Goal: Information Seeking & Learning: Learn about a topic

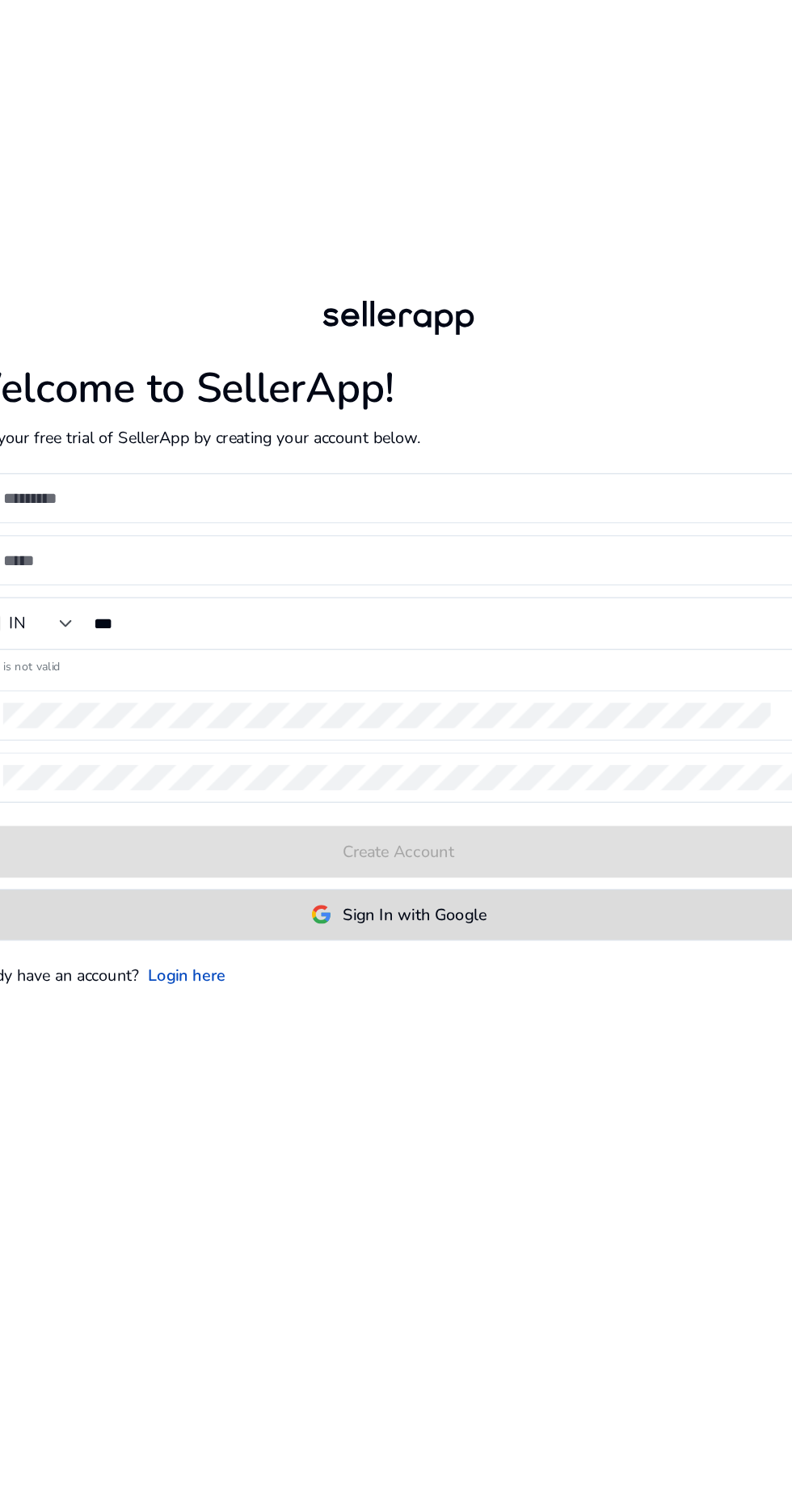
click at [448, 935] on span "Sign In with Google" at bounding box center [408, 926] width 101 height 17
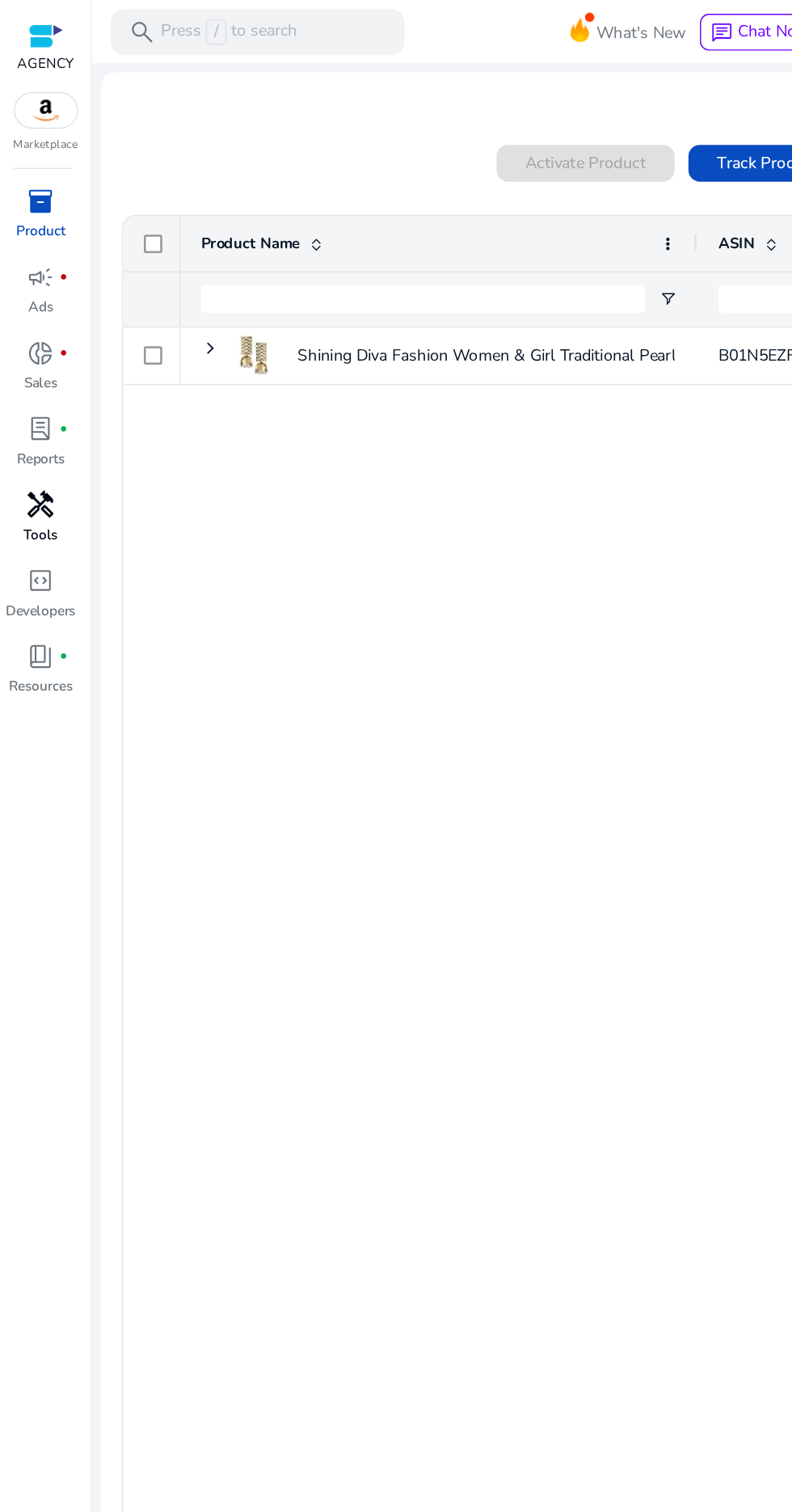
click at [20, 367] on link "handyman Tools" at bounding box center [28, 368] width 58 height 53
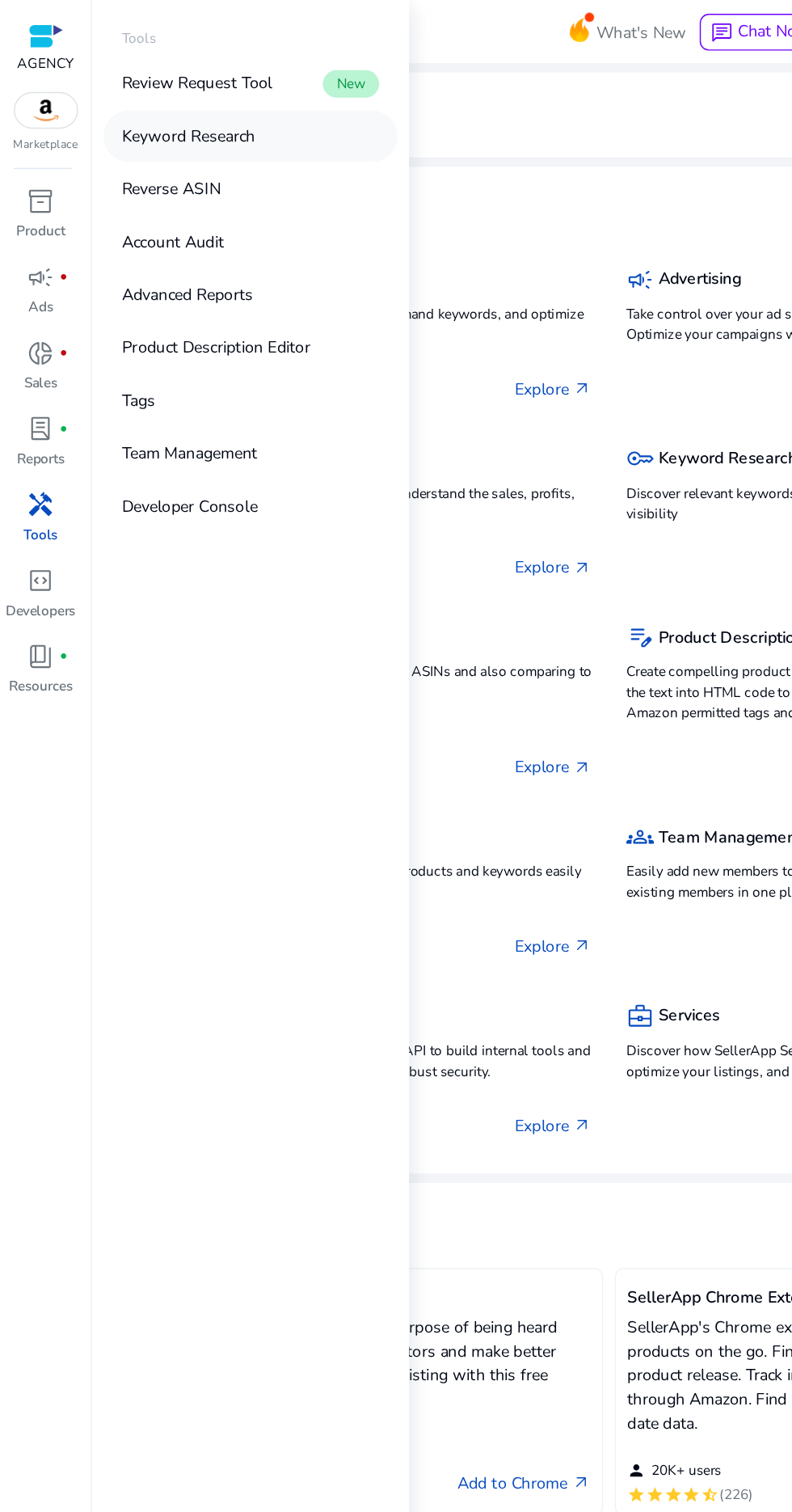
click at [185, 98] on link "Keyword Research" at bounding box center [176, 96] width 207 height 36
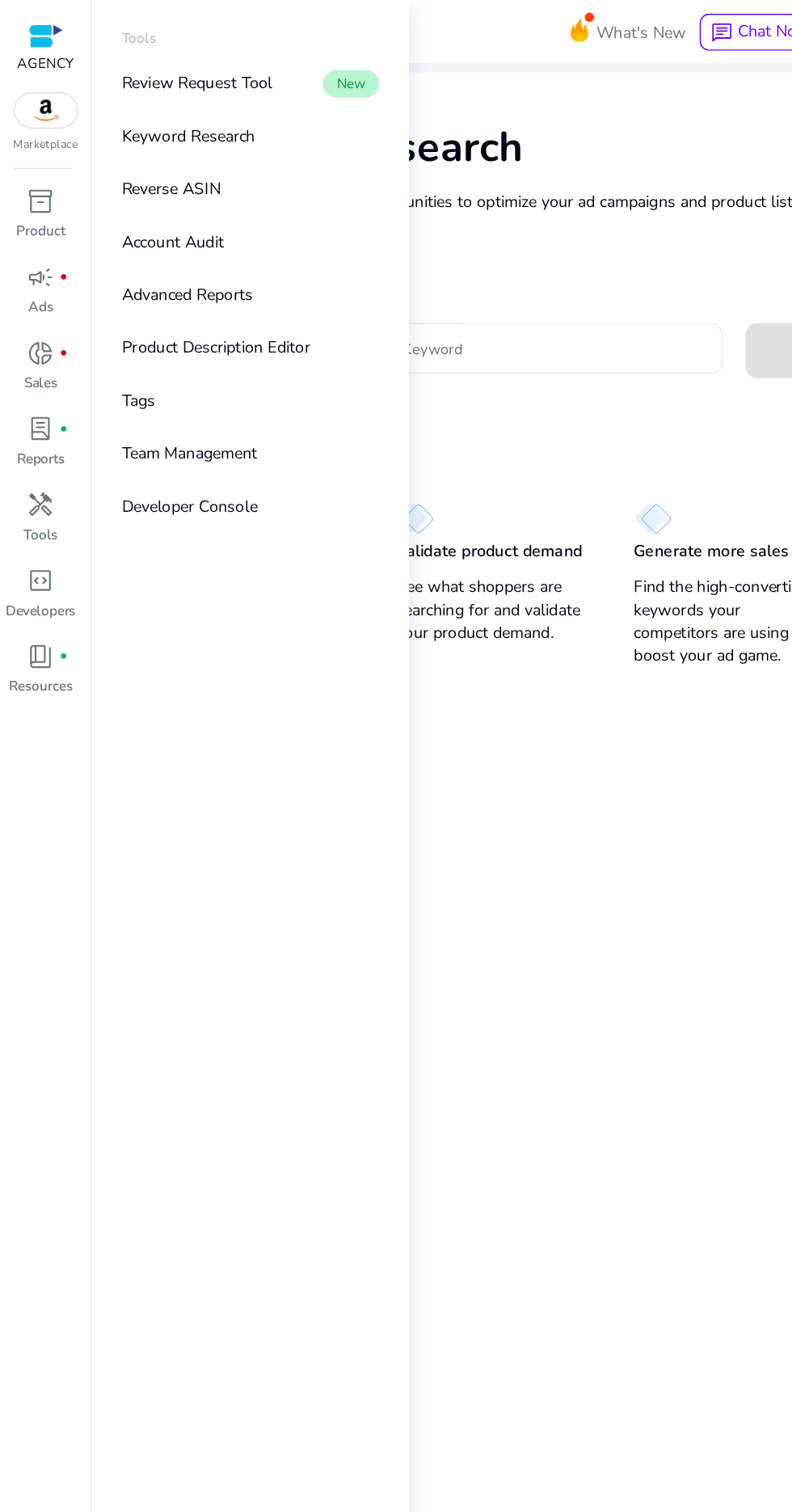
click at [443, 584] on mat-card "Keyword Research Research and find keyword opportunities to optimize your ad ca…" at bounding box center [427, 729] width 714 height 1354
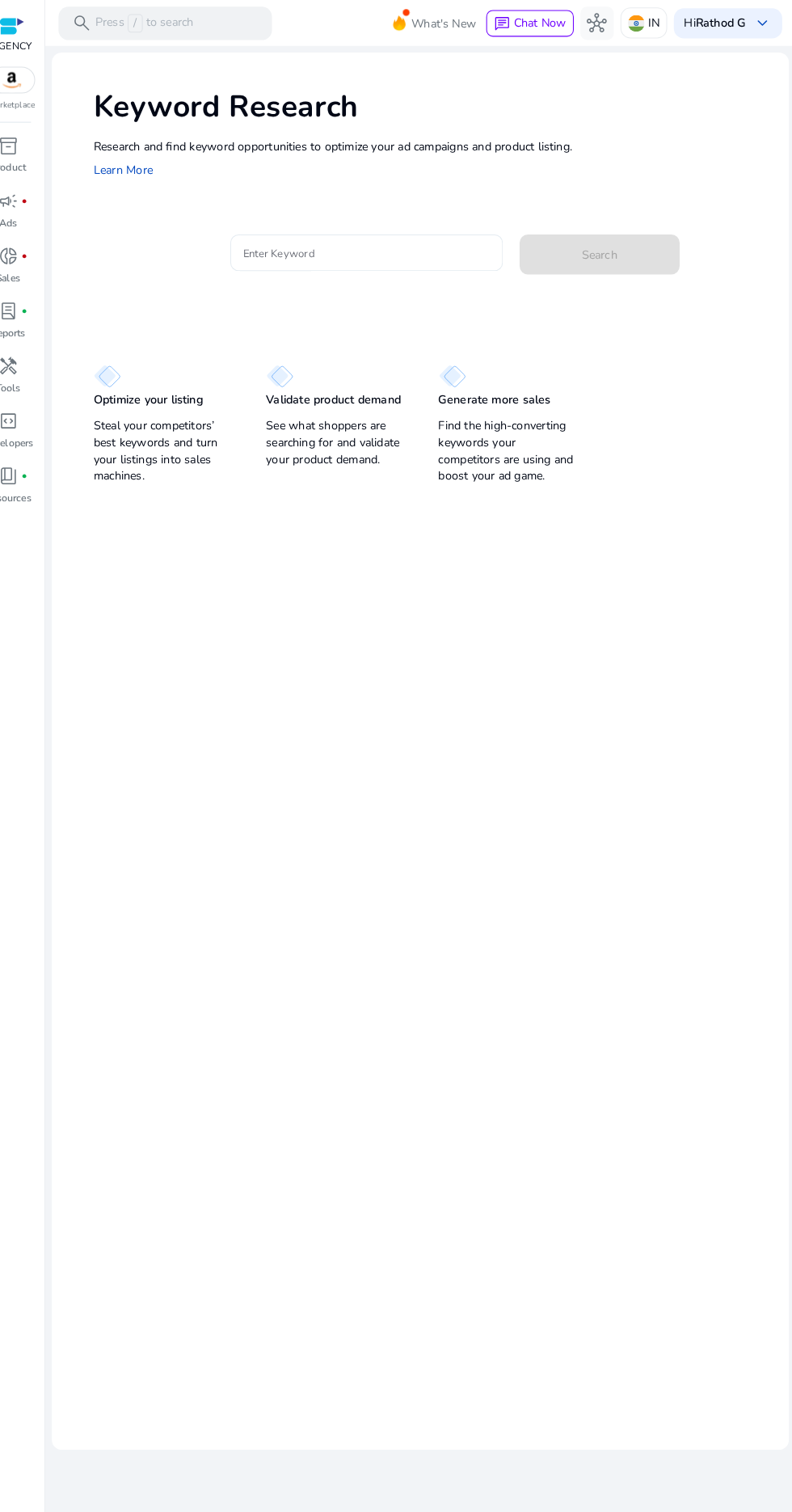
click at [375, 245] on input "Enter Keyword" at bounding box center [375, 245] width 238 height 18
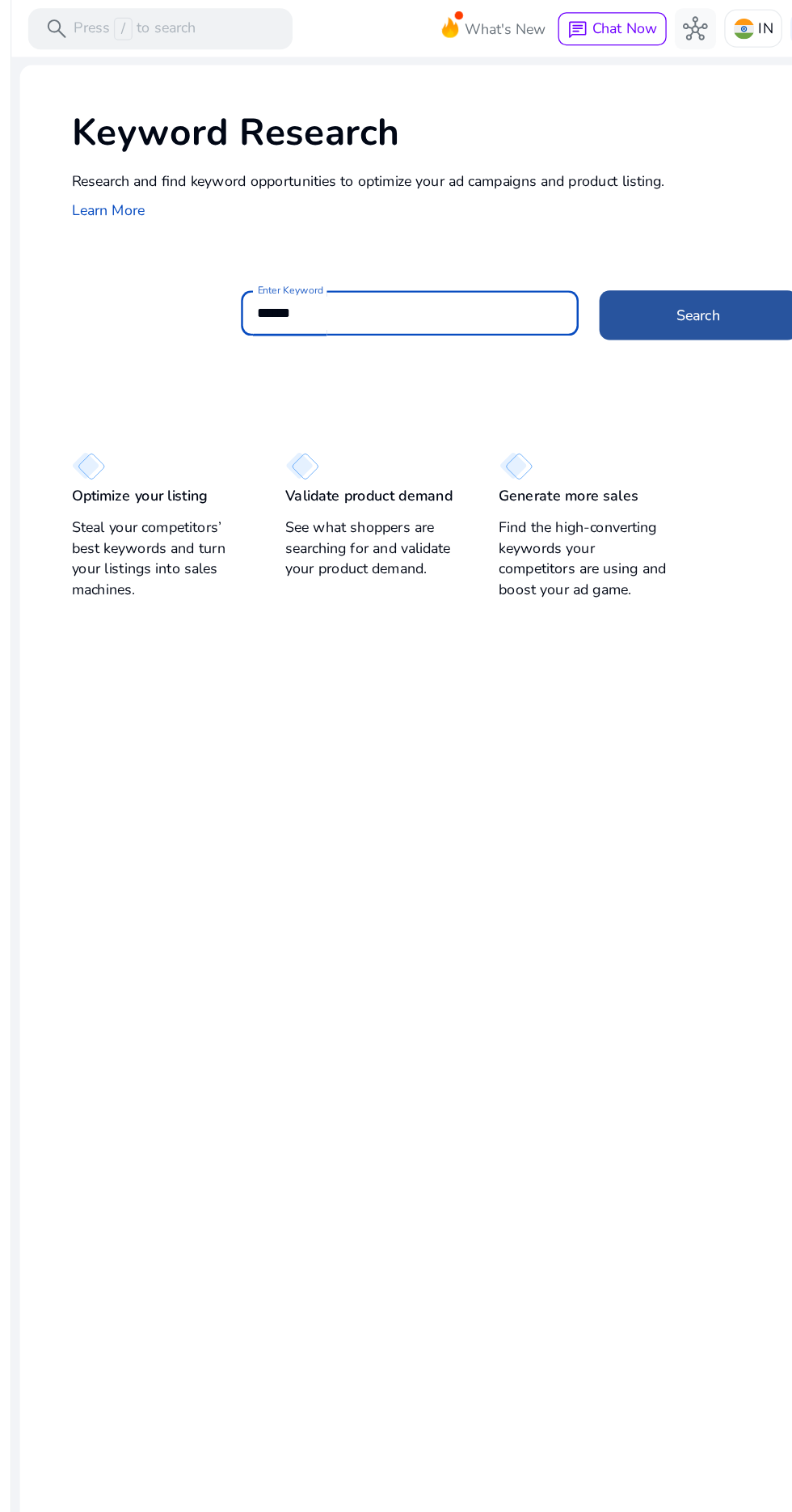
type input "******"
click at [632, 247] on span at bounding box center [602, 247] width 155 height 39
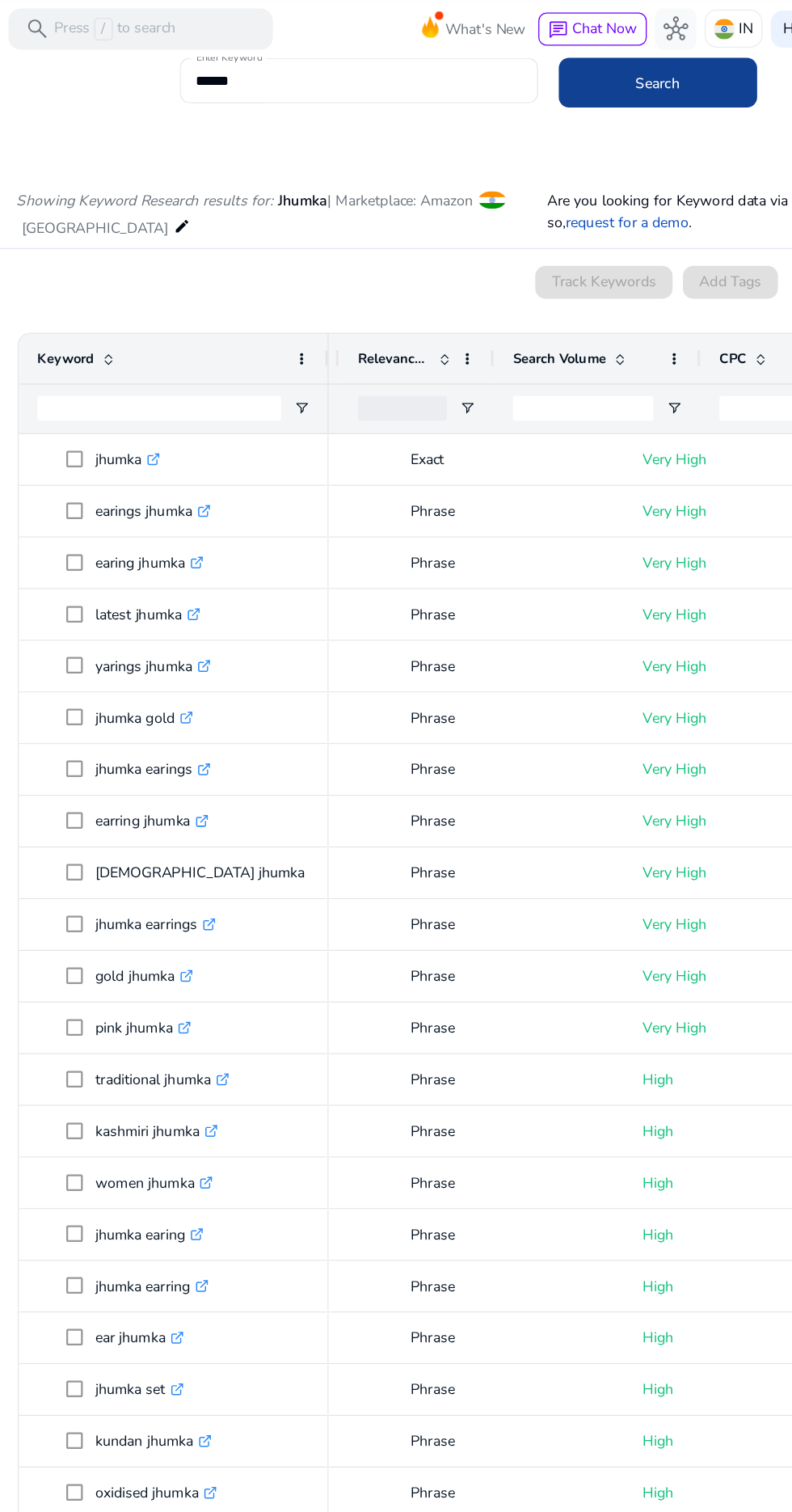
scroll to position [0, 88]
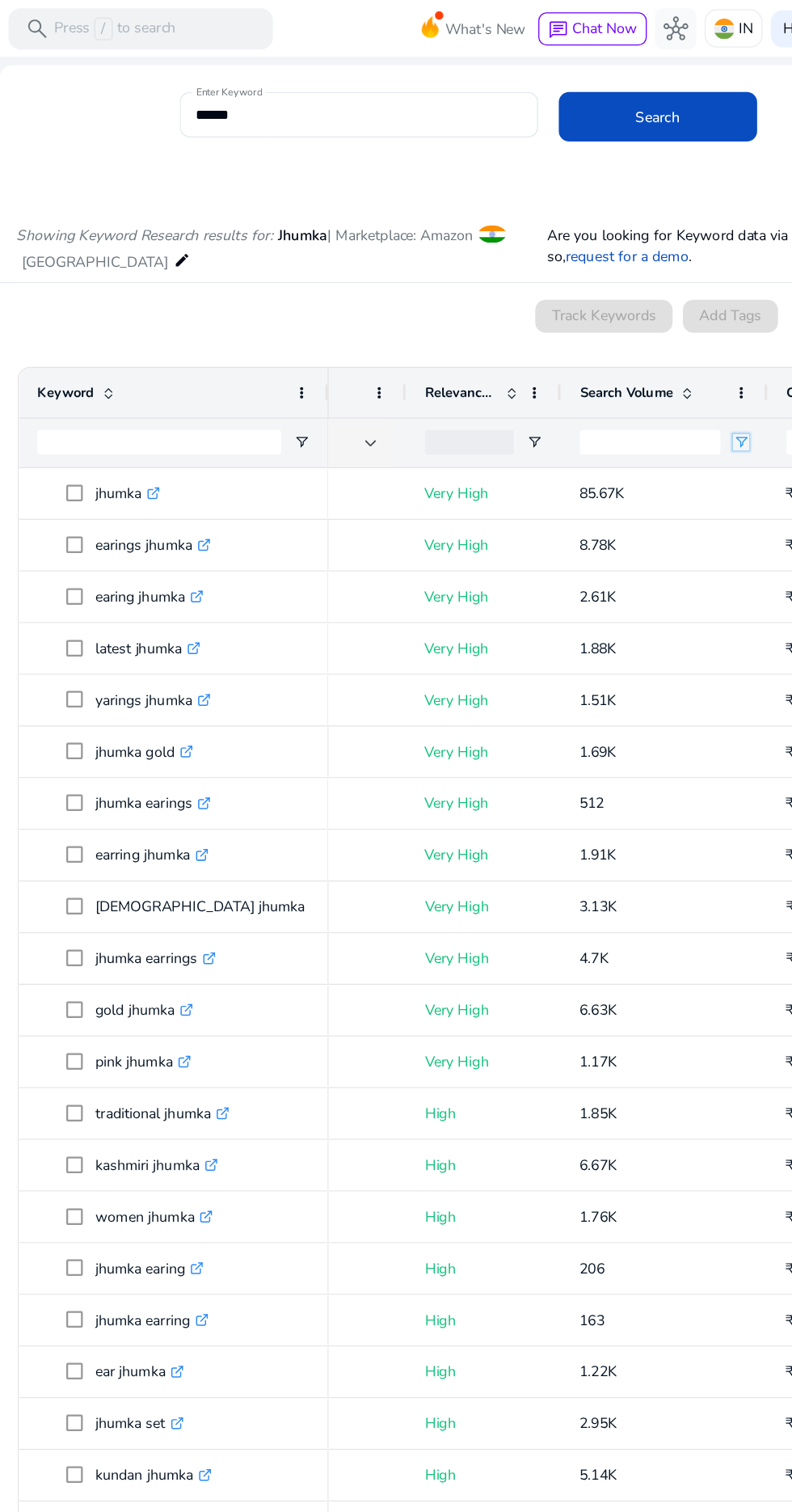
click at [650, 346] on span "Open Filter Menu" at bounding box center [650, 346] width 13 height 13
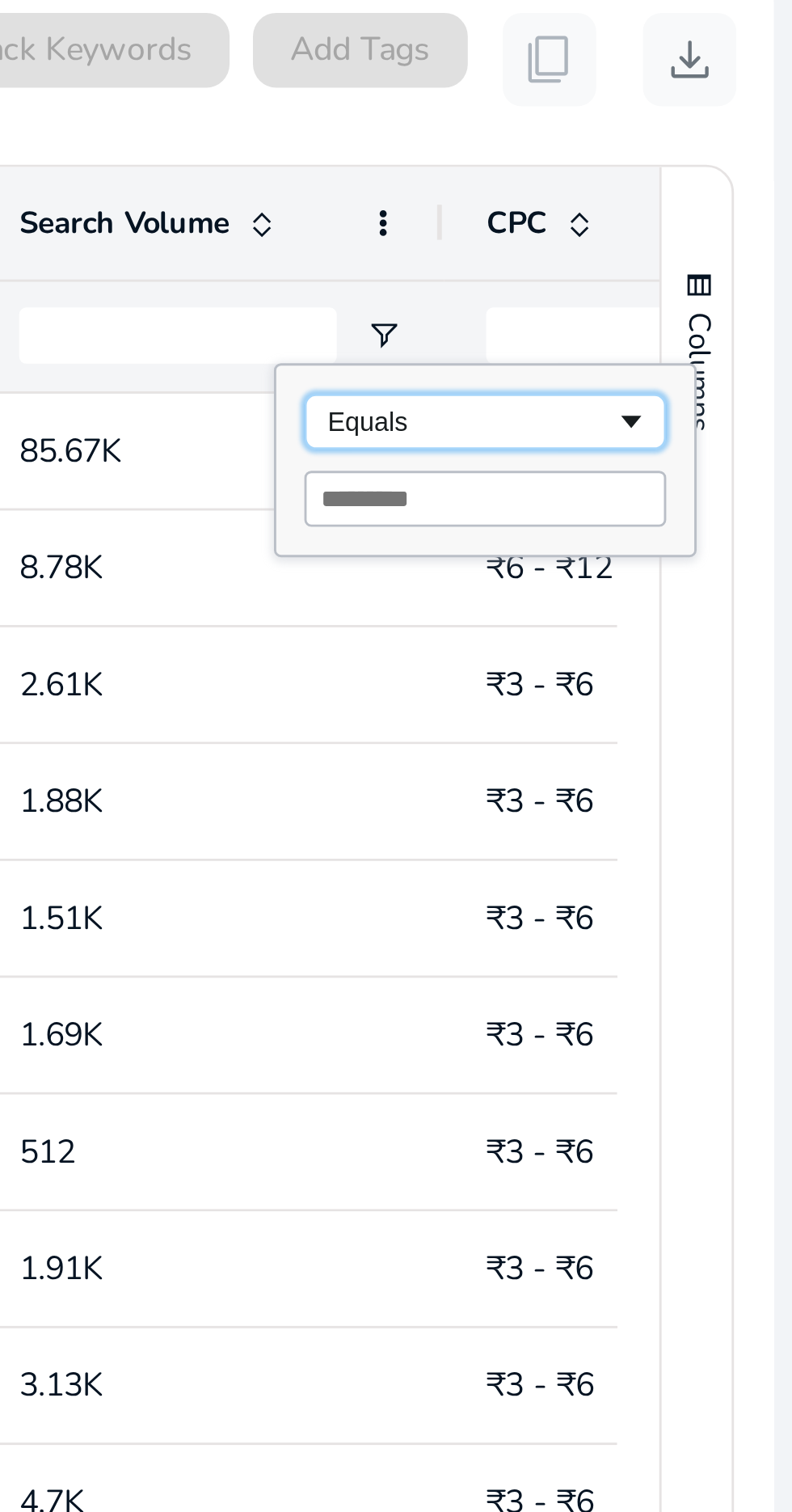
click at [740, 378] on span "Filtering operator" at bounding box center [736, 375] width 13 height 13
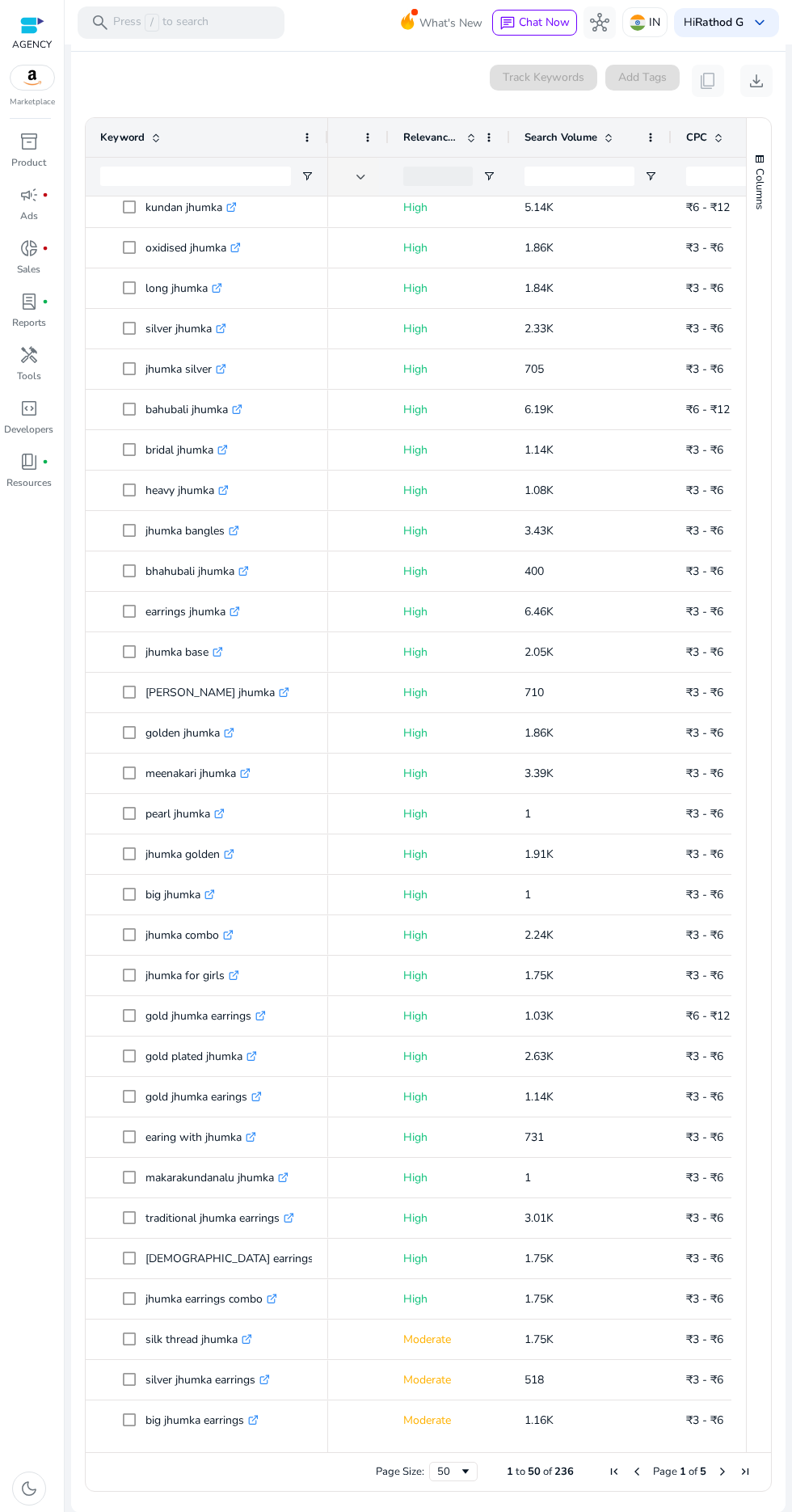
scroll to position [536, 0]
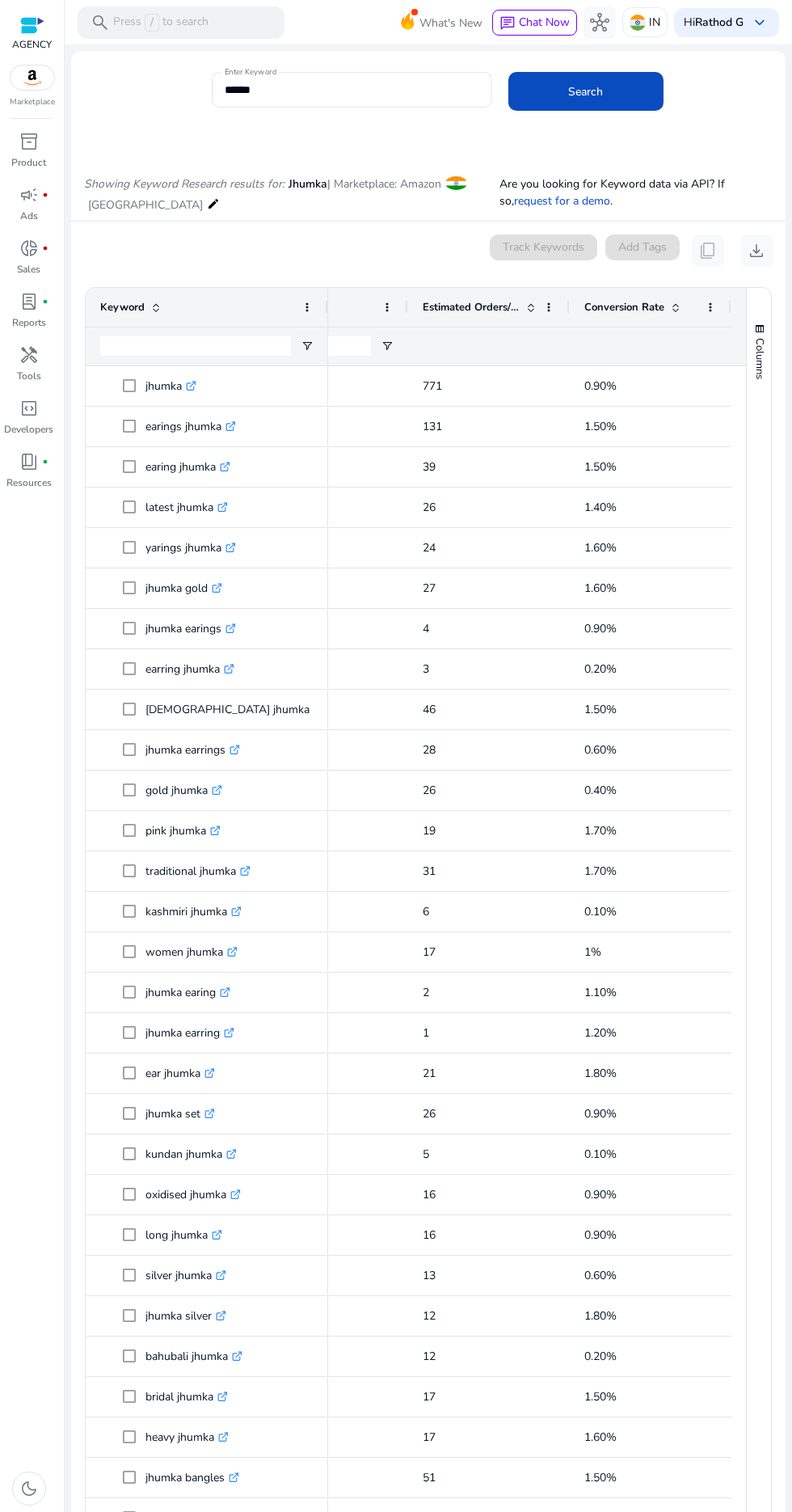
click at [565, 306] on div at bounding box center [568, 307] width 6 height 39
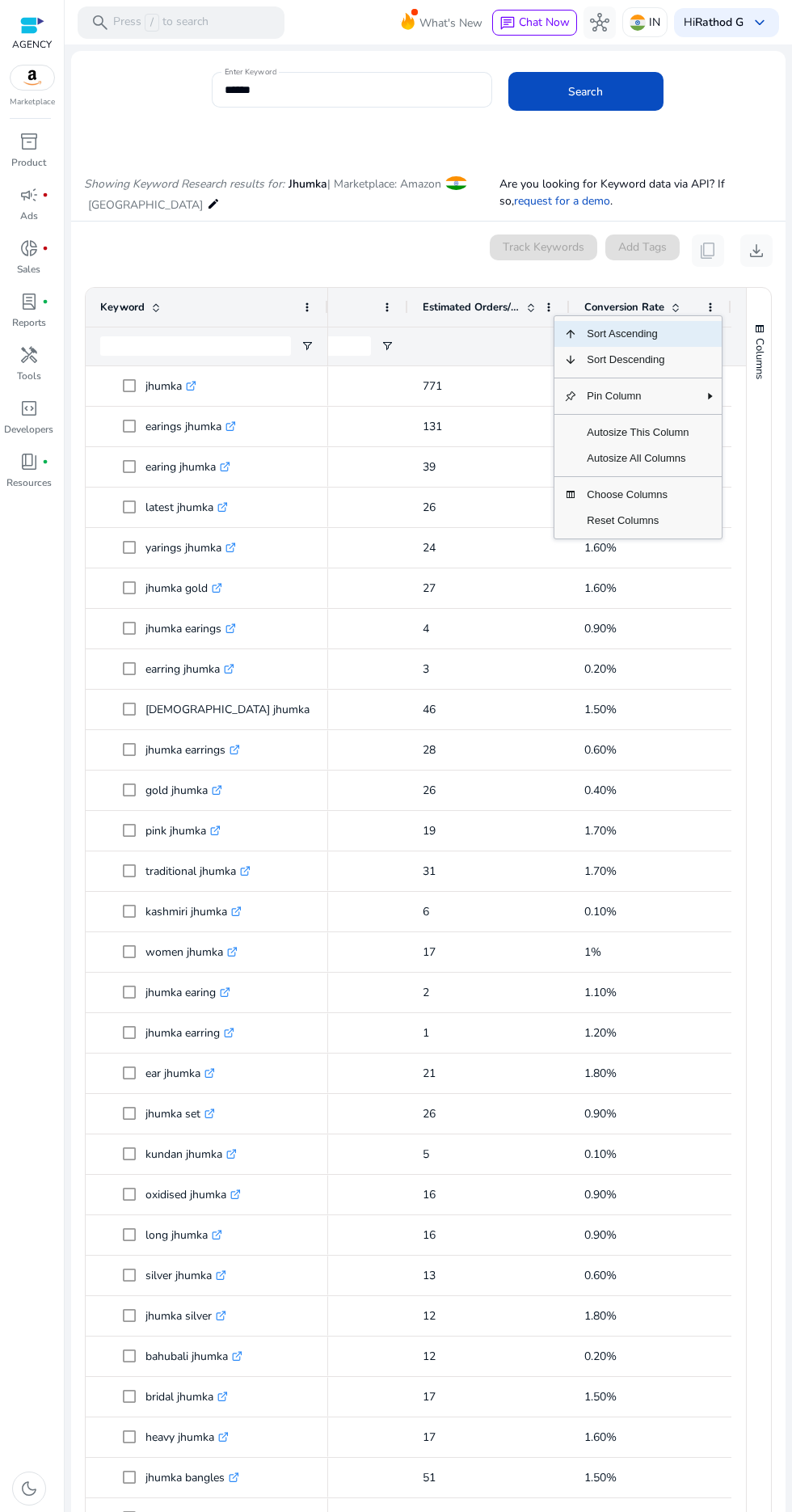
click at [675, 504] on span "Choose Columns" at bounding box center [637, 494] width 121 height 26
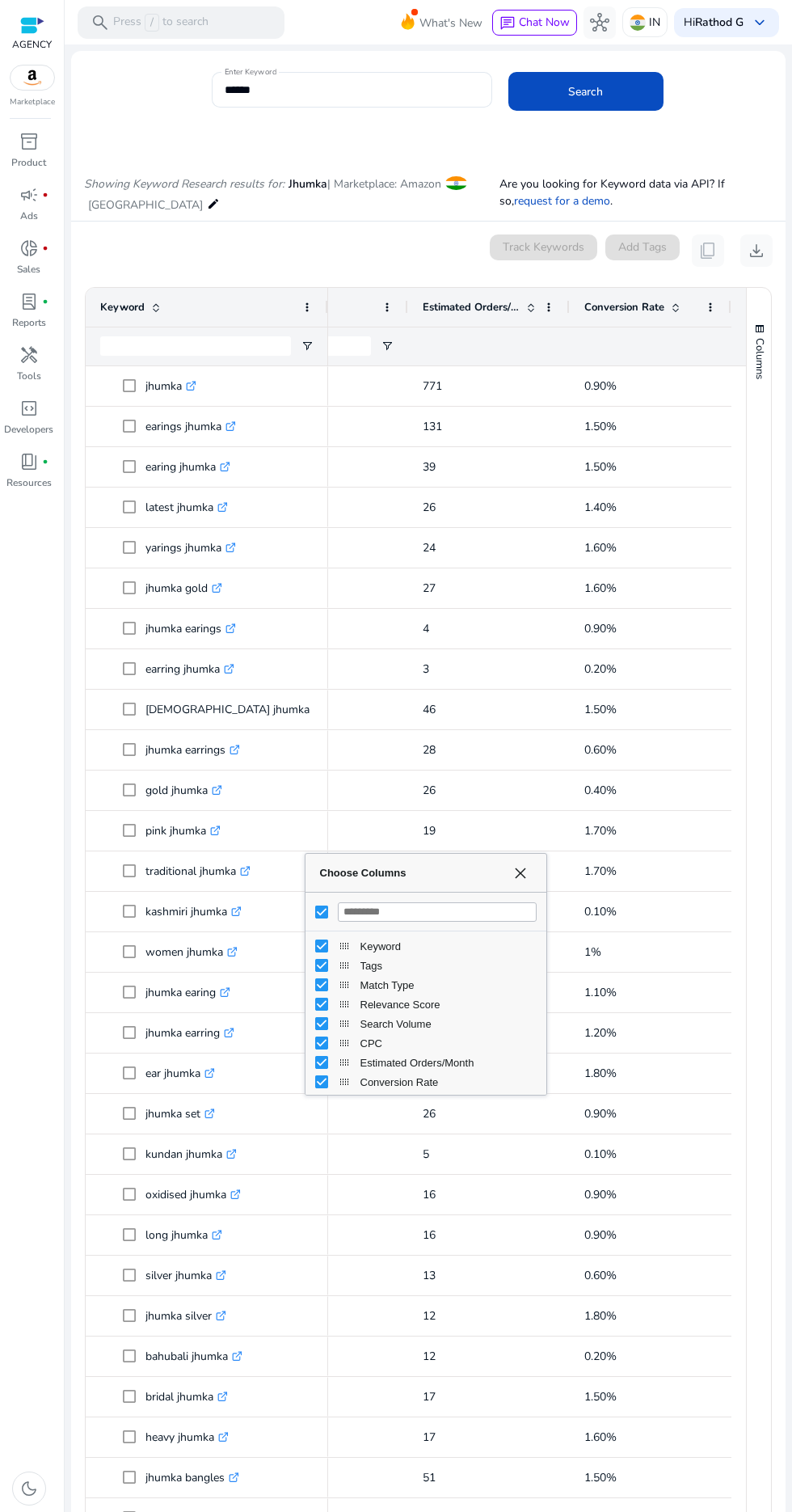
click at [543, 889] on div "Choose Columns" at bounding box center [544, 974] width 4 height 233
click at [519, 871] on span "Choose Columns" at bounding box center [520, 873] width 13 height 13
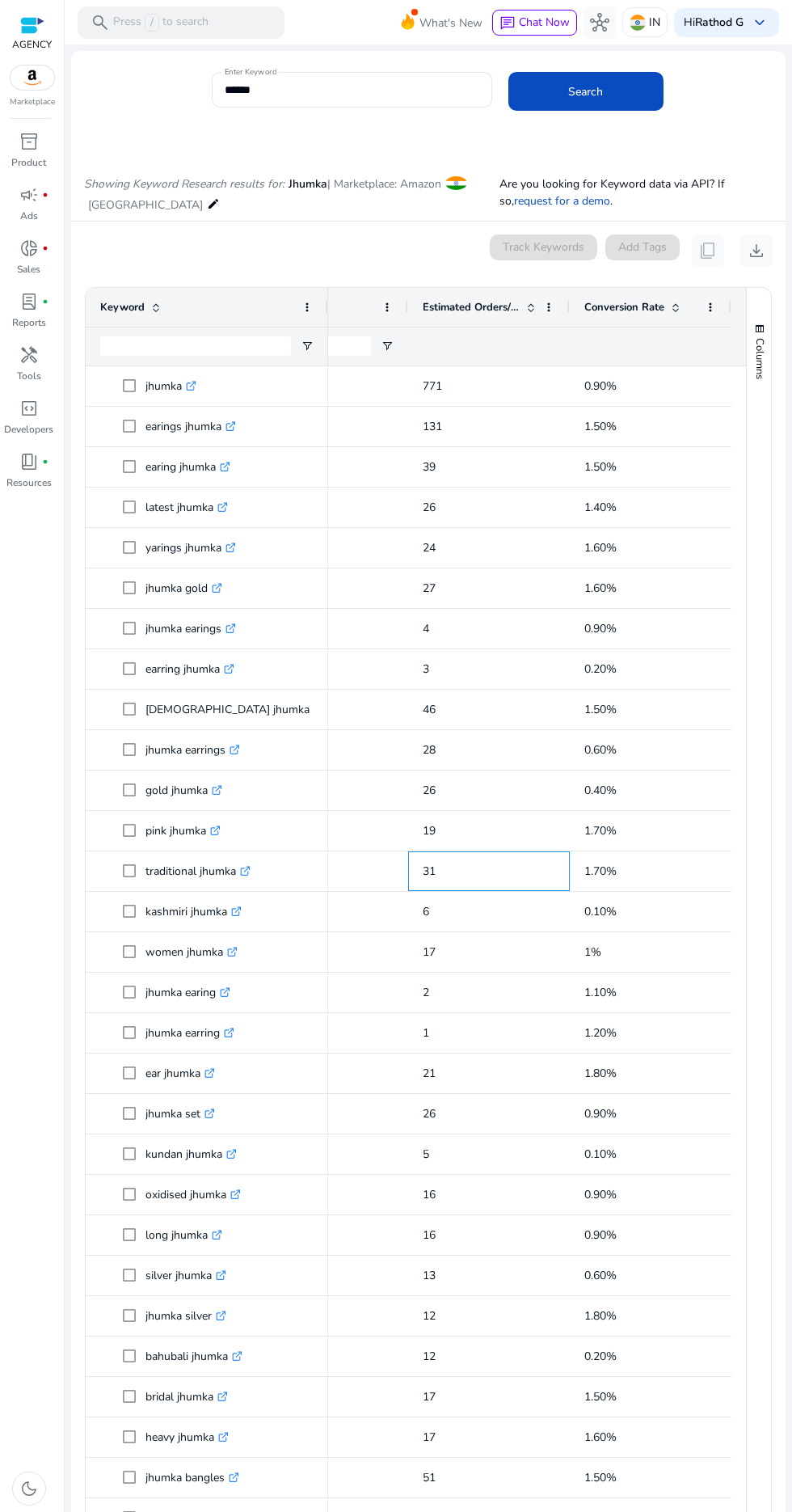
click at [526, 882] on span "31" at bounding box center [489, 870] width 133 height 33
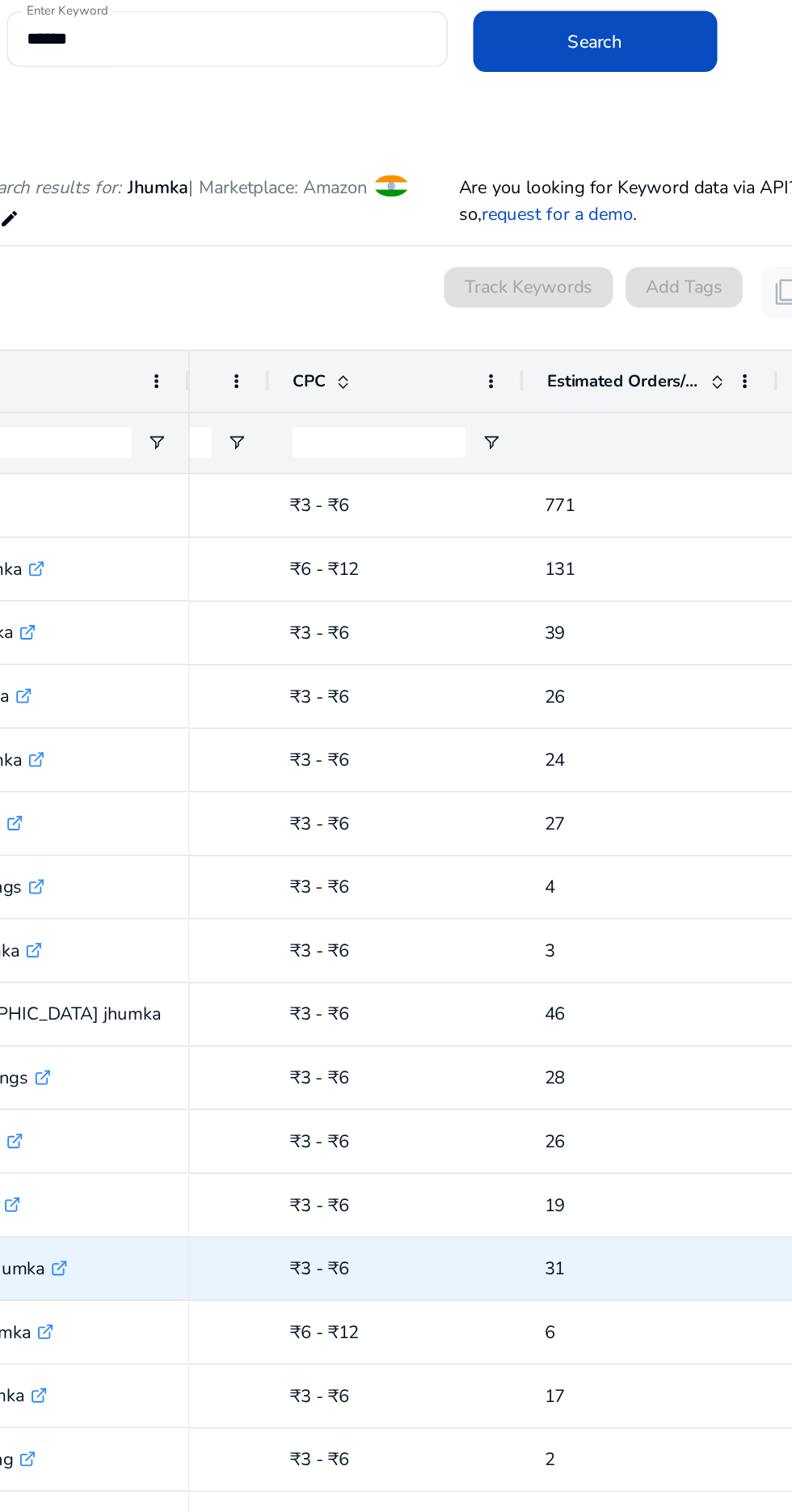
scroll to position [0, 551]
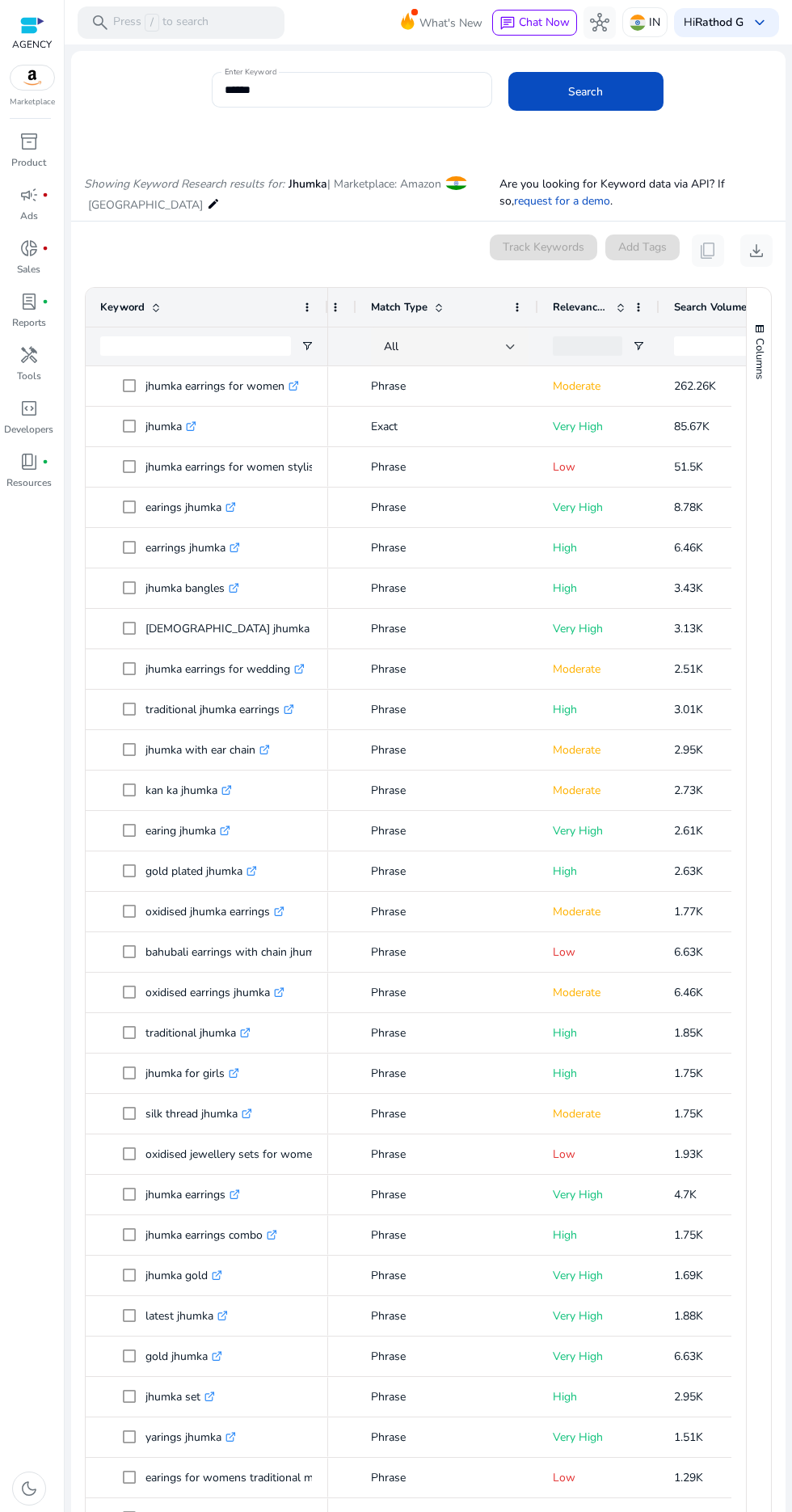
scroll to position [0, 109]
click at [637, 345] on span "Open Filter Menu" at bounding box center [638, 346] width 13 height 13
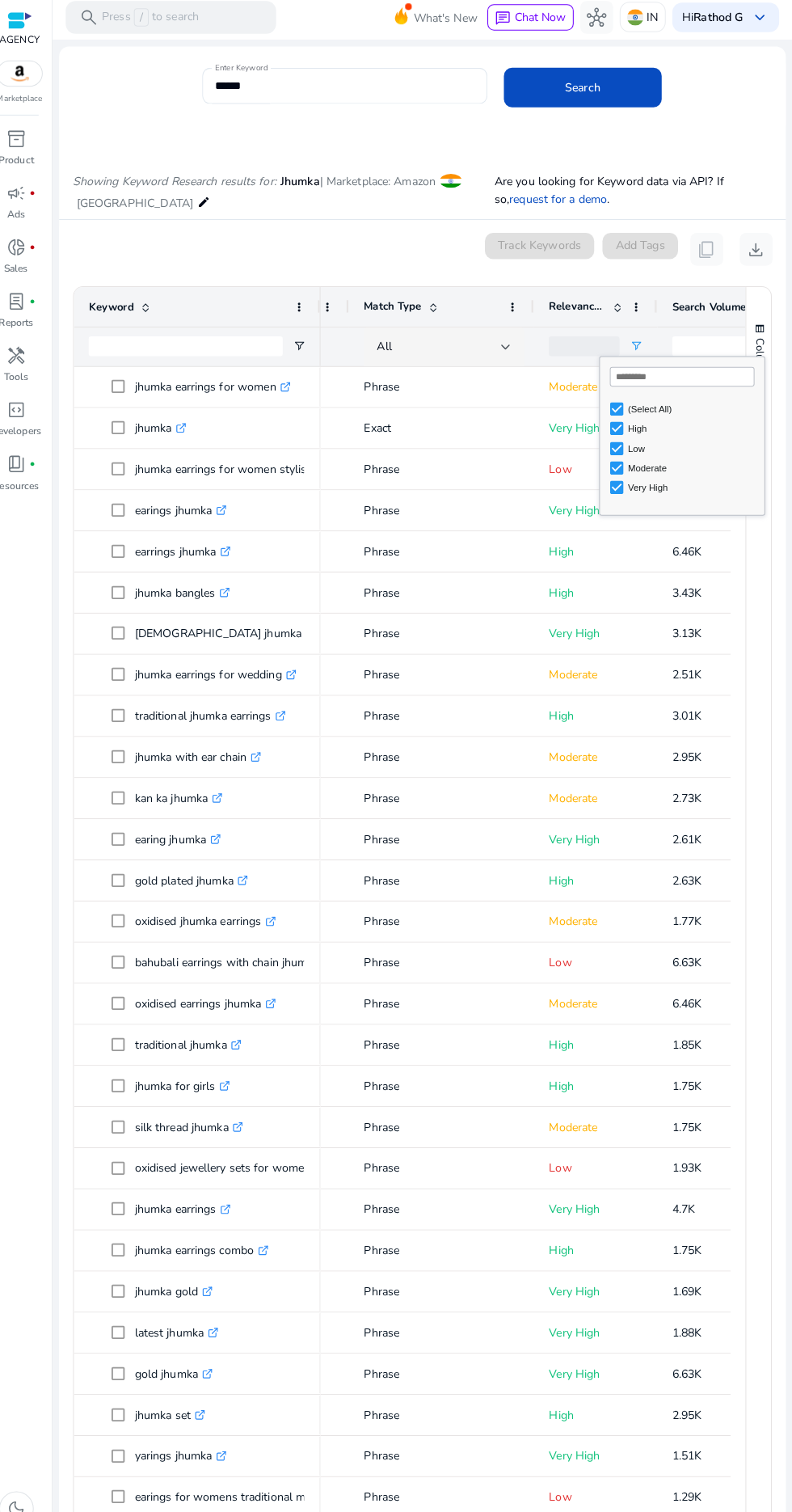
scroll to position [0, 0]
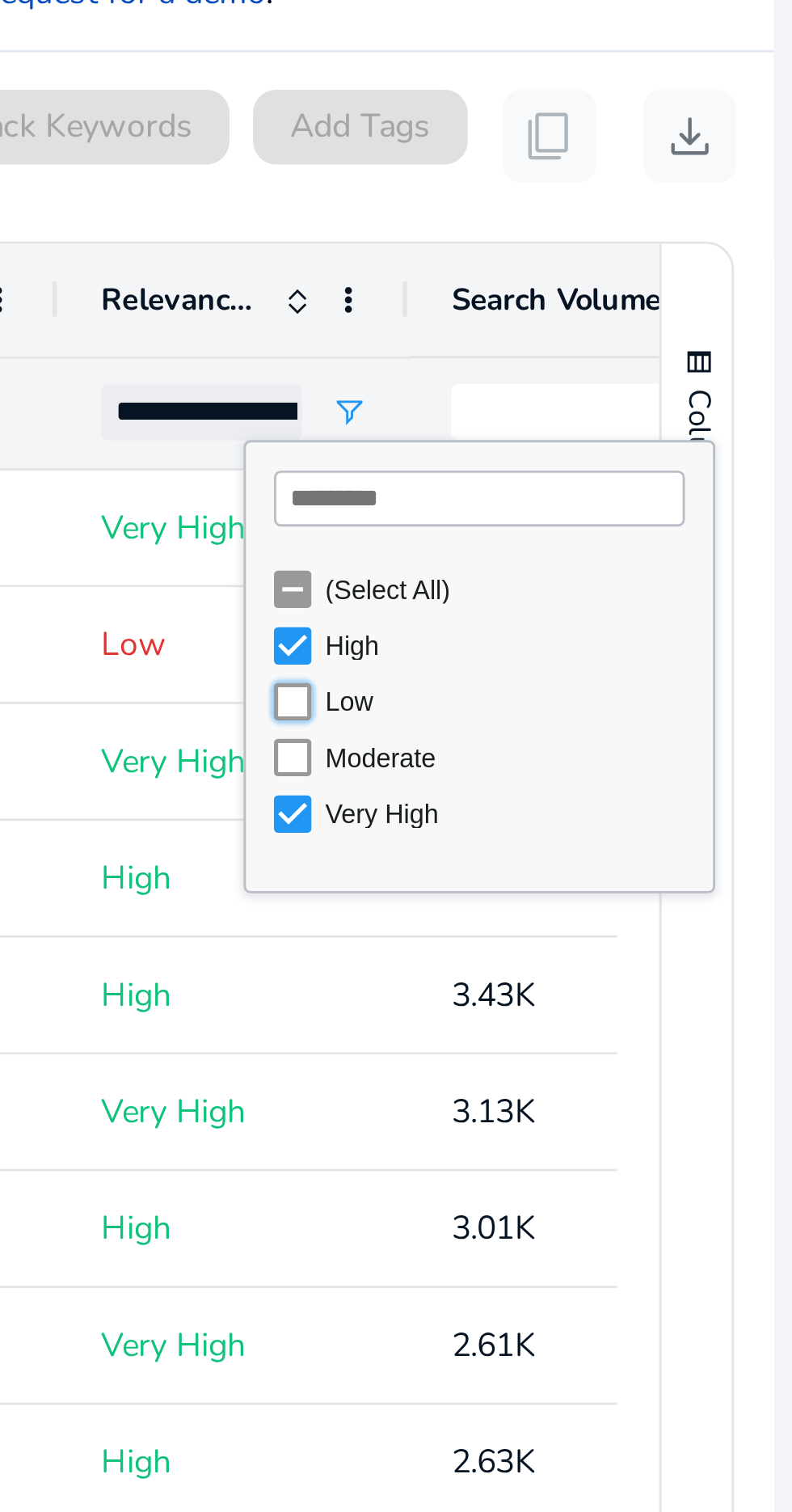
type input "**********"
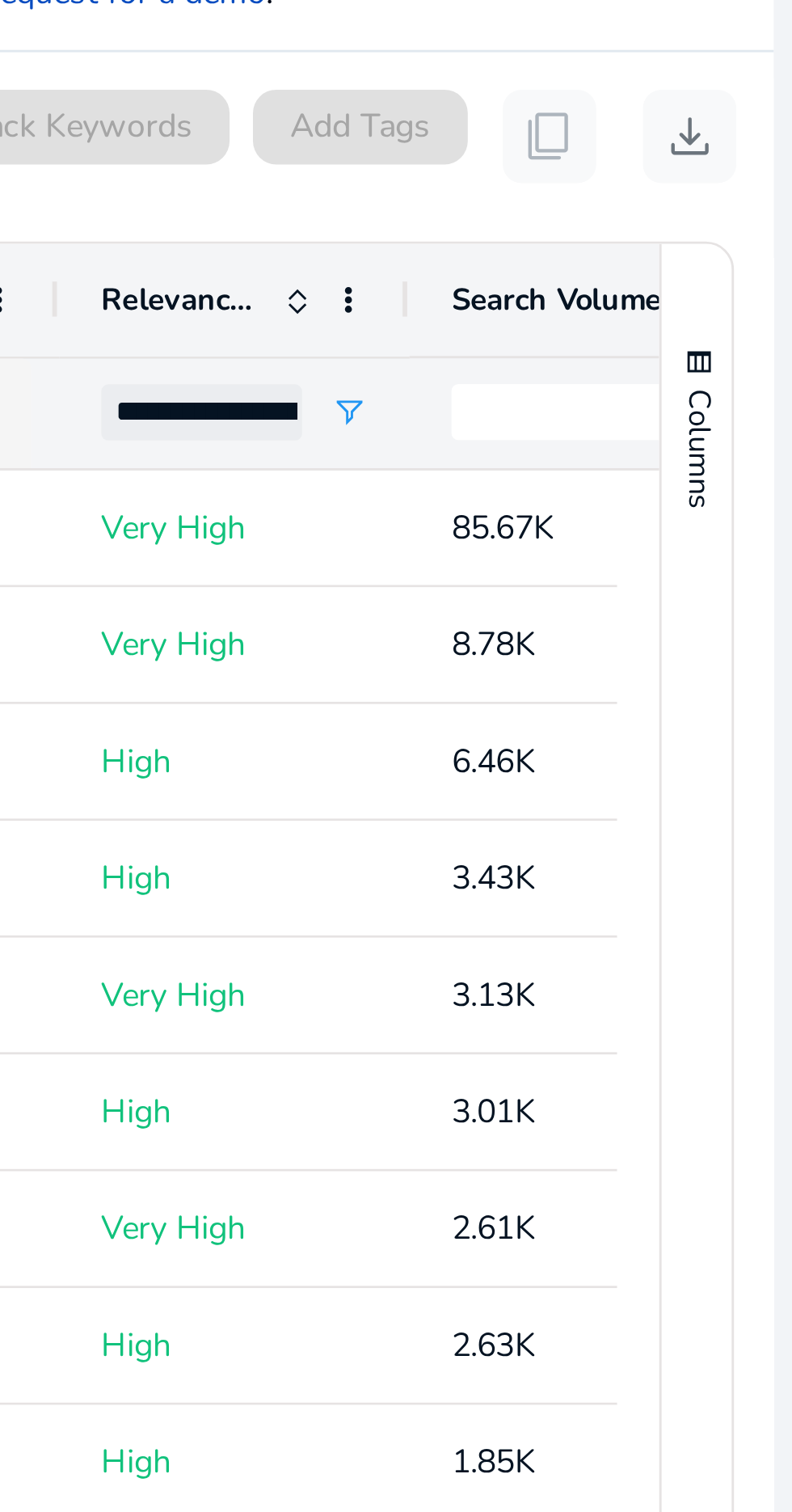
click at [774, 556] on ag-grid-angular "Press SPACE to select this row.. 1 to 47 of 47. Page 1 of 1 Drag here to set ro…" at bounding box center [427, 974] width 712 height 1391
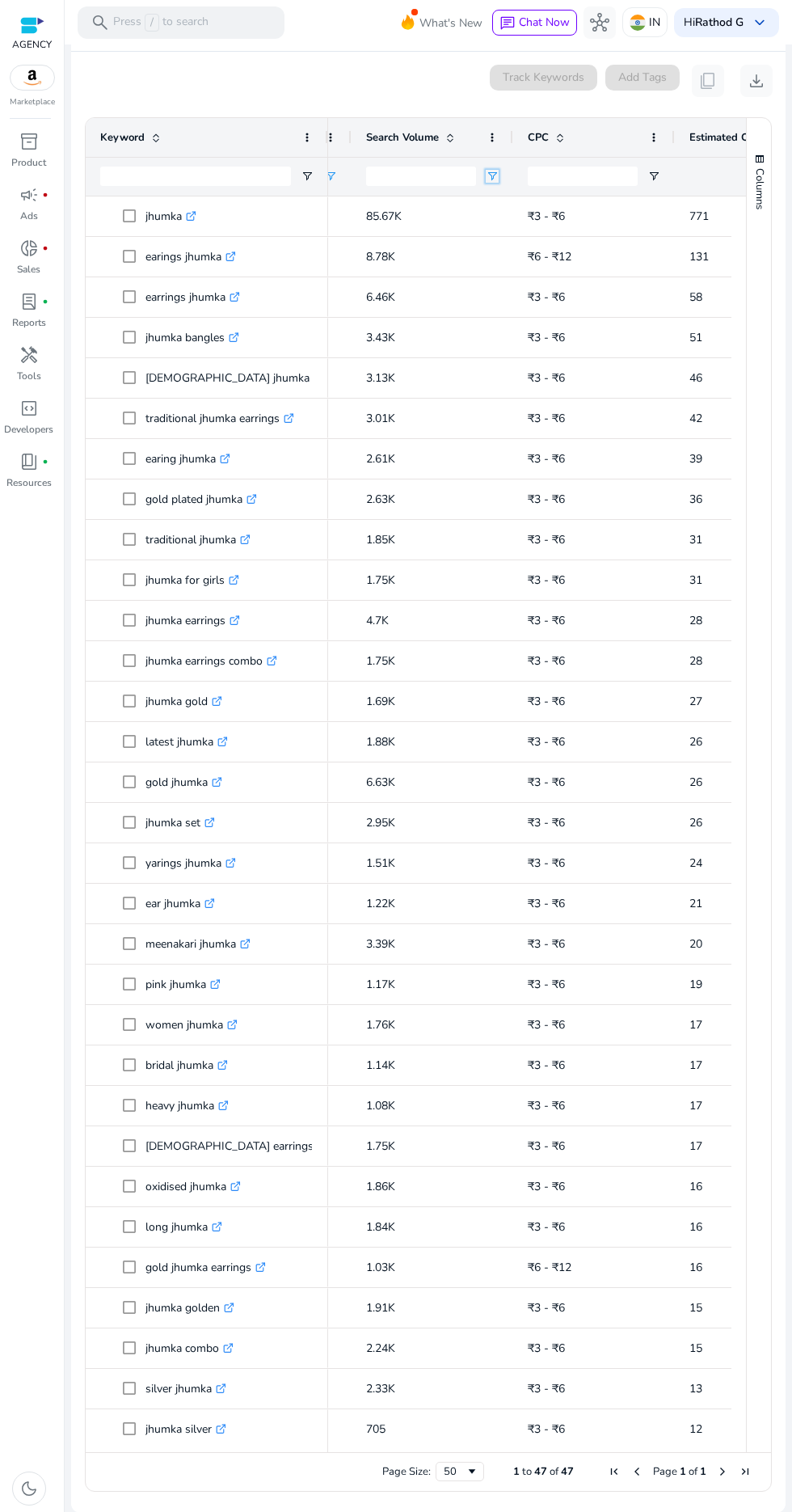
click at [491, 181] on span "Open Filter Menu" at bounding box center [492, 176] width 13 height 13
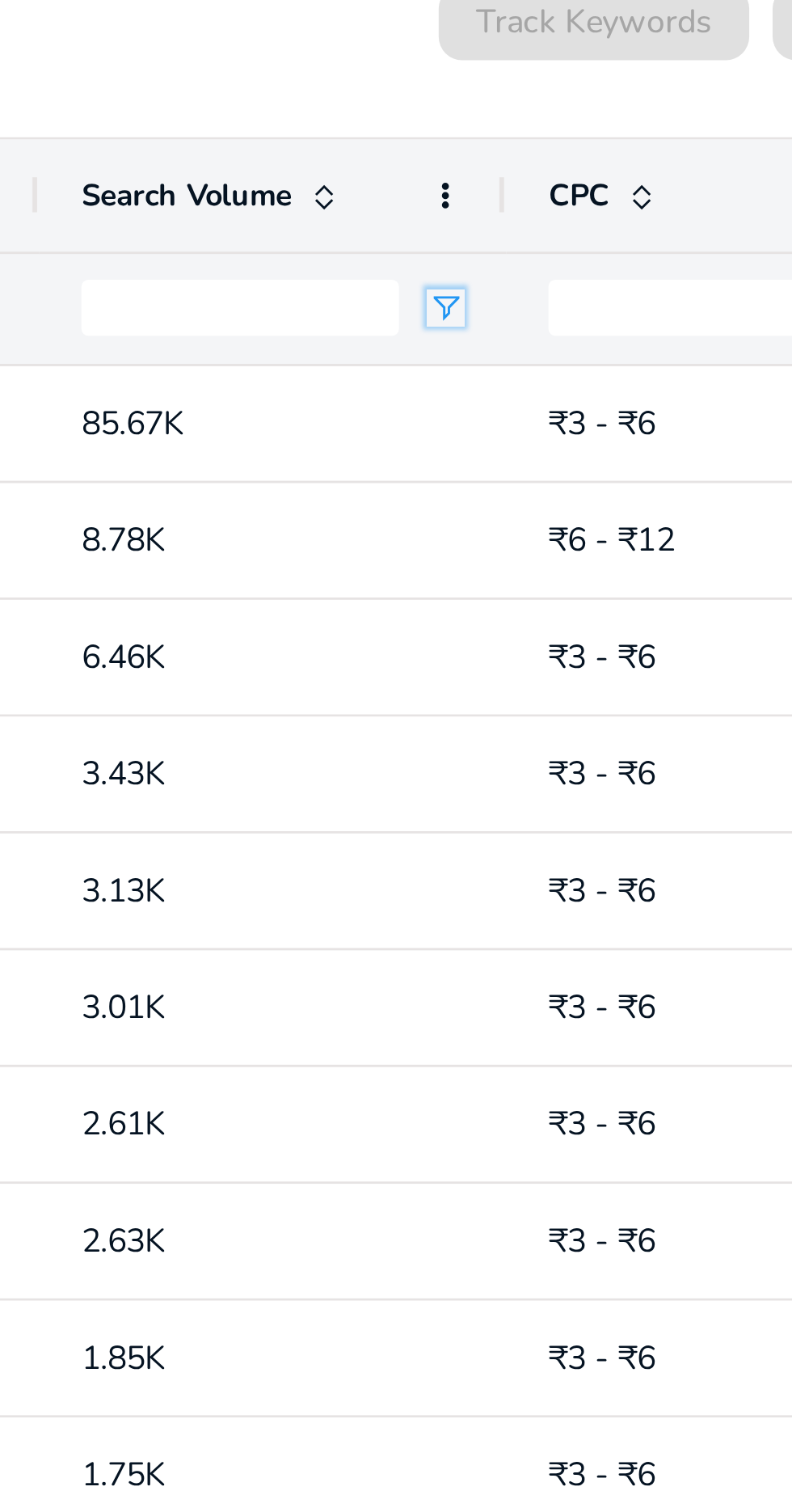
click at [488, 246] on span "Open Filter Menu" at bounding box center [492, 243] width 13 height 13
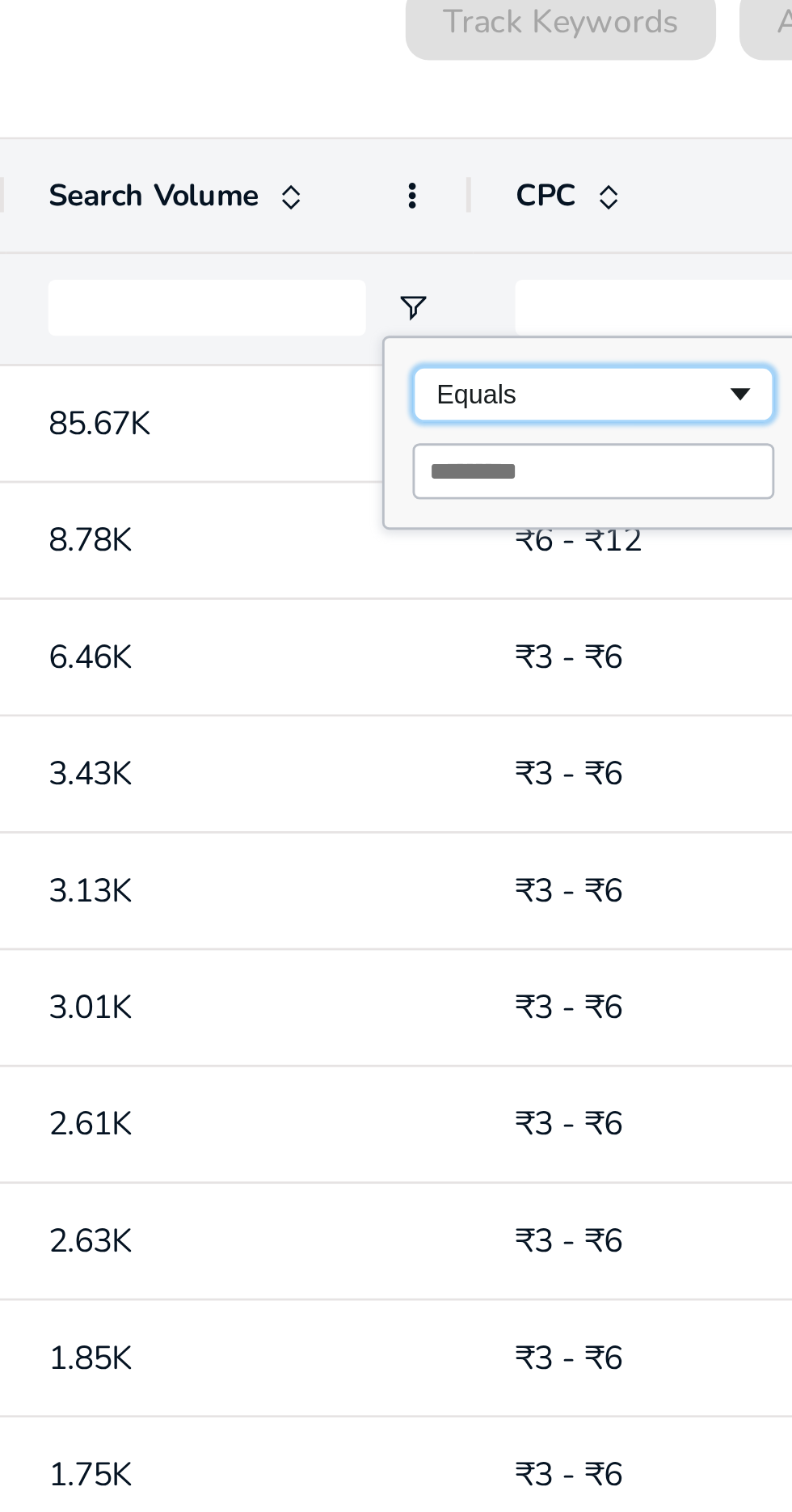
click at [592, 273] on div "Equals" at bounding box center [549, 274] width 98 height 10
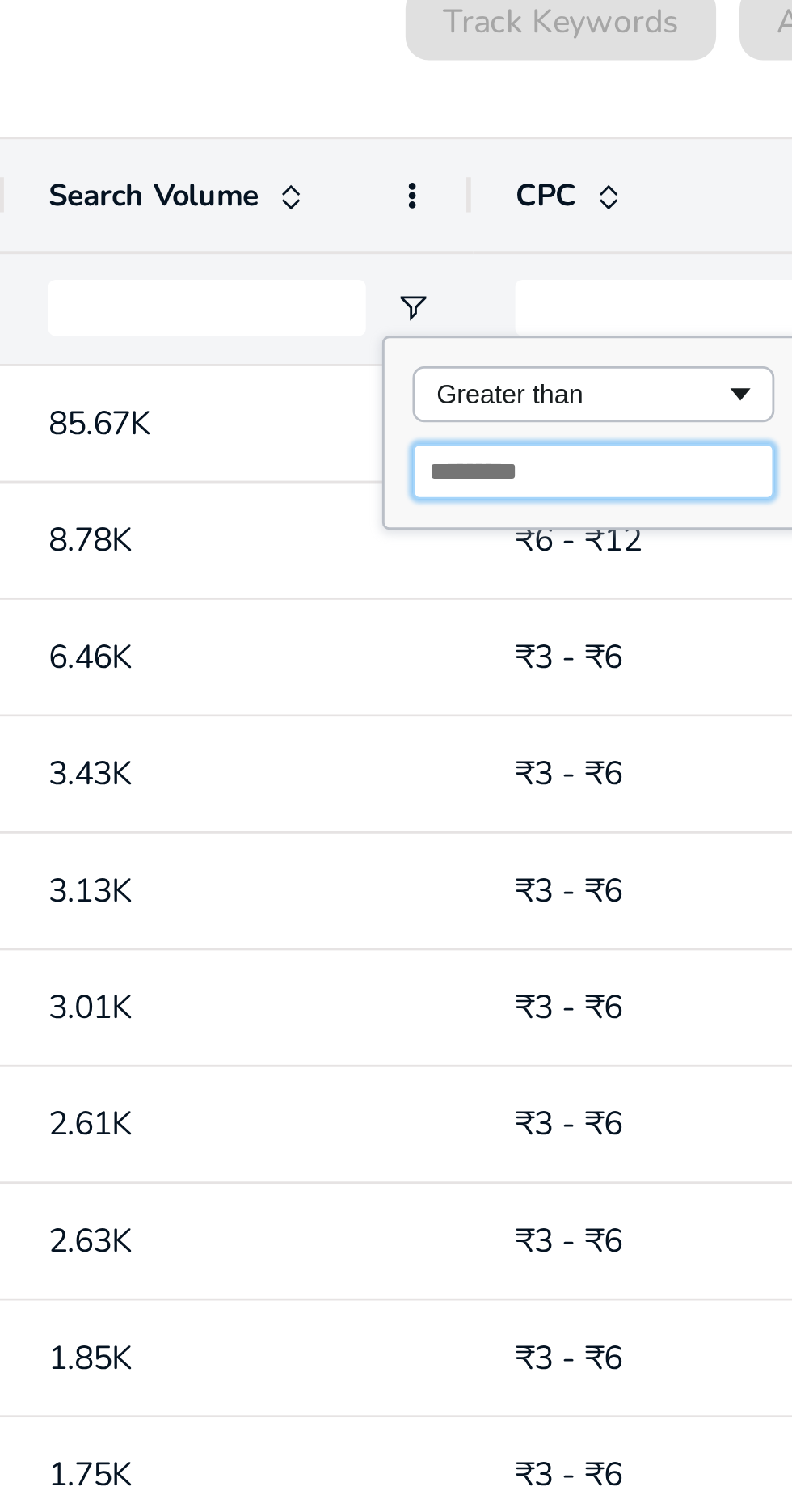
click at [556, 302] on input "Filter Value" at bounding box center [555, 301] width 126 height 19
type input "*"
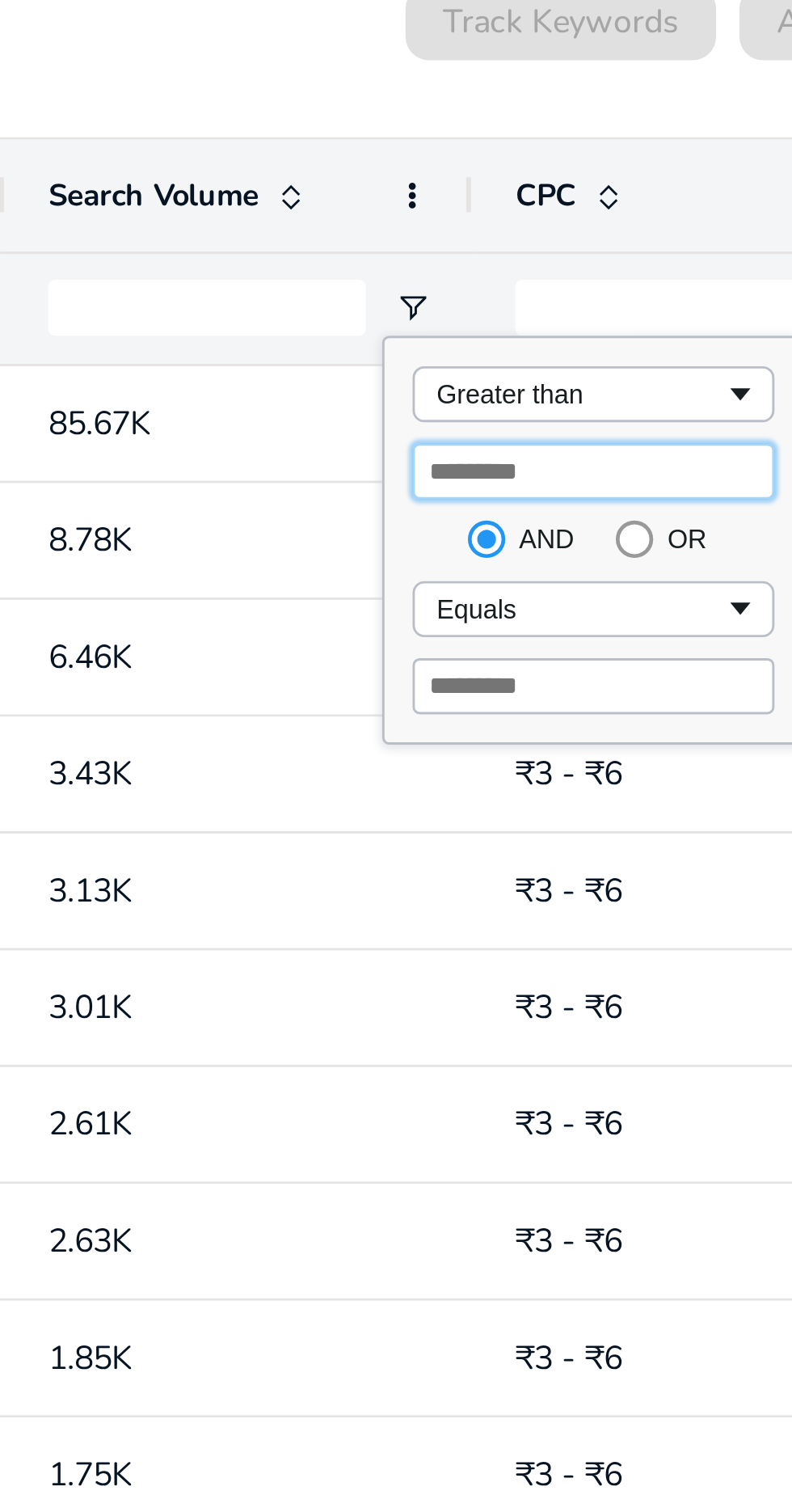
type input "*"
type input "***"
type input "**"
type input "****"
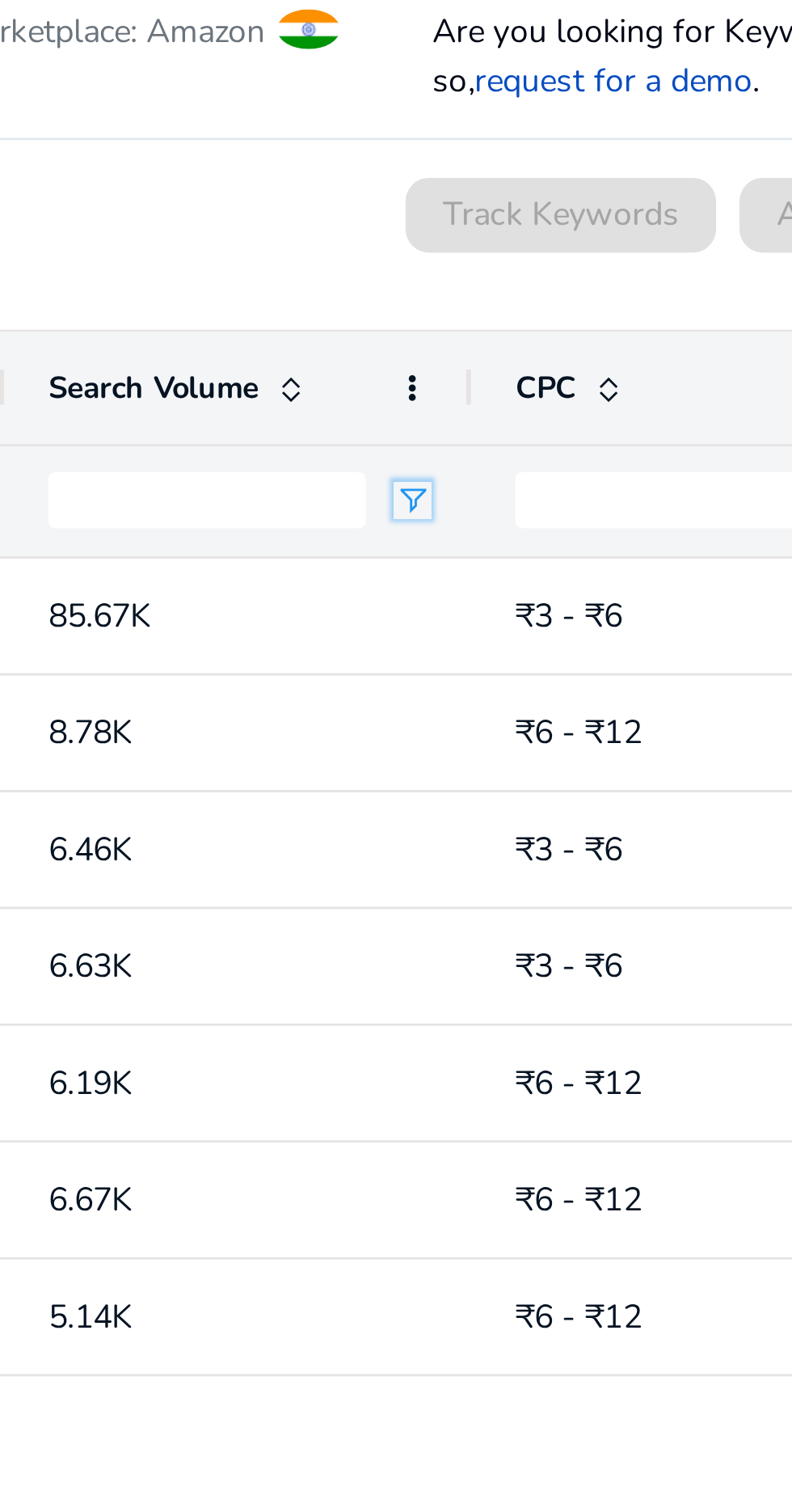
click at [489, 246] on span "Open Filter Menu" at bounding box center [492, 243] width 13 height 13
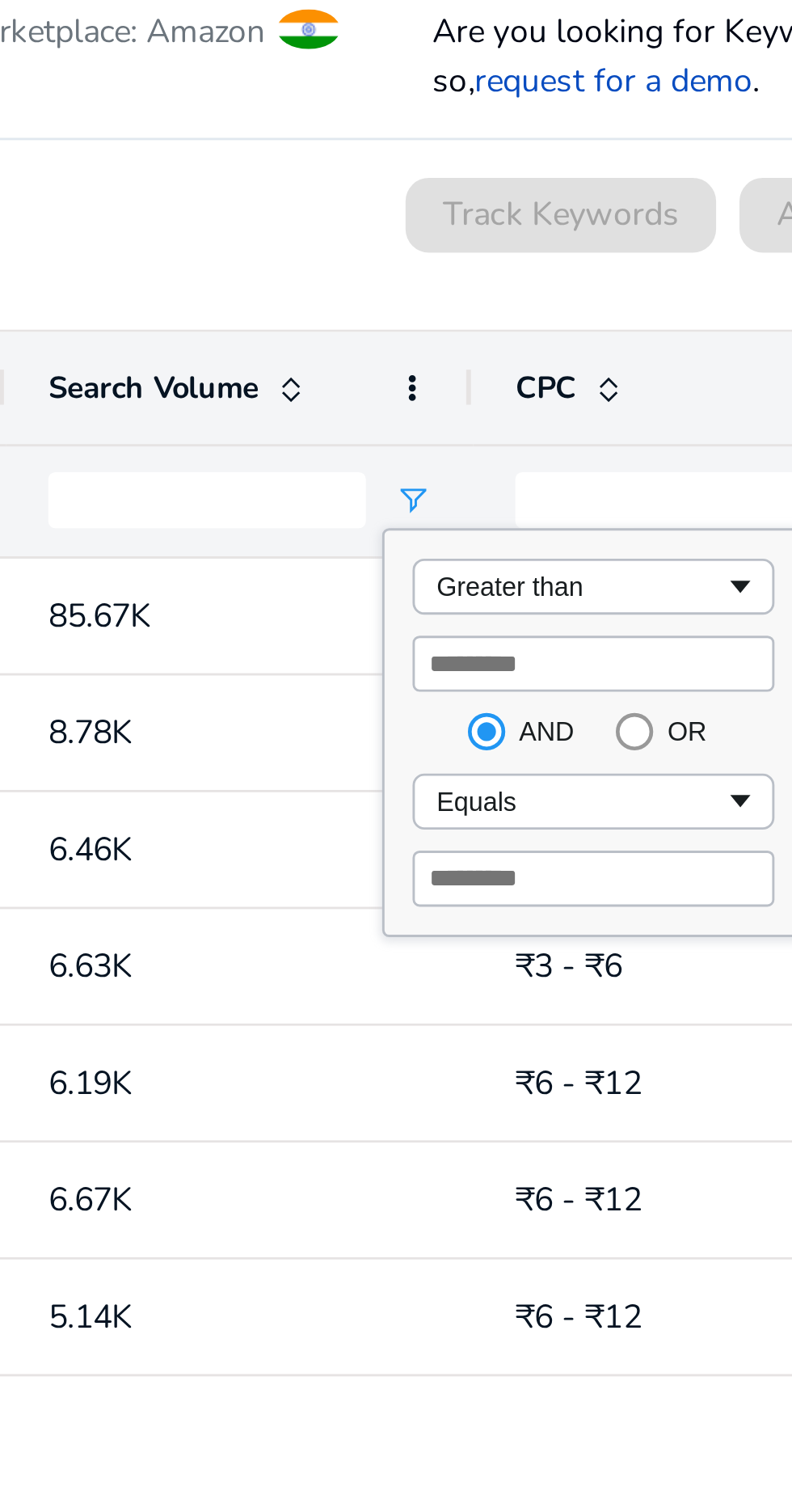
type input "*"
type input "****"
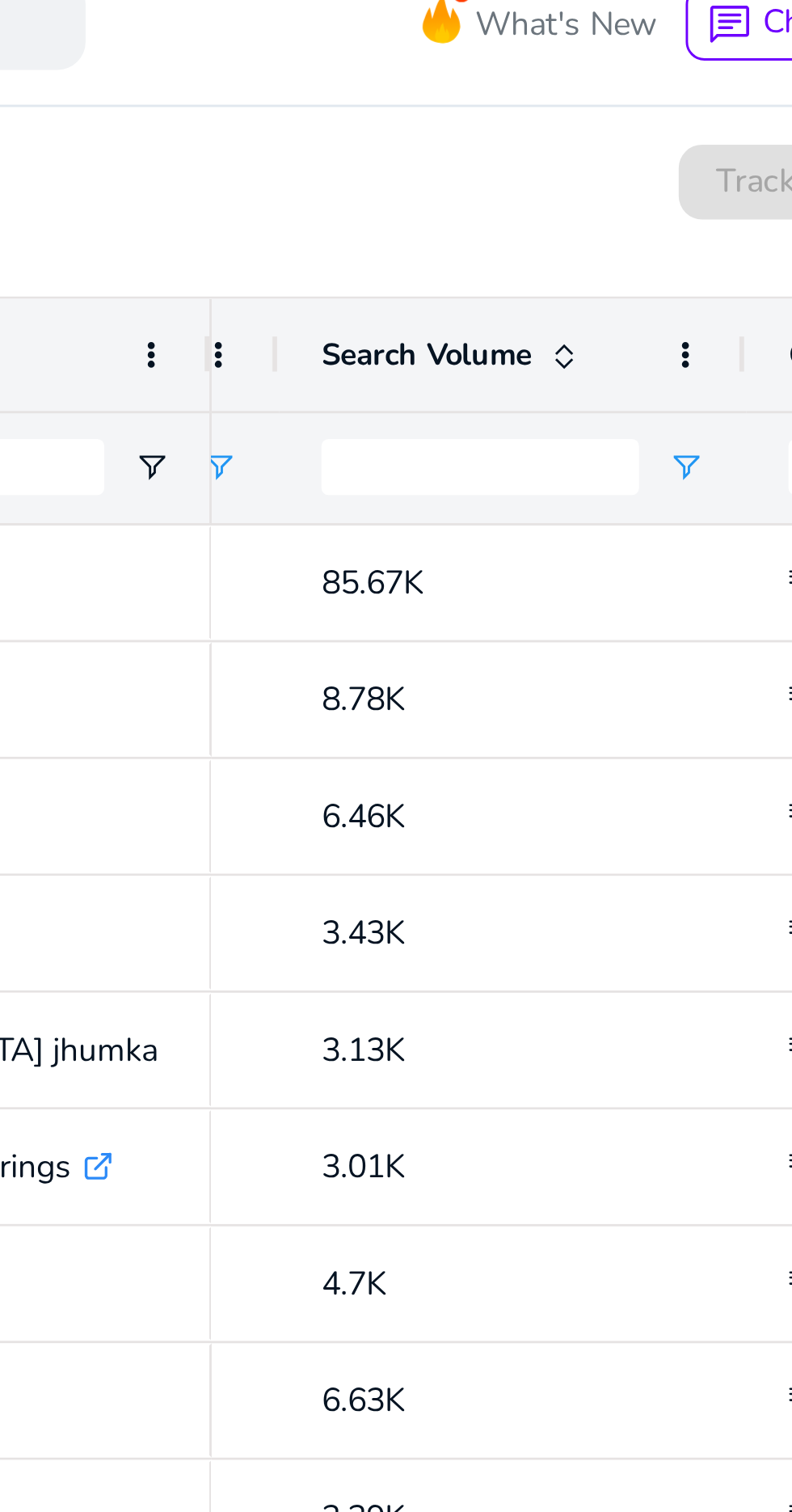
scroll to position [164, 0]
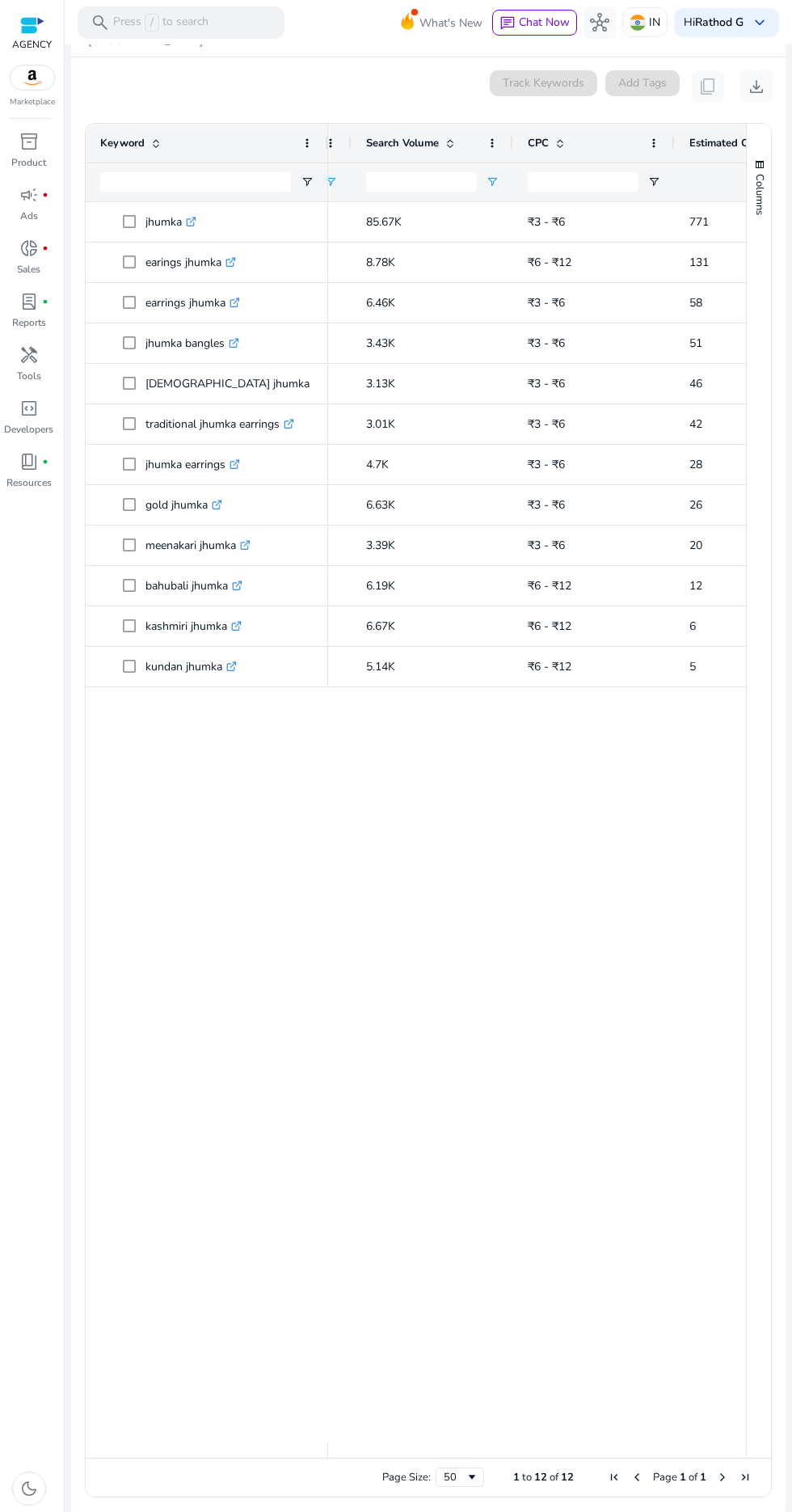
click at [515, 901] on div "6.63K Very High Phrase ₹3 - ₹6 26 0.40% Phrase High 6.19K ₹6 - ₹12 12 0.20% Phr…" at bounding box center [537, 822] width 418 height 1241
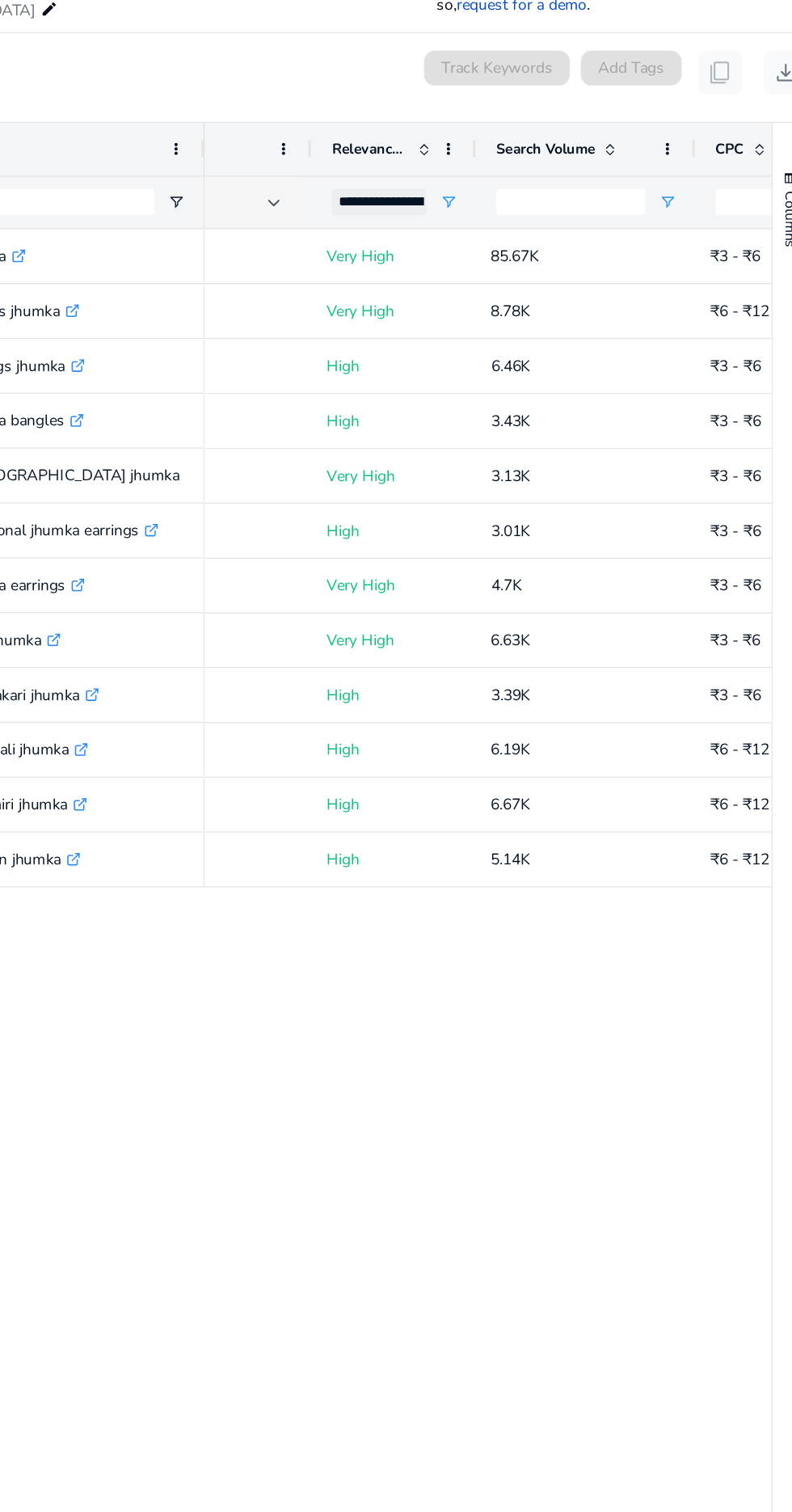
scroll to position [0, 244]
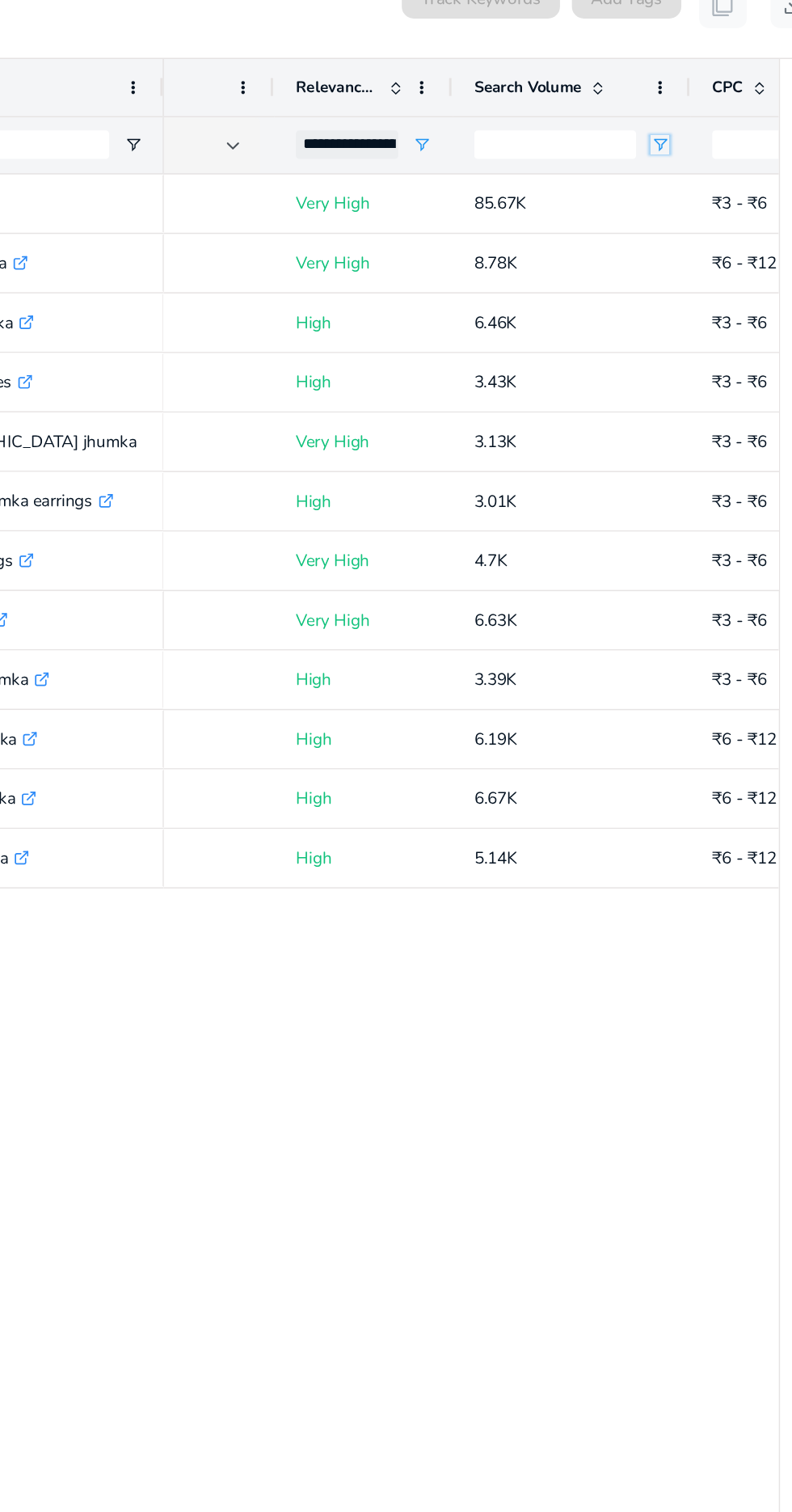
click at [664, 343] on span "Open Filter Menu" at bounding box center [665, 344] width 13 height 13
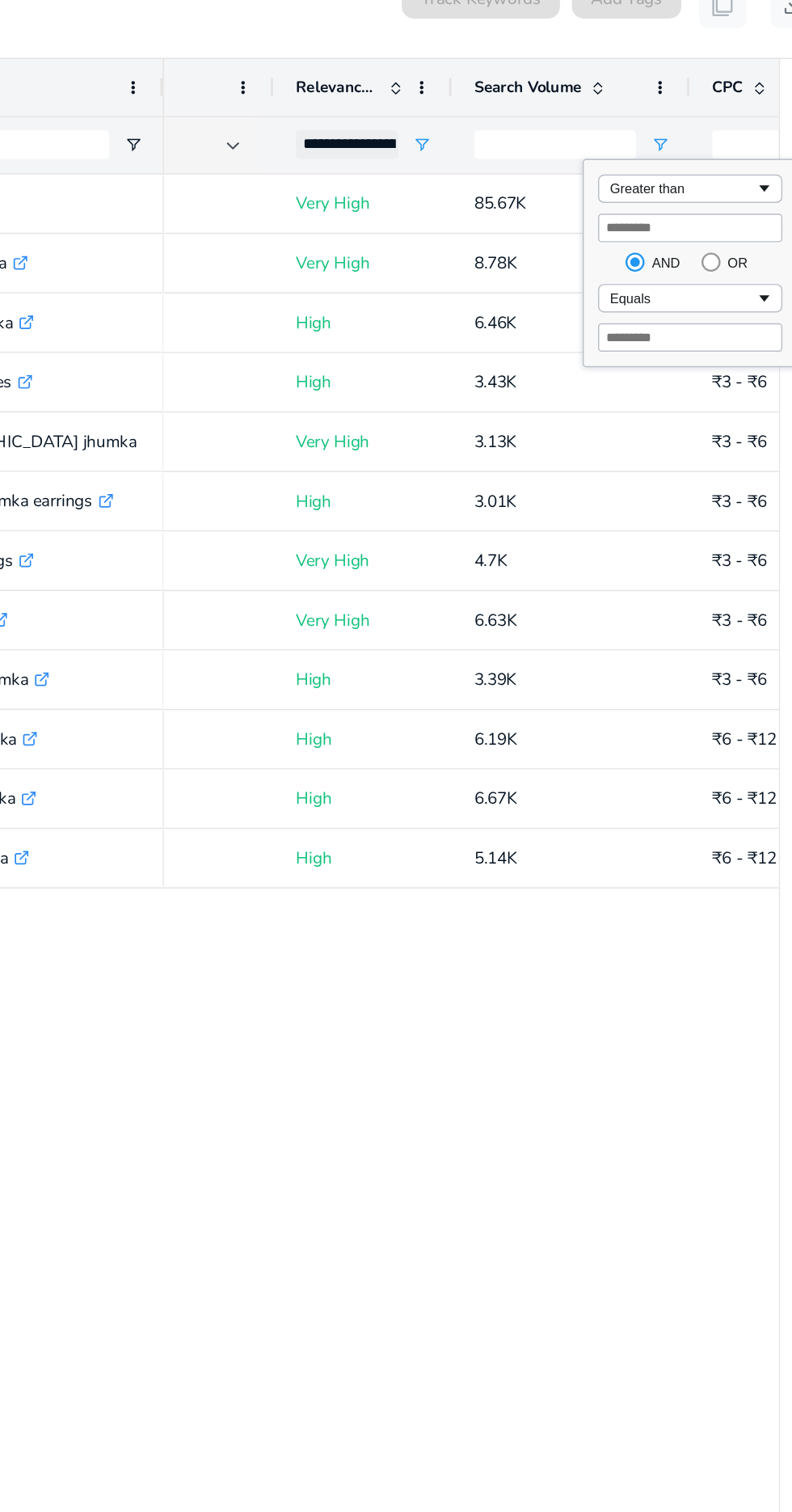
scroll to position [0, 0]
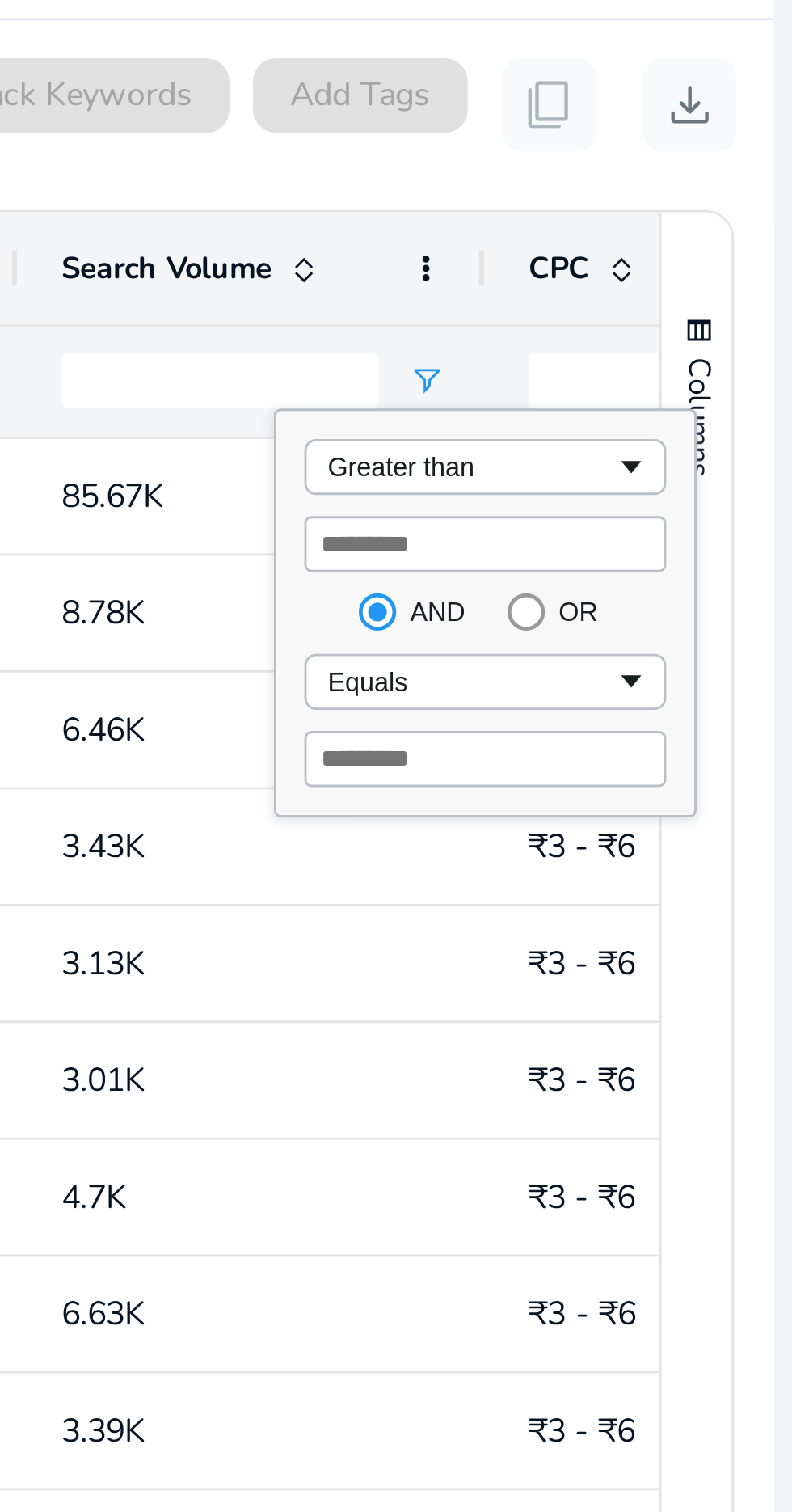
click at [634, 405] on input "****" at bounding box center [686, 401] width 126 height 19
type input "***"
type input "*"
type input "****"
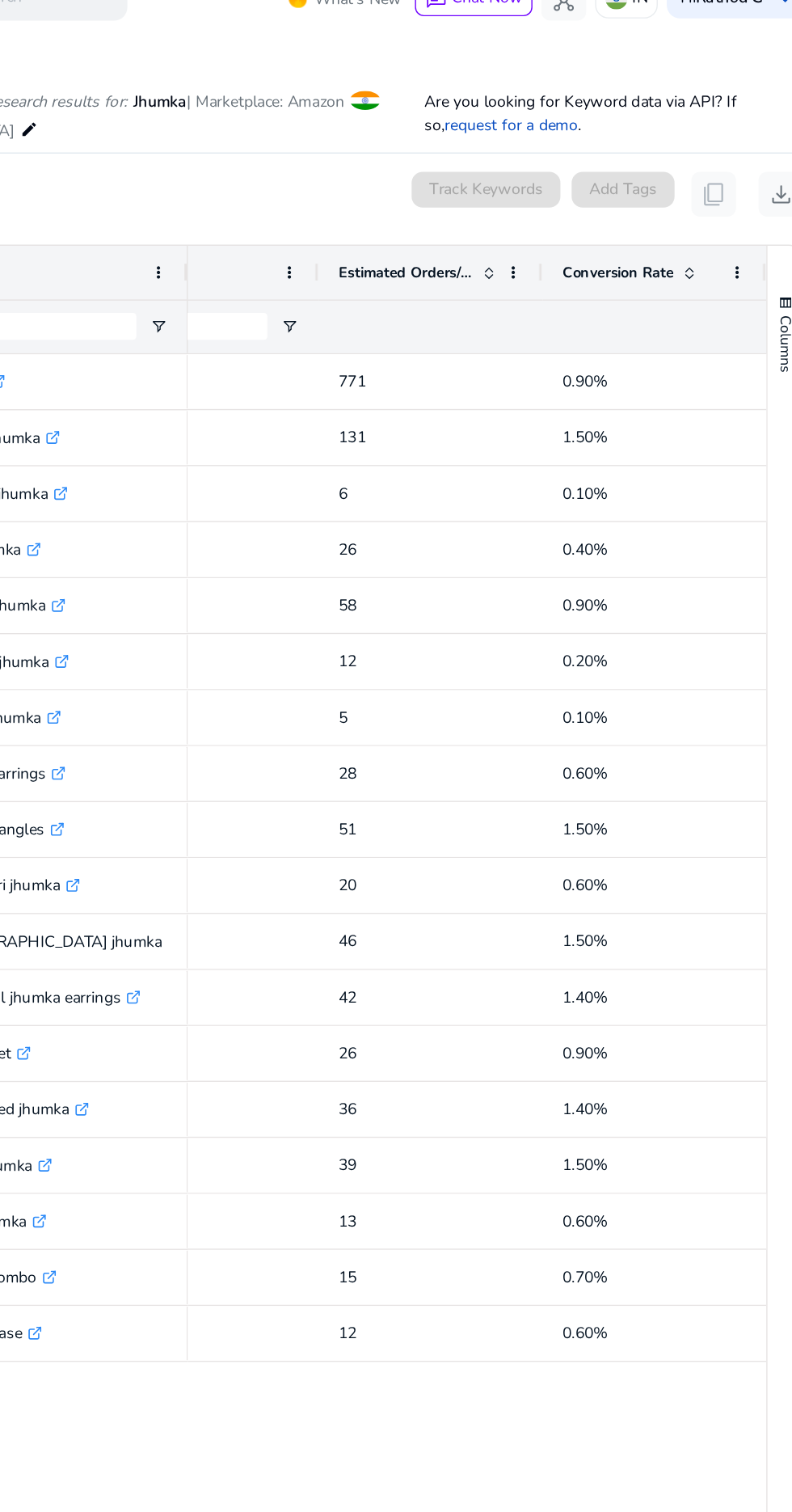
scroll to position [53, 0]
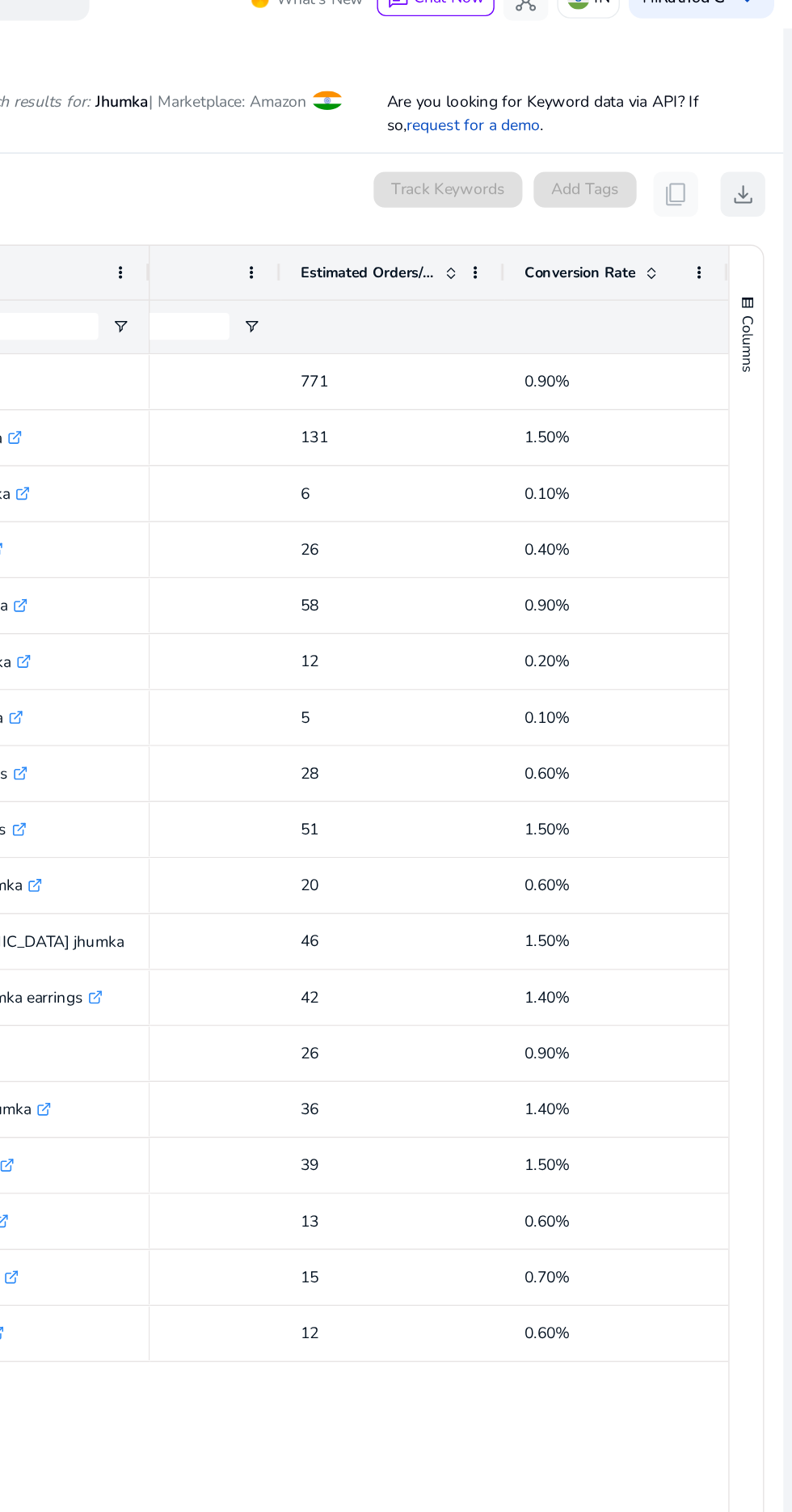
click at [753, 154] on span "download" at bounding box center [757, 164] width 19 height 19
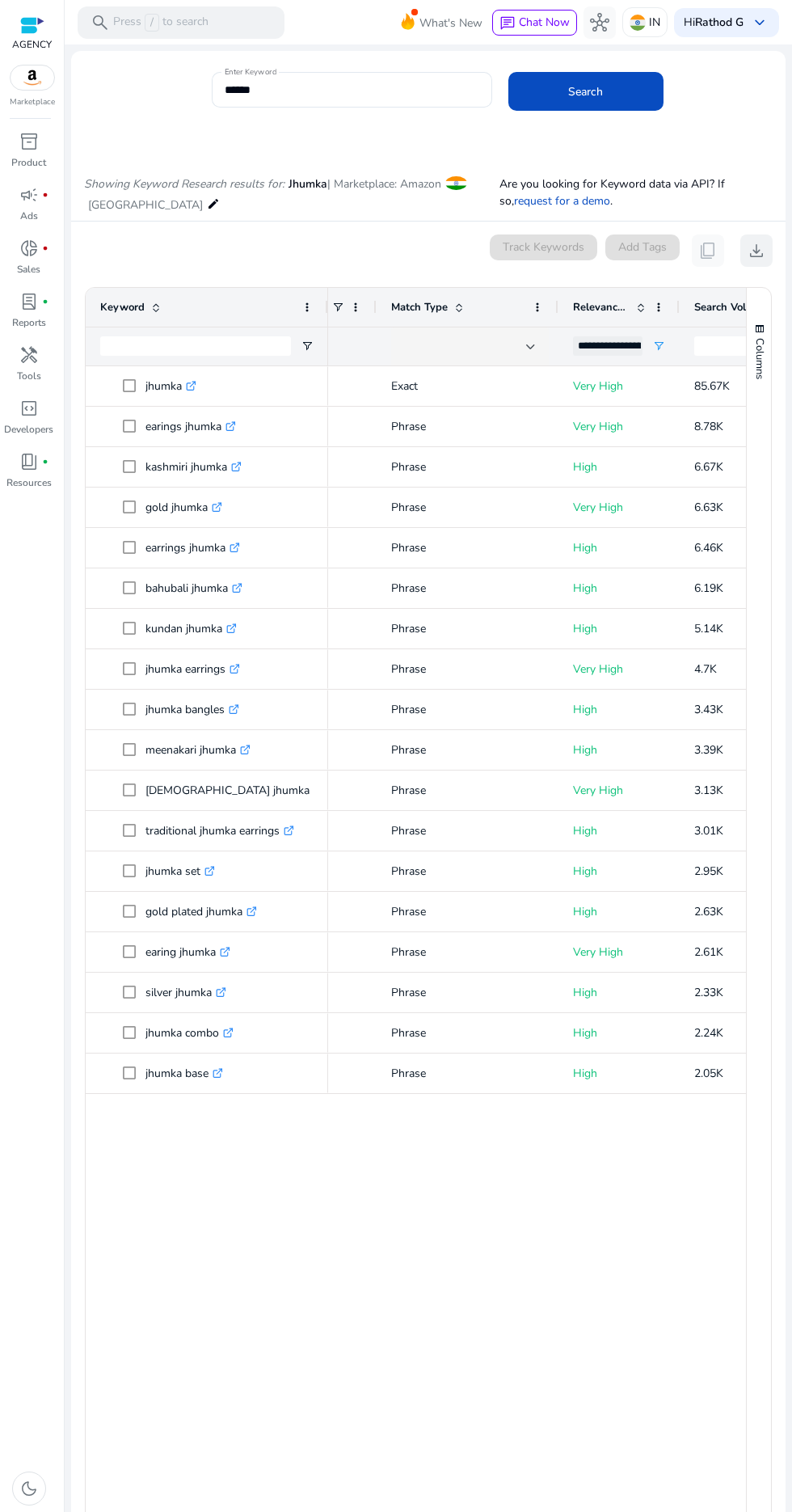
scroll to position [0, 0]
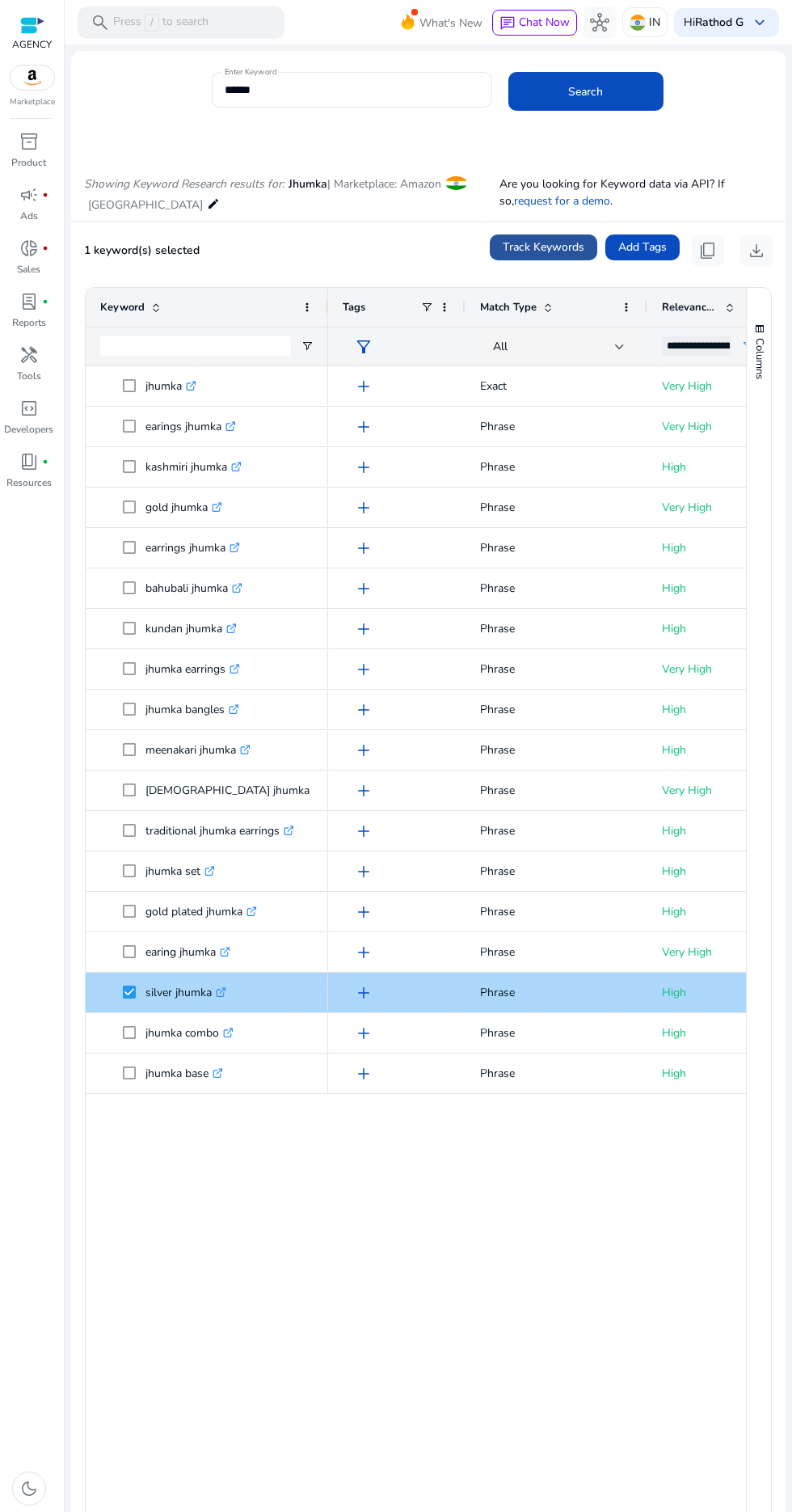
click at [516, 247] on span "Track Keywords" at bounding box center [543, 246] width 81 height 17
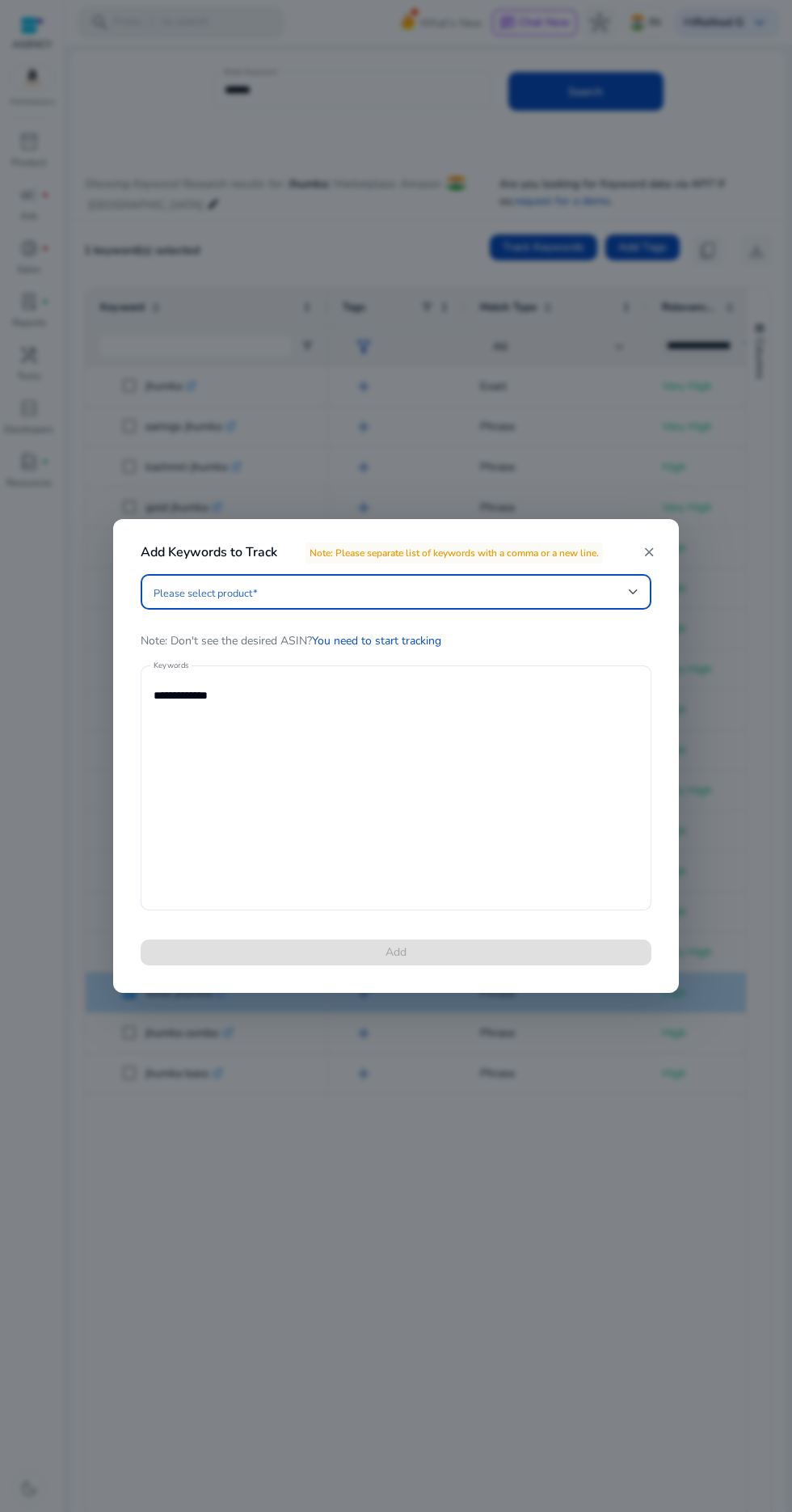
click at [296, 593] on span at bounding box center [390, 591] width 475 height 18
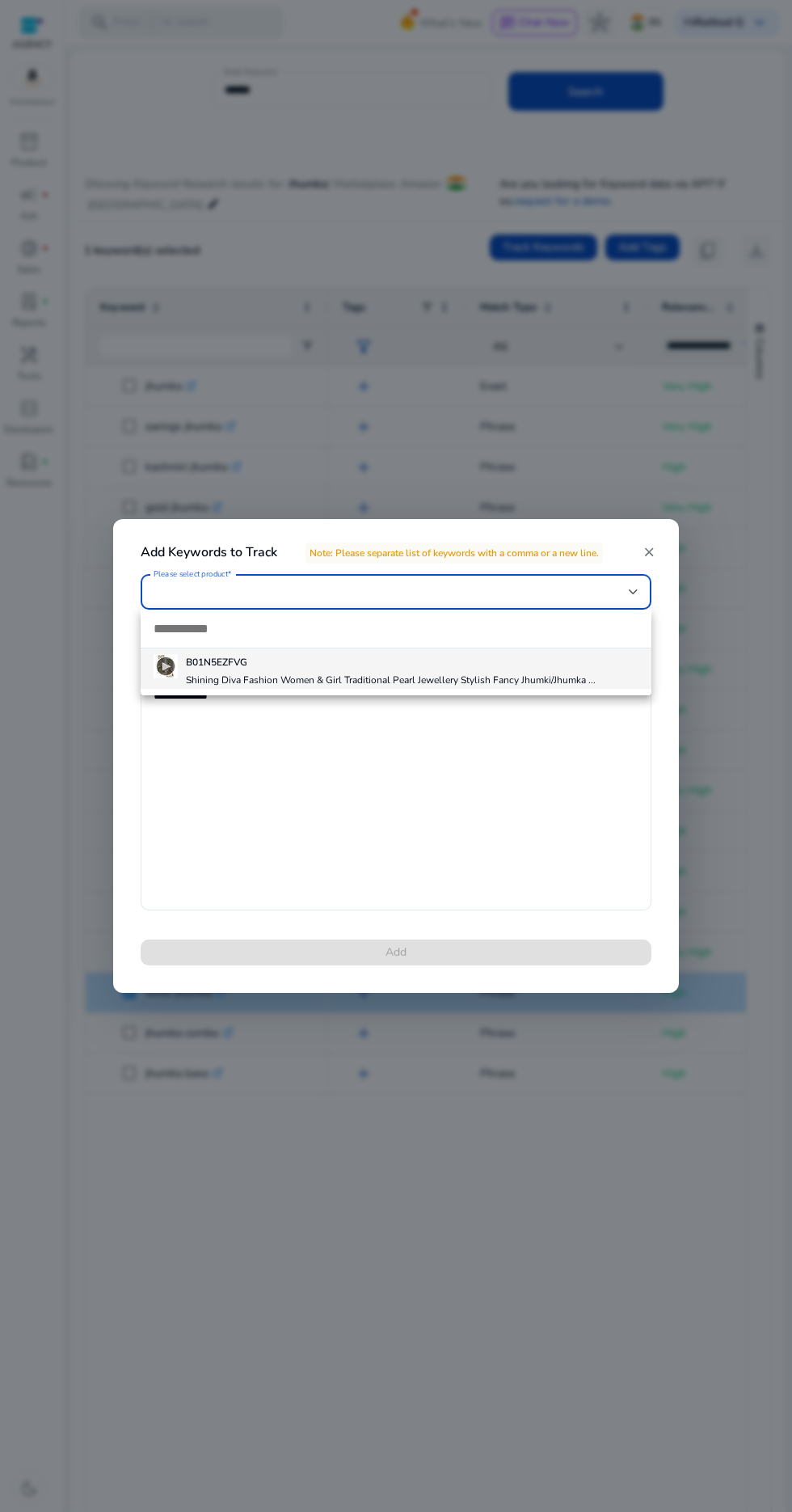
click at [200, 684] on h4 "Shining Diva Fashion Women & Girl Traditional Pearl Jewellery Stylish Fancy Jhu…" at bounding box center [390, 680] width 410 height 13
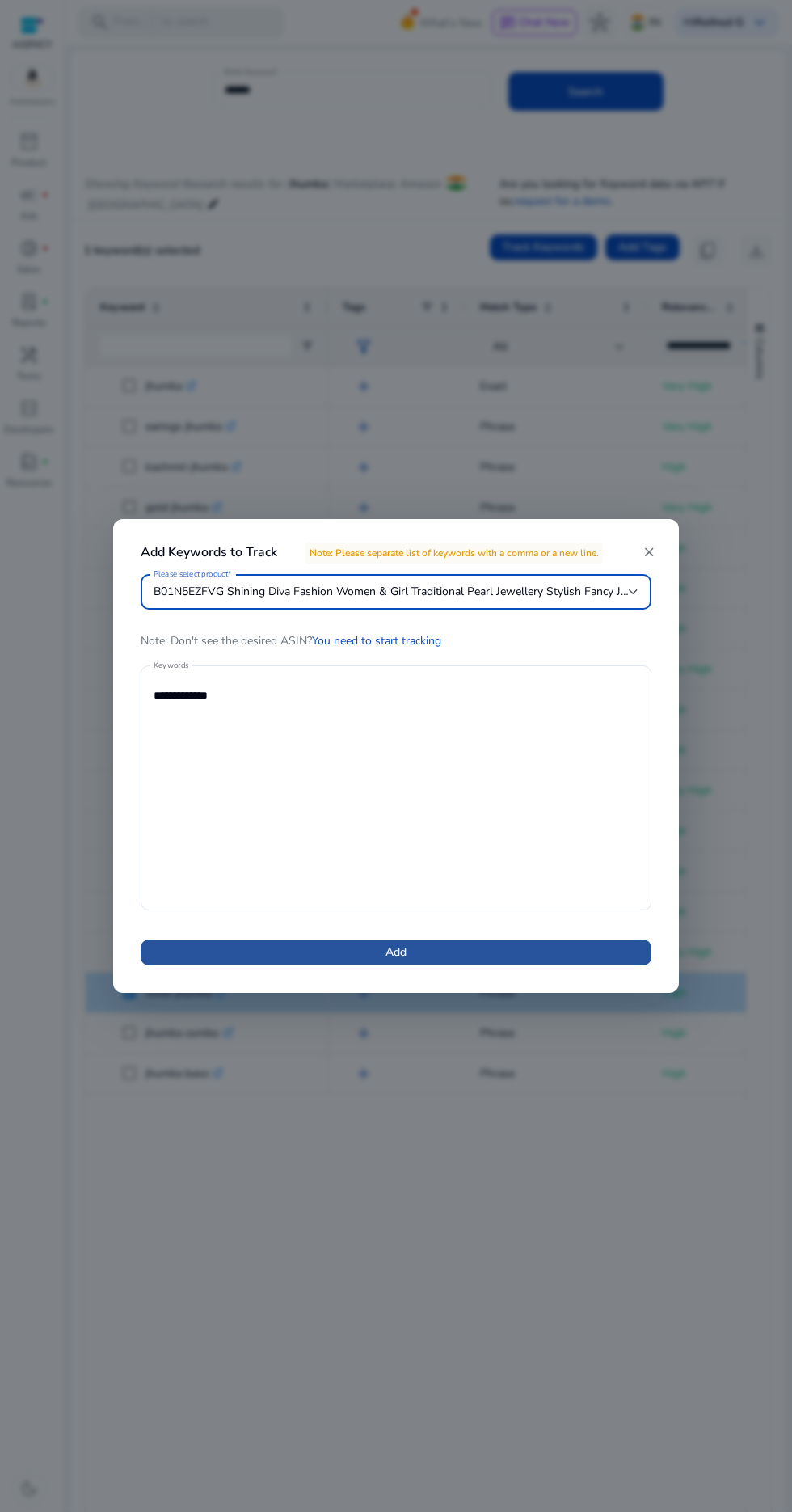
click at [355, 960] on span at bounding box center [396, 953] width 511 height 39
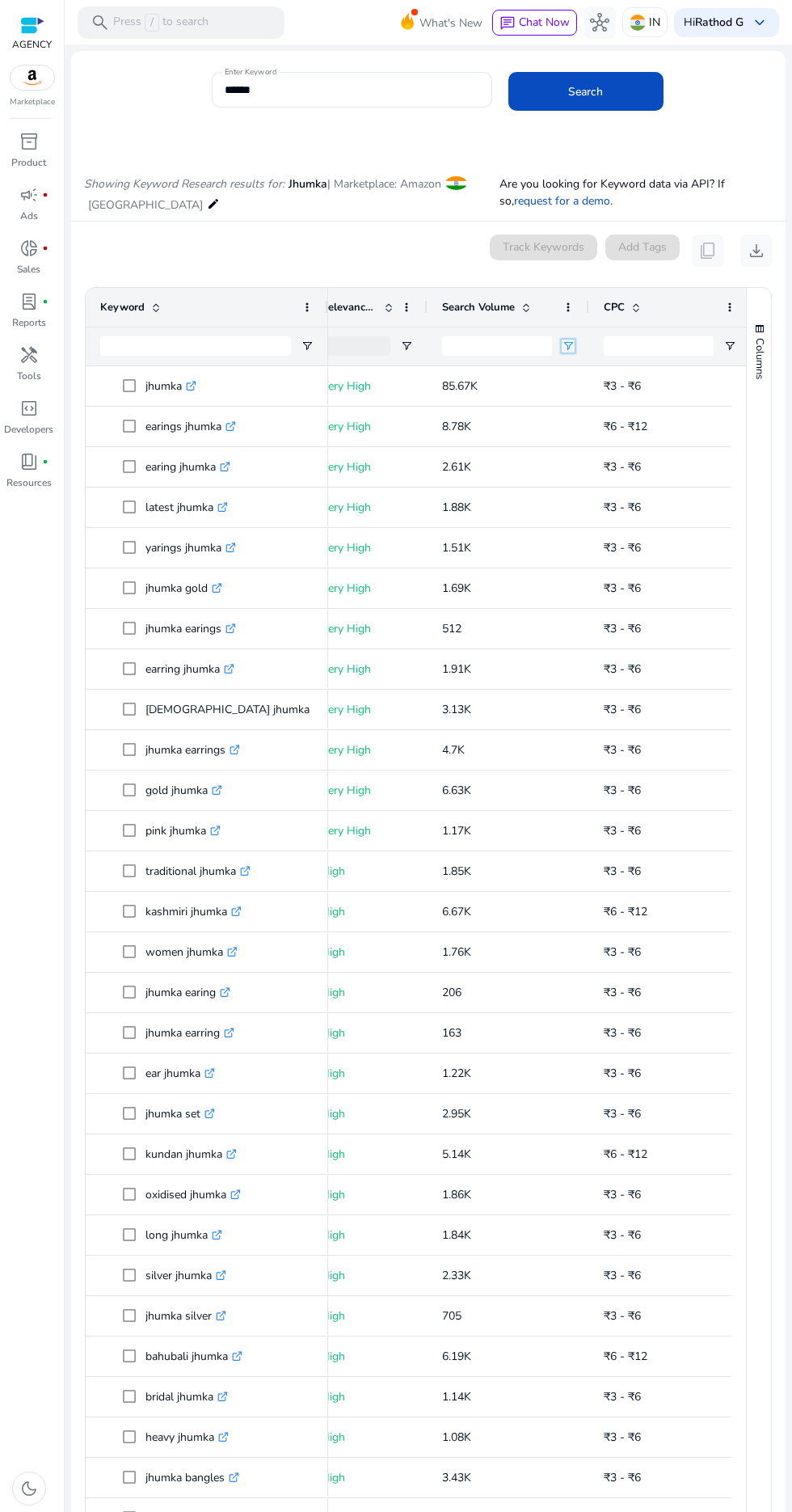
click at [567, 340] on span "Open Filter Menu" at bounding box center [568, 346] width 13 height 13
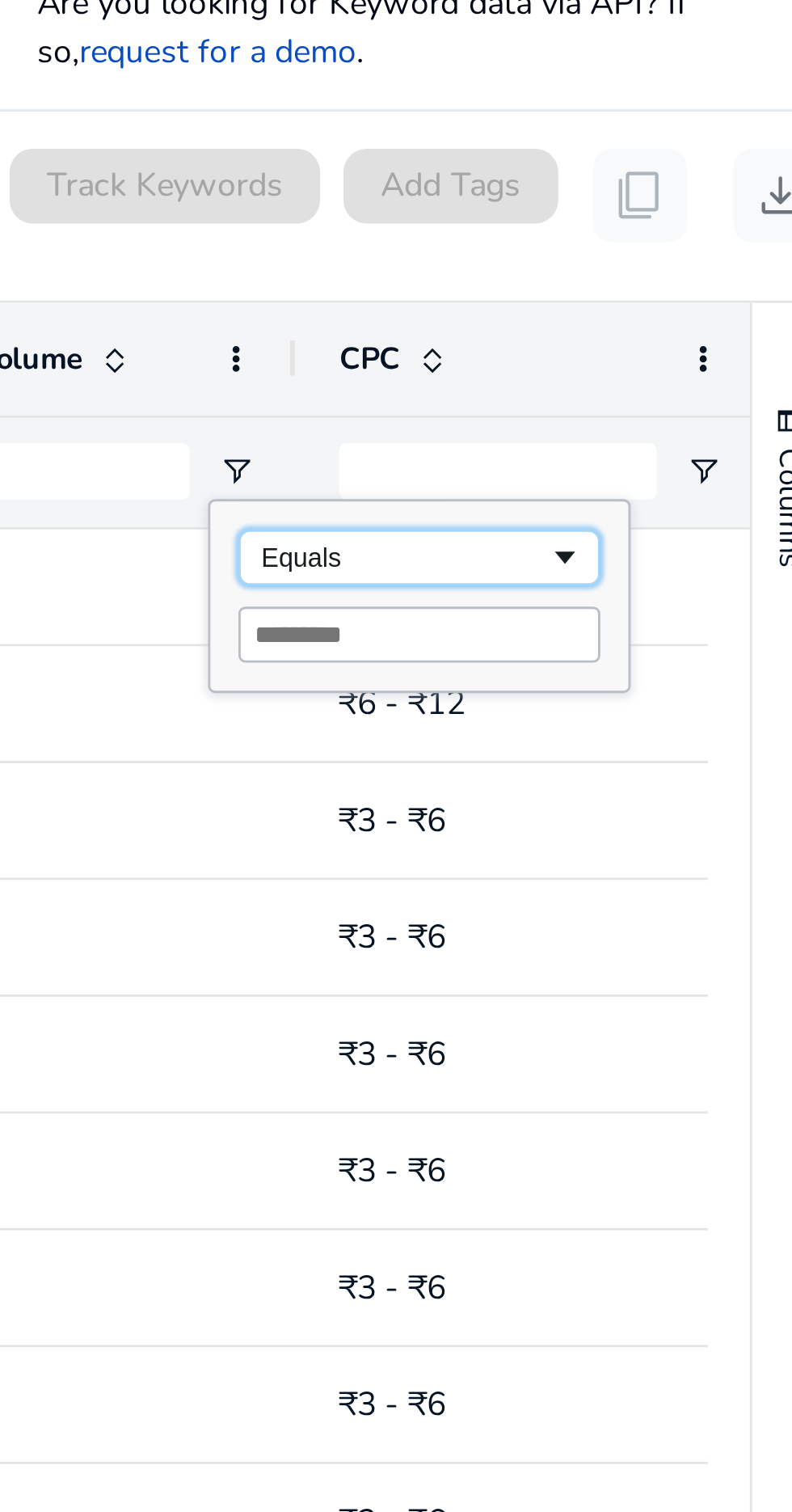
click at [667, 371] on div "Equals" at bounding box center [626, 375] width 98 height 10
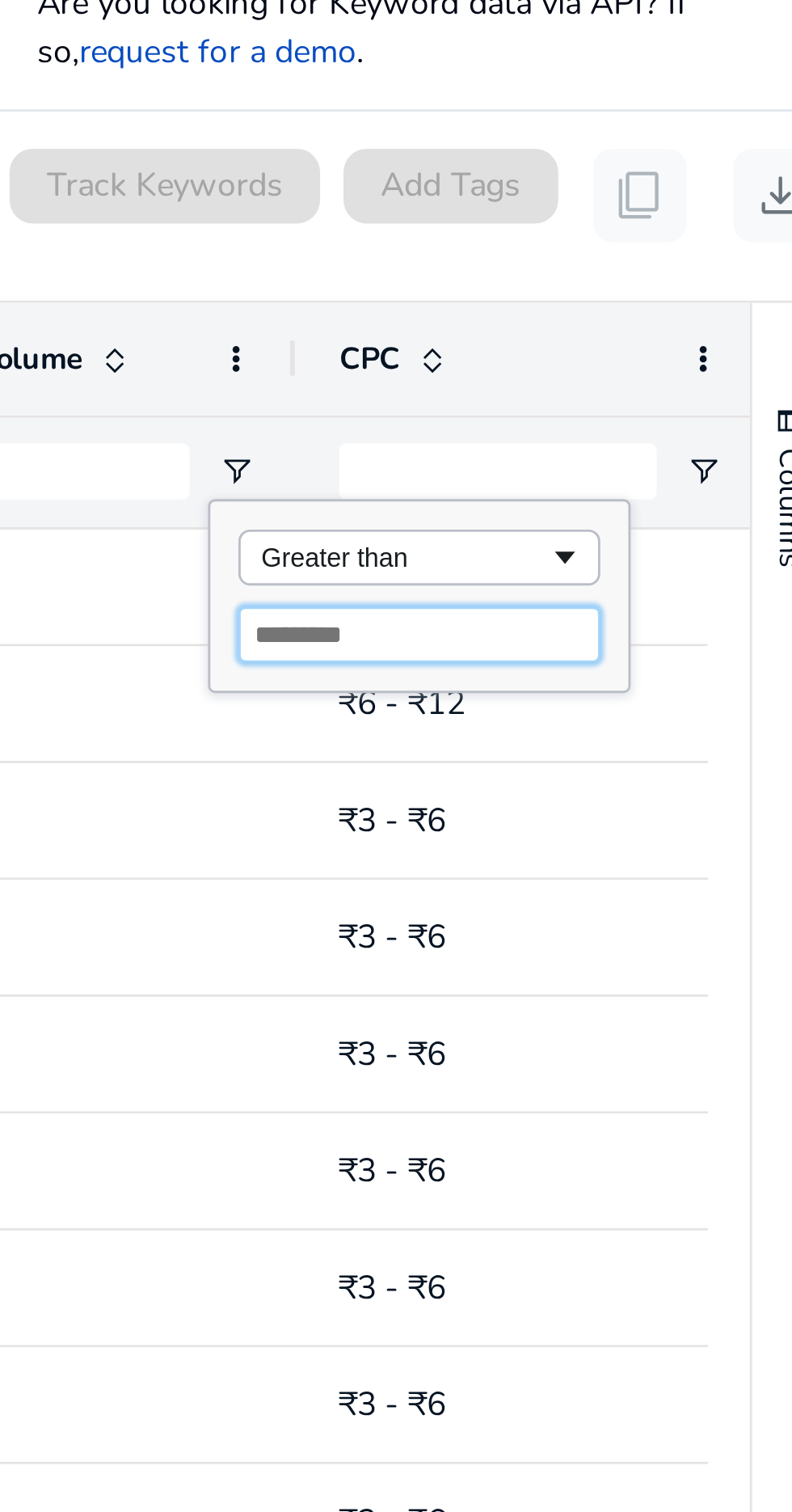
click at [645, 393] on input "Filter Value" at bounding box center [632, 403] width 126 height 19
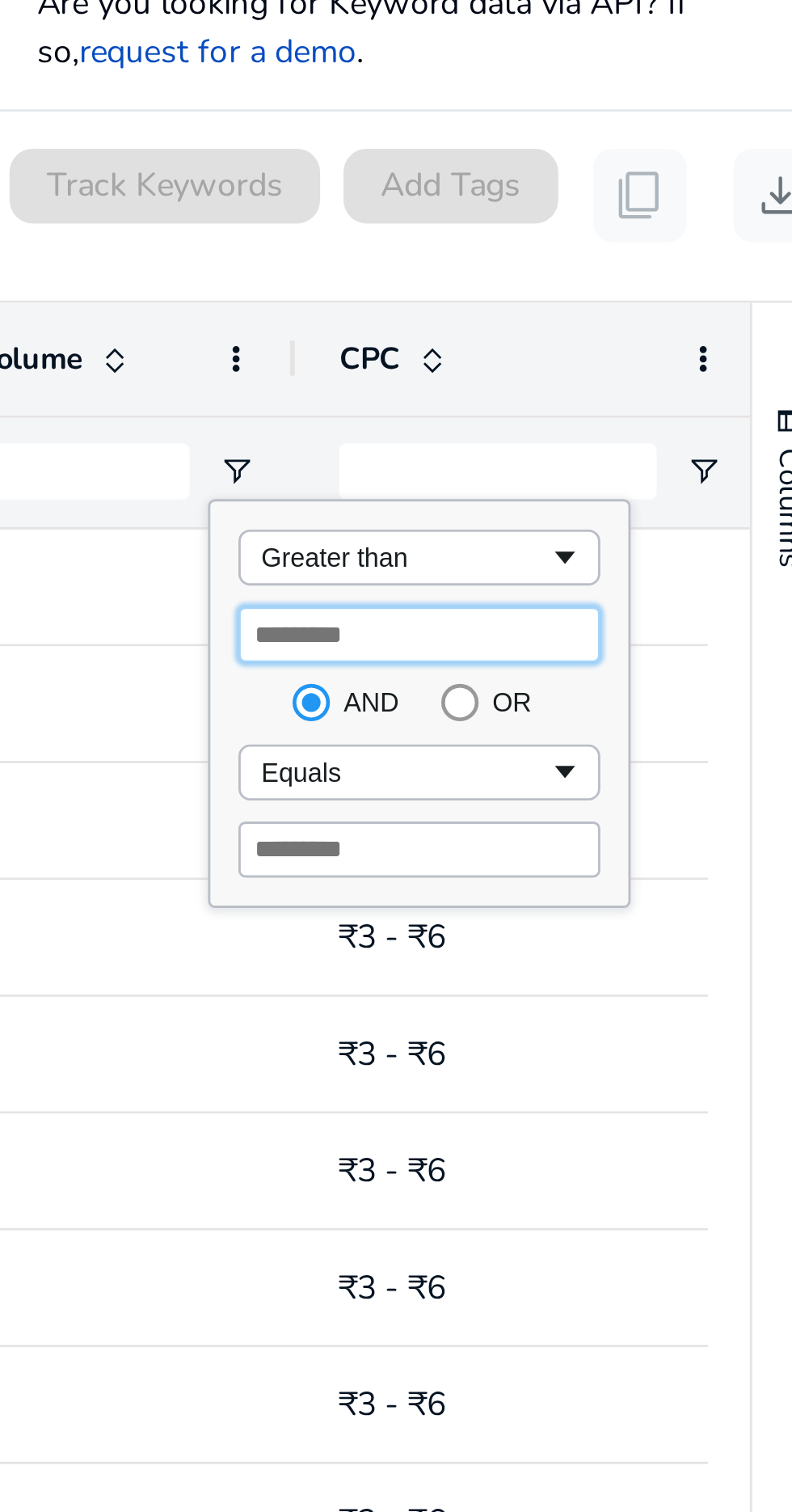
type input "****"
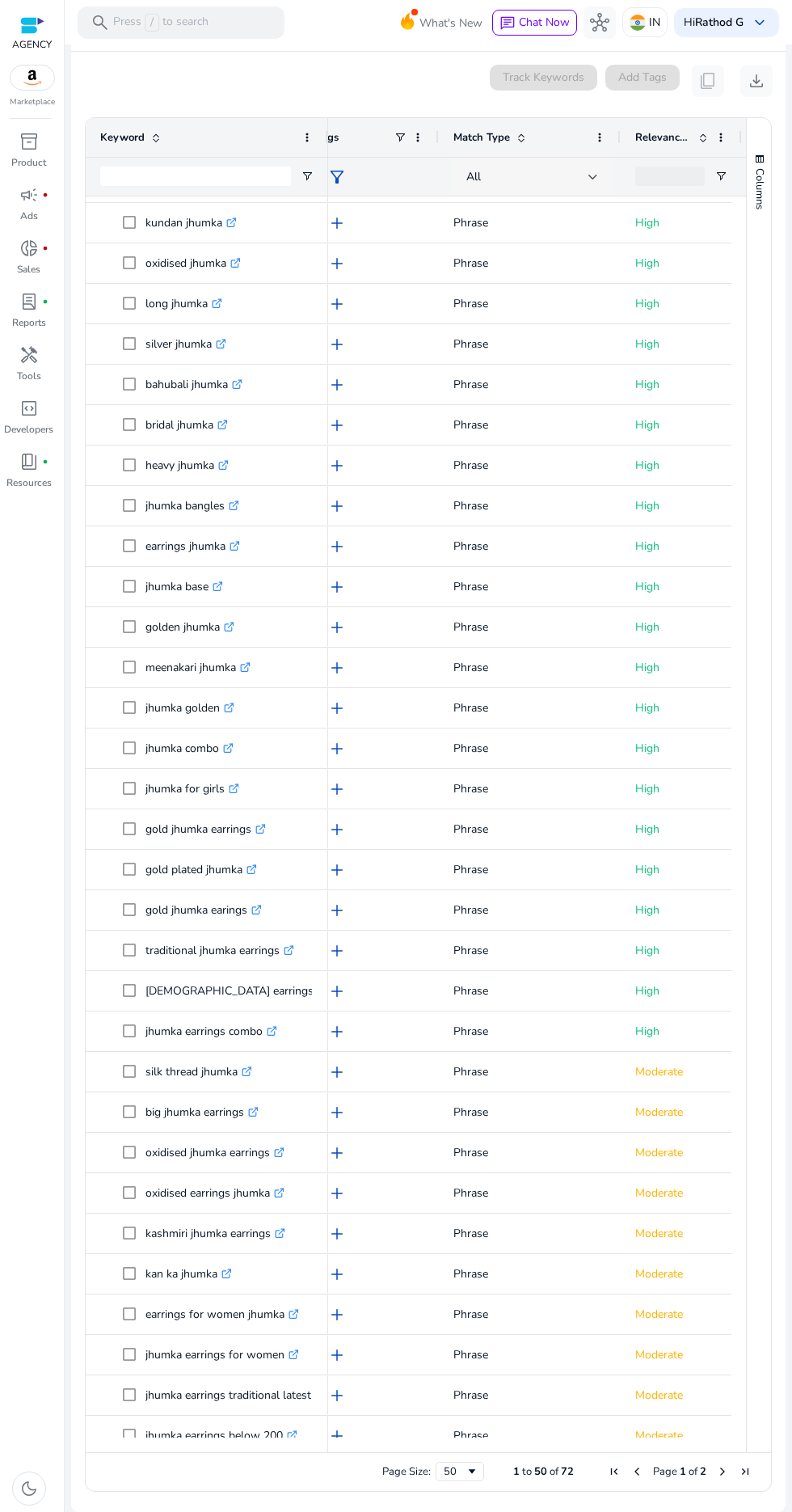
click at [572, 173] on div "All" at bounding box center [527, 177] width 122 height 18
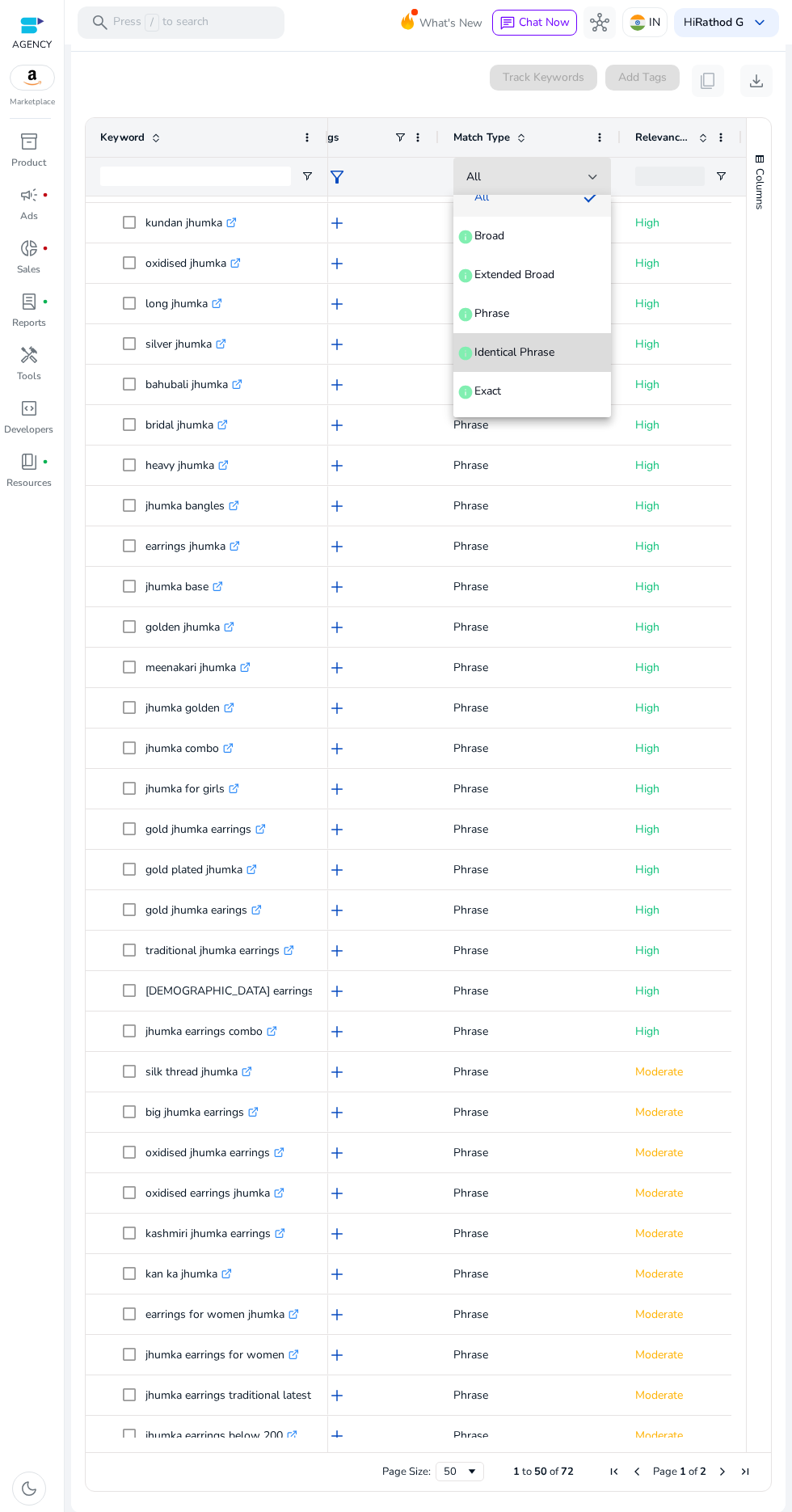
click at [533, 358] on span "Identical Phrase" at bounding box center [514, 352] width 80 height 16
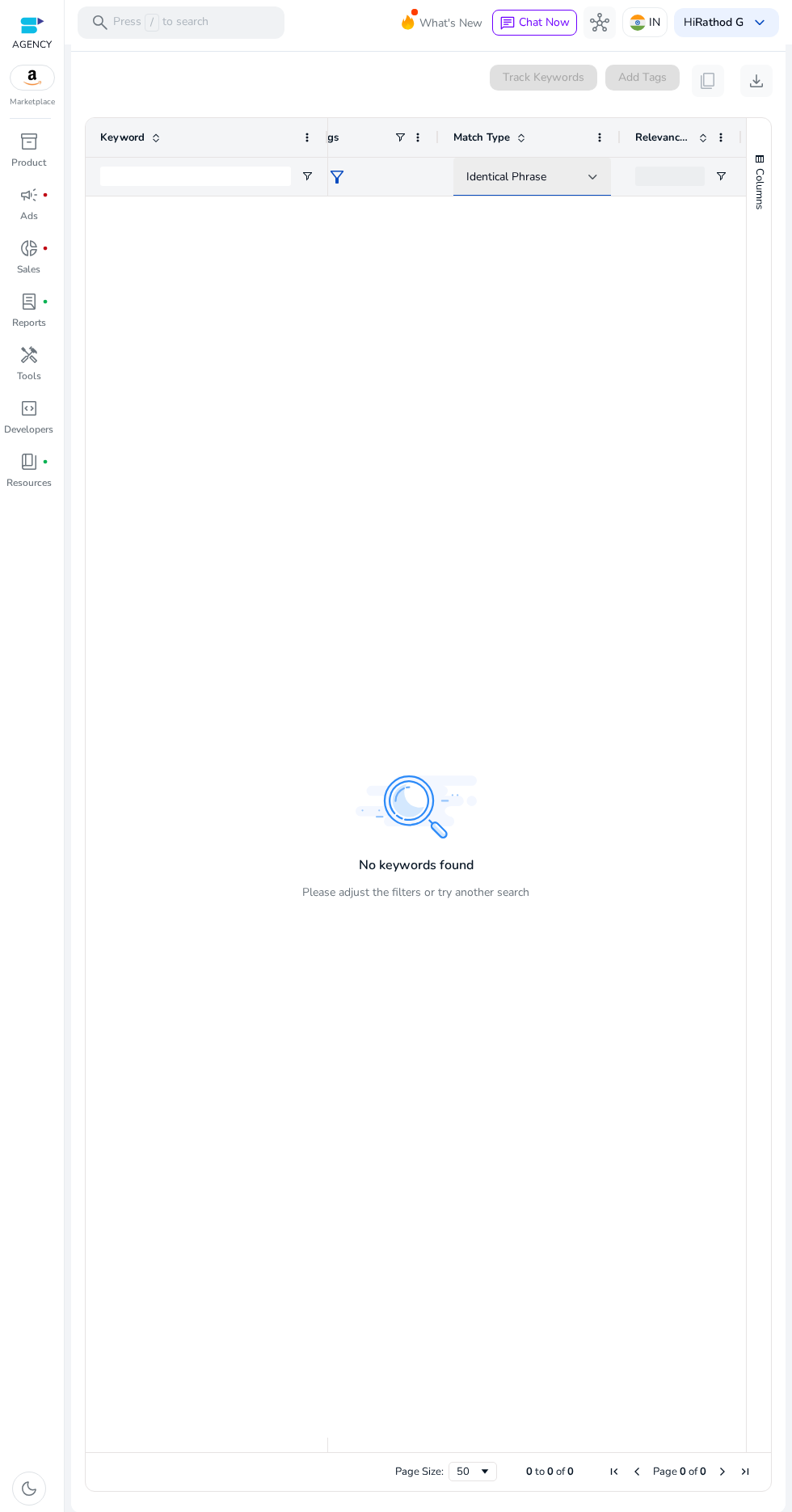
click at [550, 180] on div "Identical Phrase" at bounding box center [527, 177] width 122 height 18
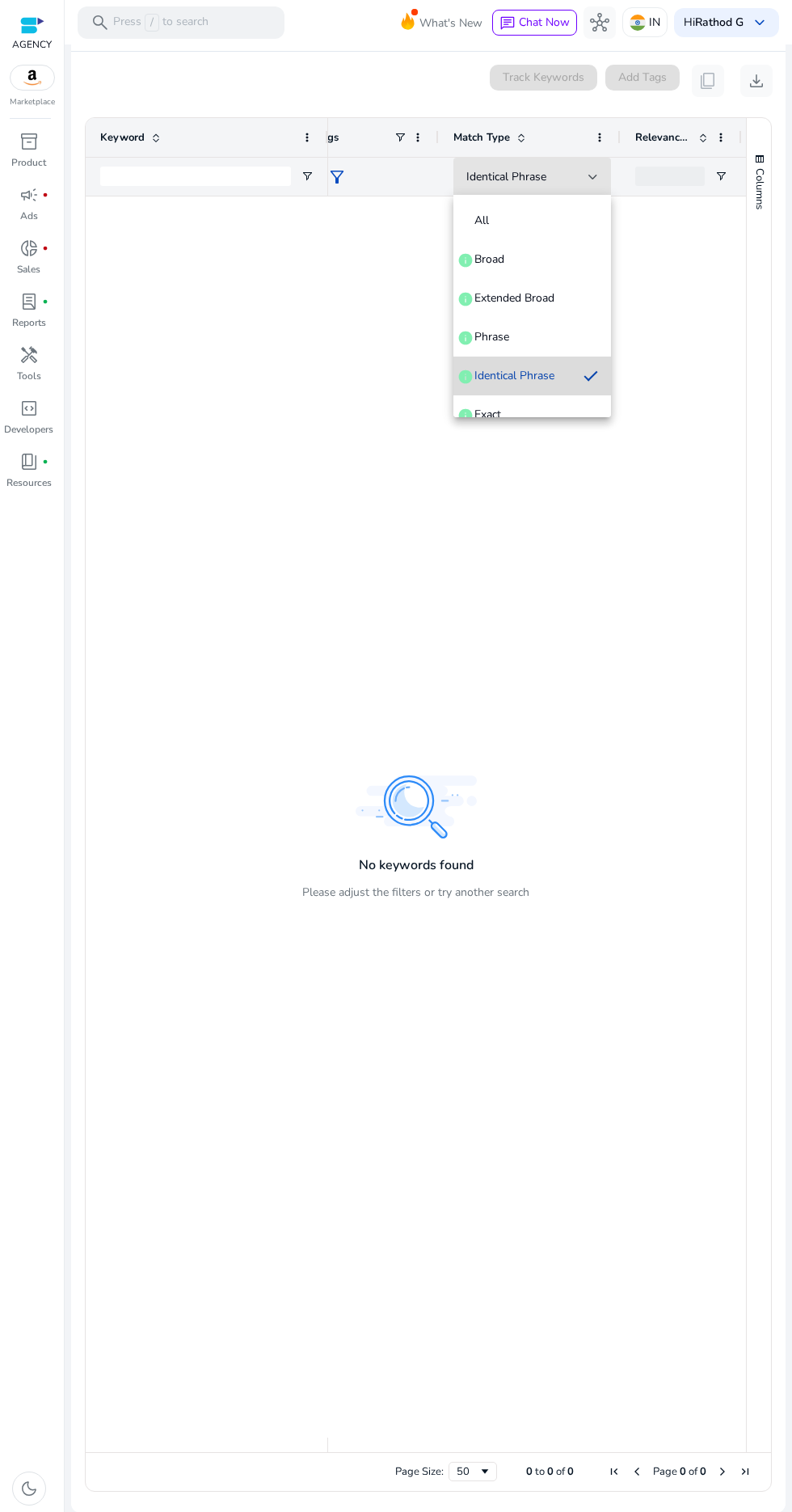
click at [563, 387] on mat-option "Identical Phrase info" at bounding box center [532, 376] width 158 height 39
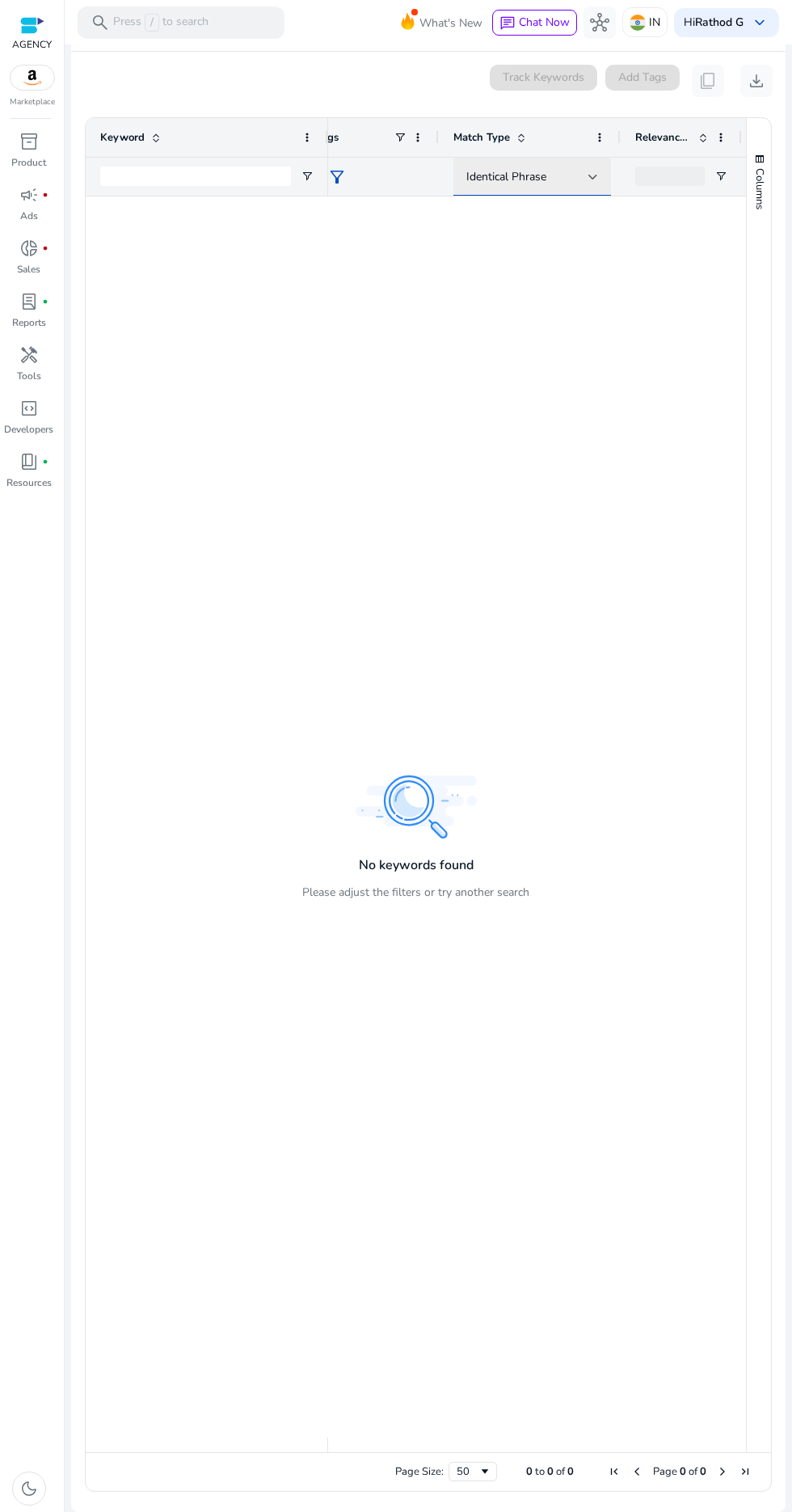
click at [563, 173] on div "Identical Phrase" at bounding box center [527, 177] width 122 height 18
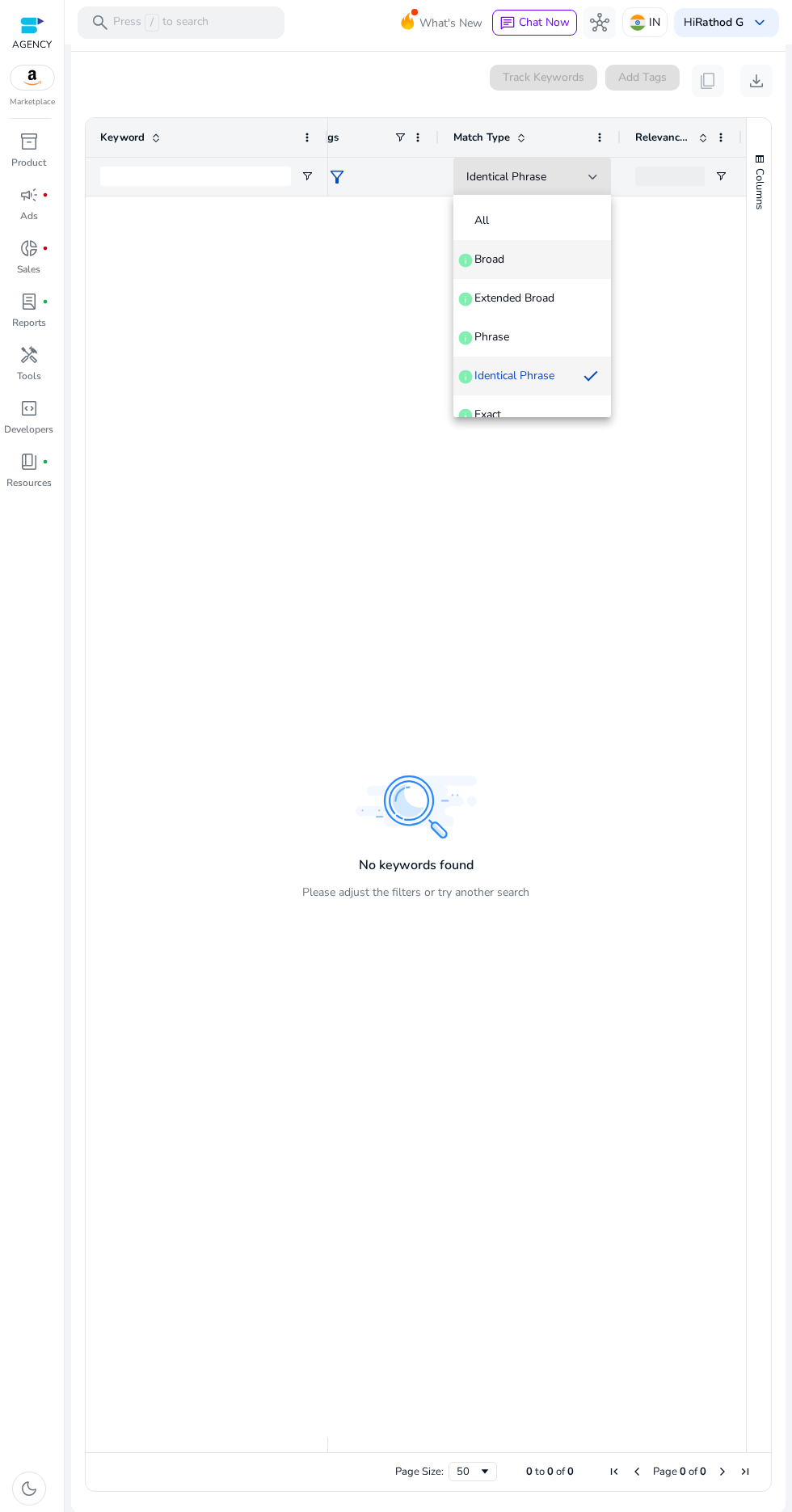
click at [549, 262] on span "Broad info" at bounding box center [532, 259] width 132 height 16
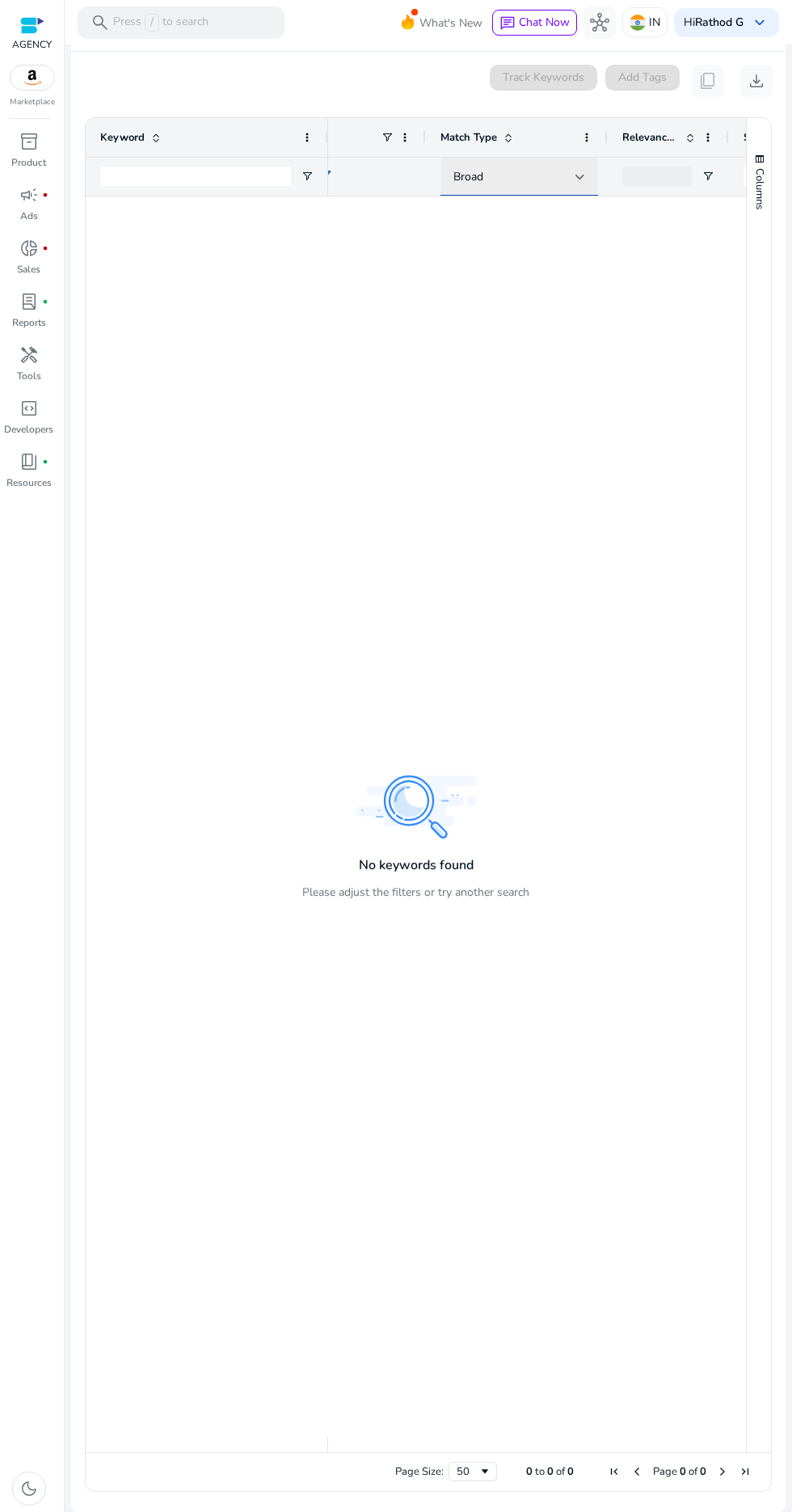
click at [541, 172] on div "Broad" at bounding box center [514, 177] width 122 height 18
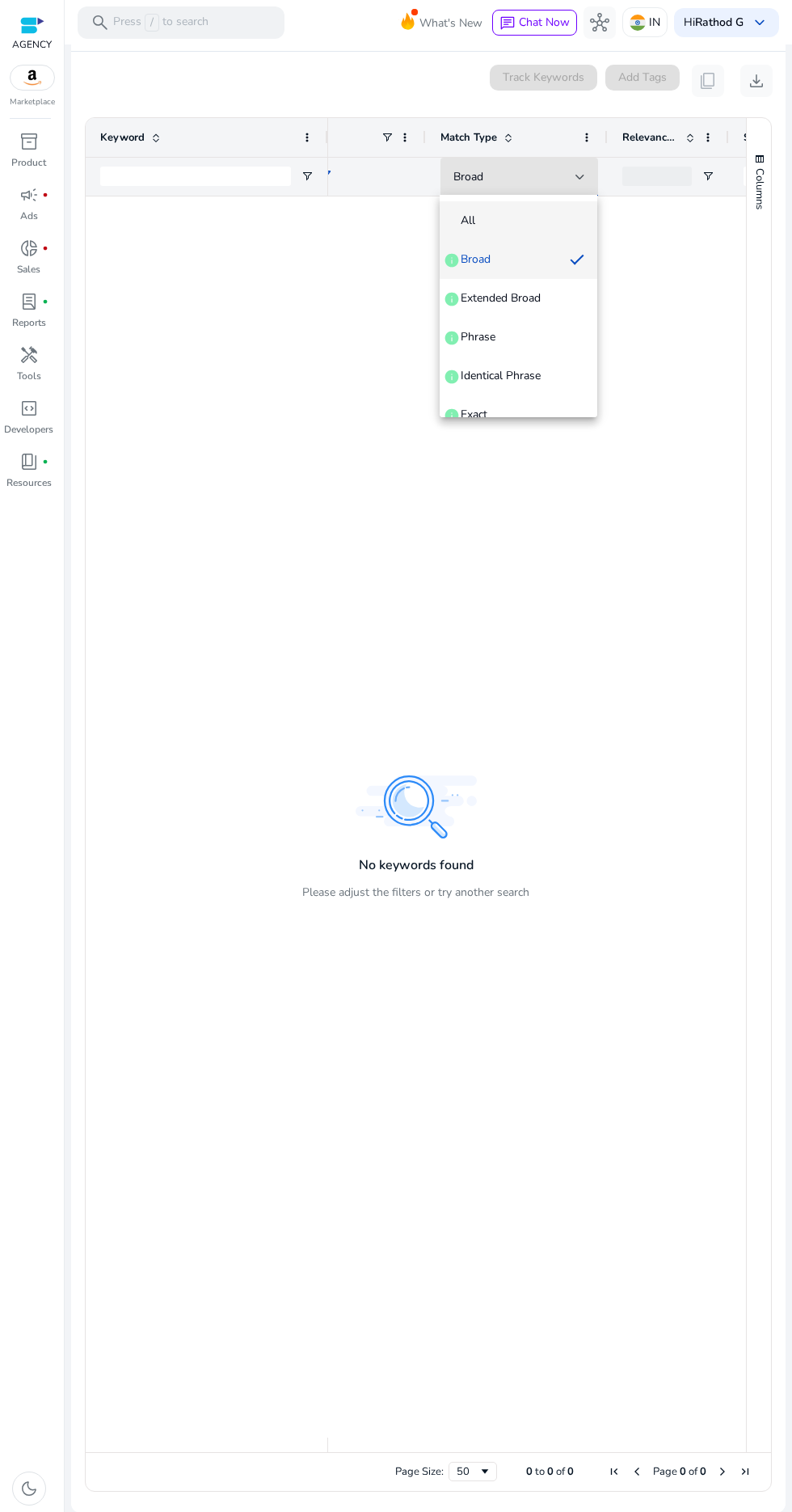
click at [540, 219] on span "All" at bounding box center [518, 220] width 132 height 16
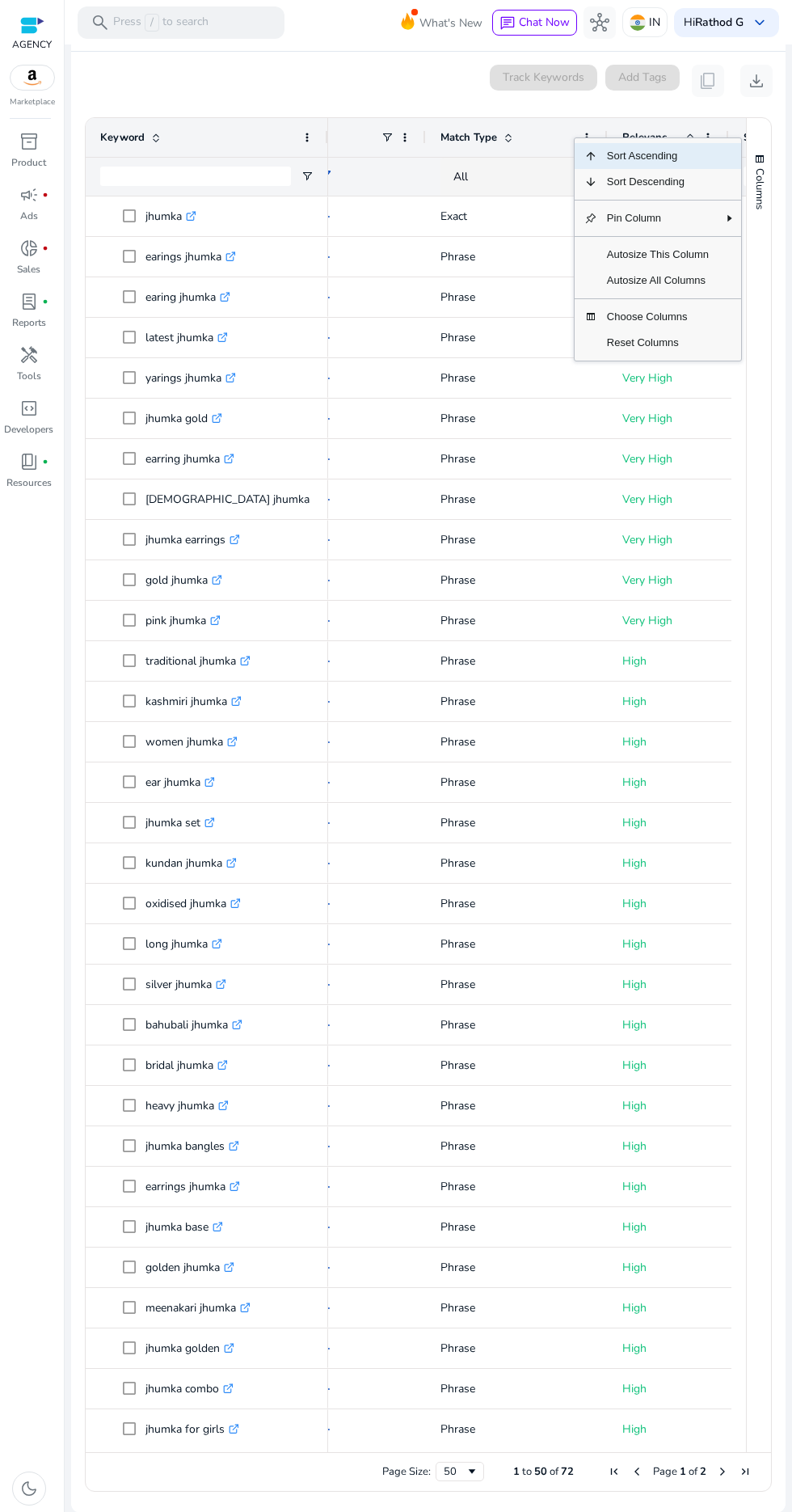
click at [720, 341] on span "Column Menu" at bounding box center [720, 343] width 4 height 26
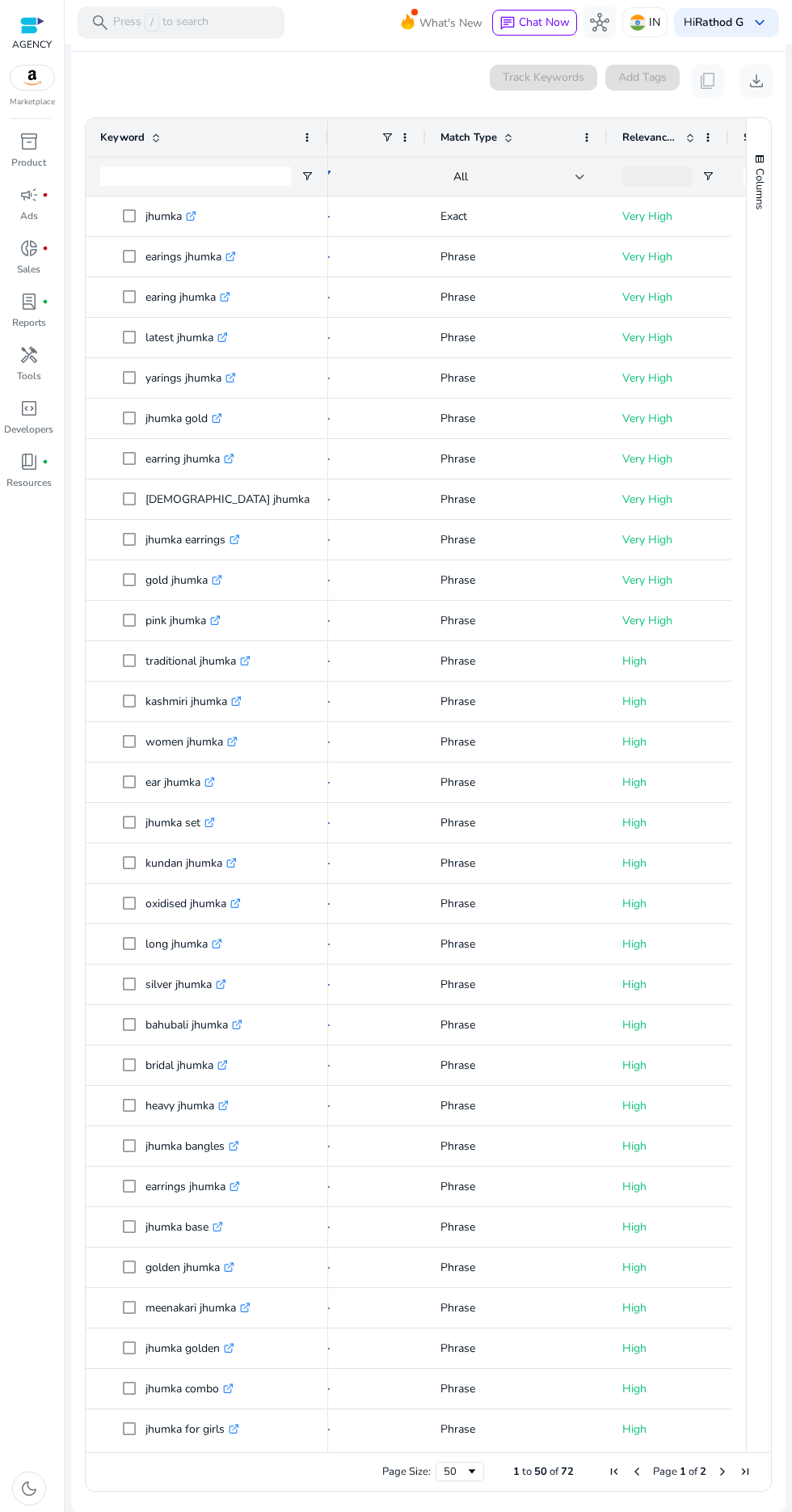
scroll to position [101, 0]
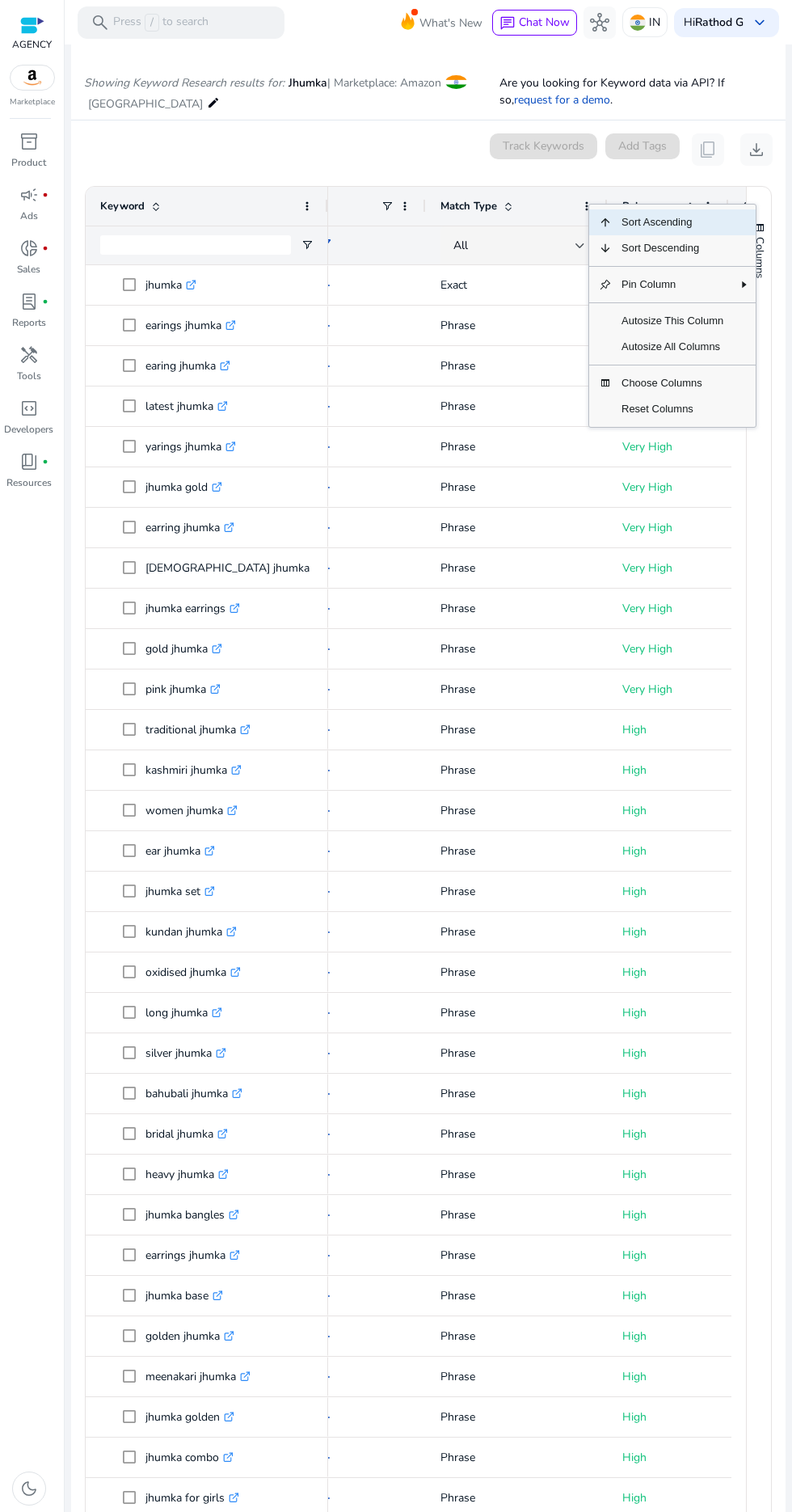
click at [693, 395] on span "Choose Columns" at bounding box center [672, 382] width 121 height 26
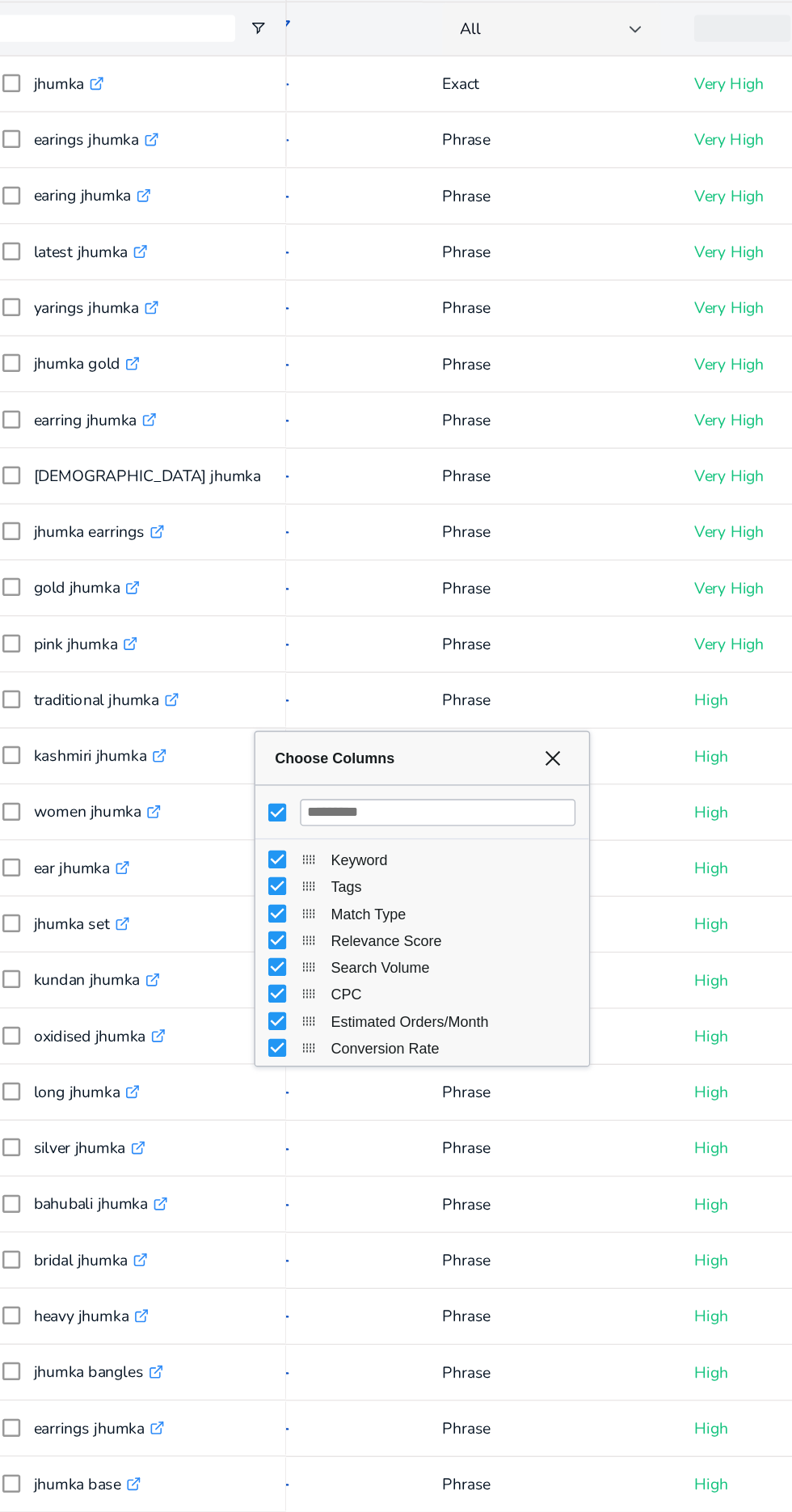
scroll to position [0, 0]
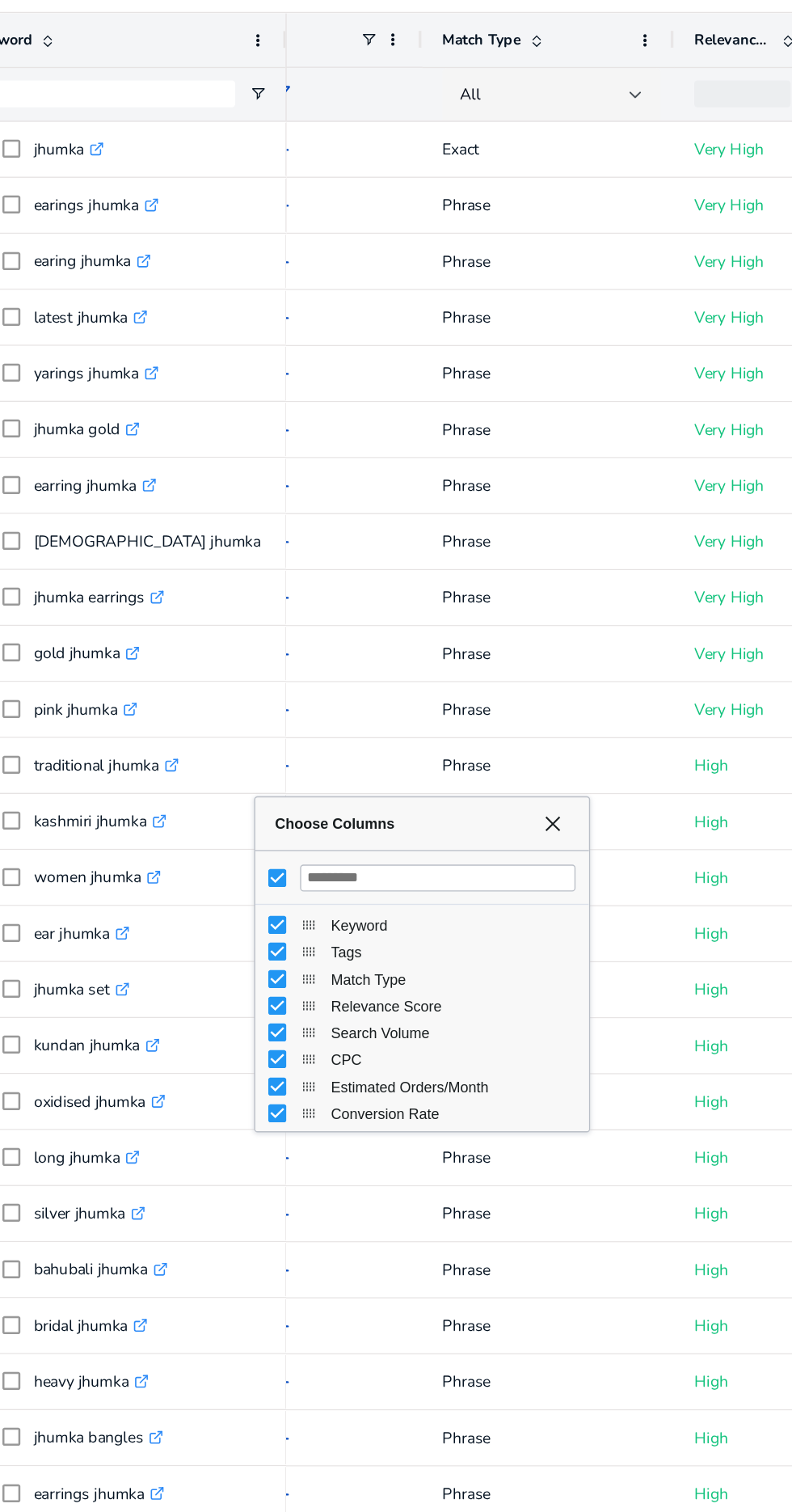
click at [306, 1054] on div "Choose Columns" at bounding box center [307, 974] width 4 height 233
click at [322, 1092] on div "Choose Columns" at bounding box center [426, 1092] width 233 height 4
click at [306, 1092] on div "Choose Columns" at bounding box center [307, 1092] width 4 height 4
click at [301, 1104] on span "long jhumka .st0{fill:#2c8af8}" at bounding box center [218, 1113] width 190 height 33
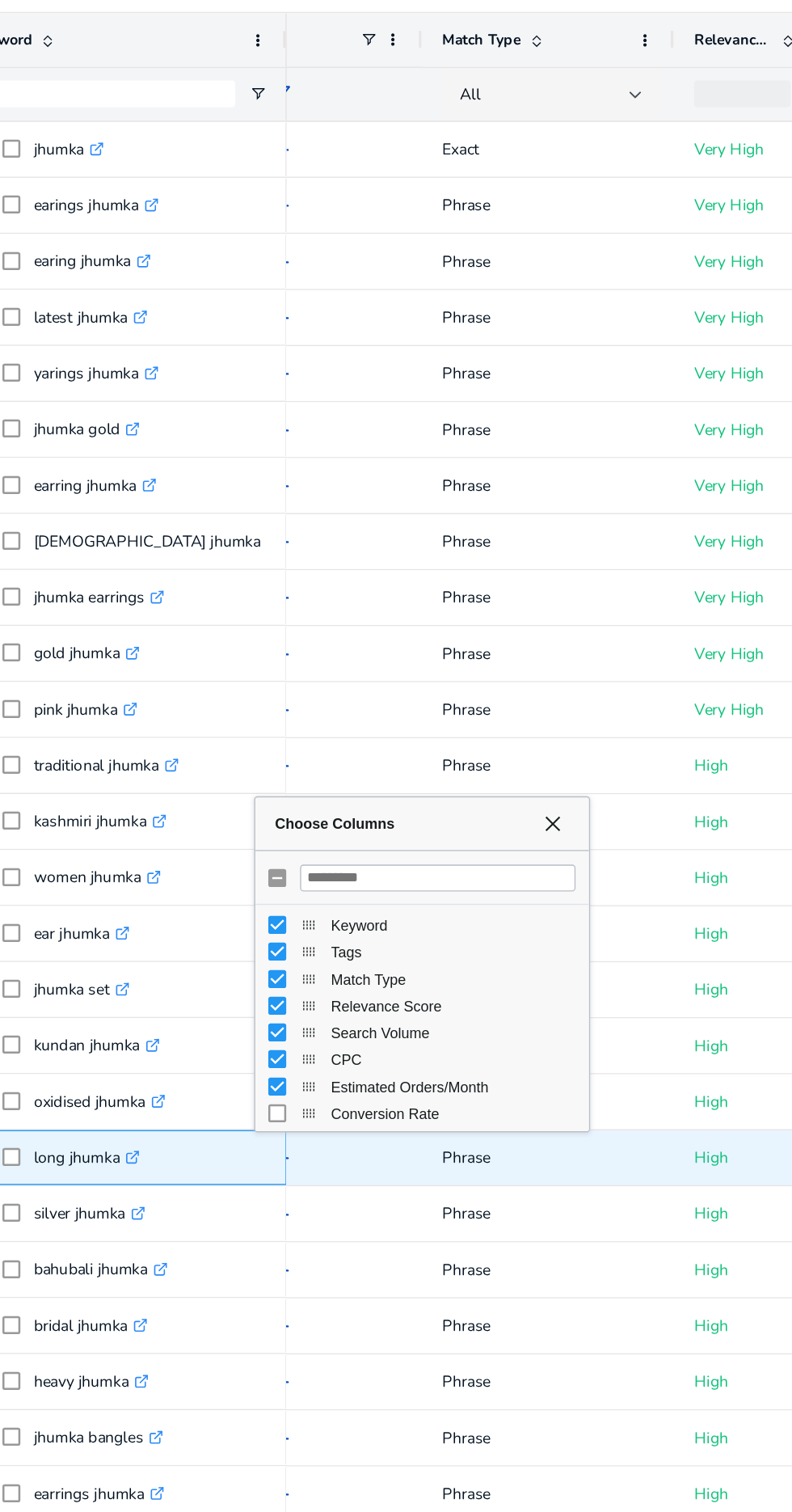
click at [316, 1107] on div "long jhumka .st0{fill:#2c8af8}" at bounding box center [207, 1113] width 242 height 40
click at [306, 1092] on div "Choose Columns" at bounding box center [307, 1092] width 4 height 4
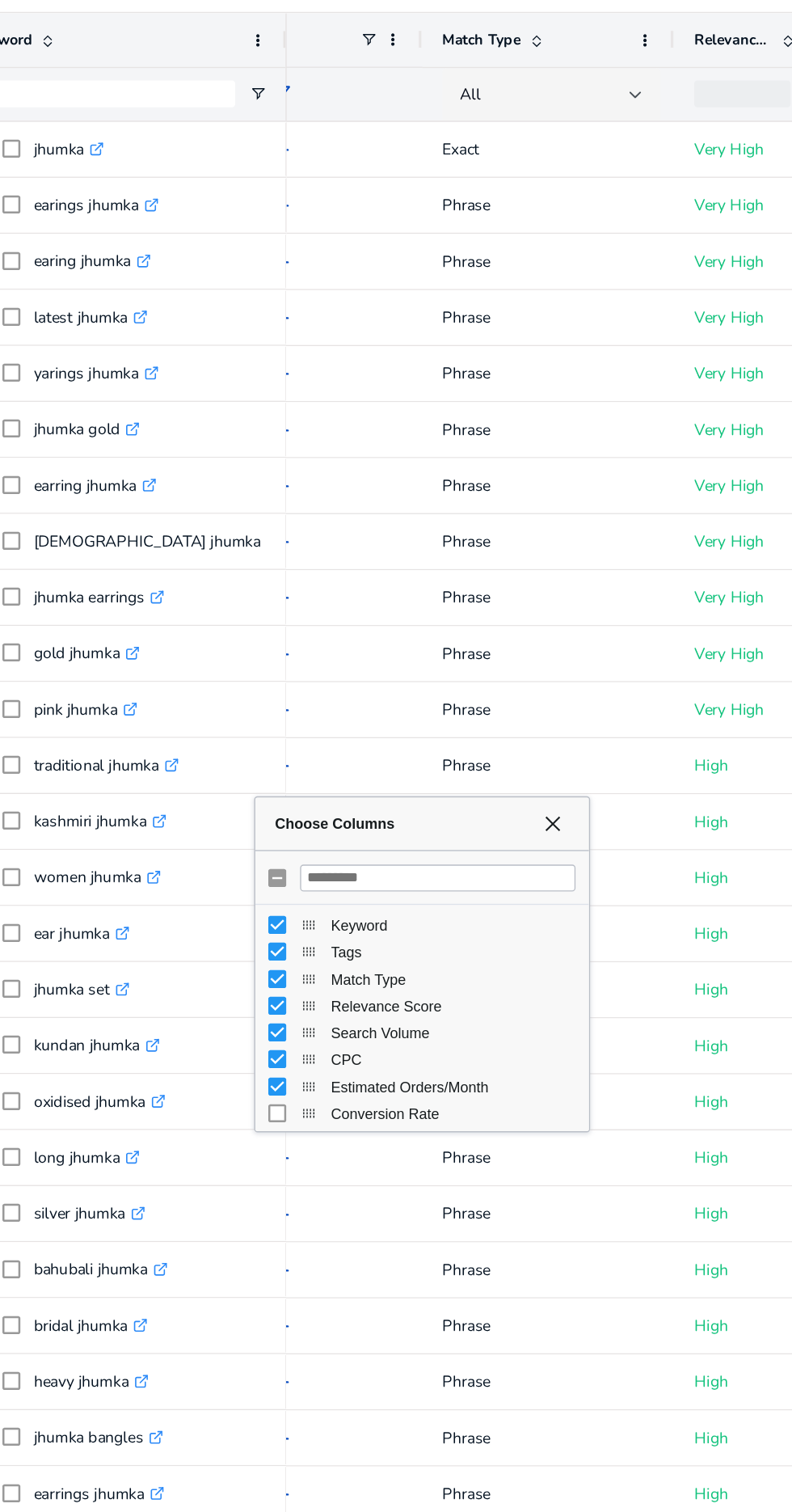
click at [321, 1092] on div "Choose Columns" at bounding box center [426, 1092] width 233 height 4
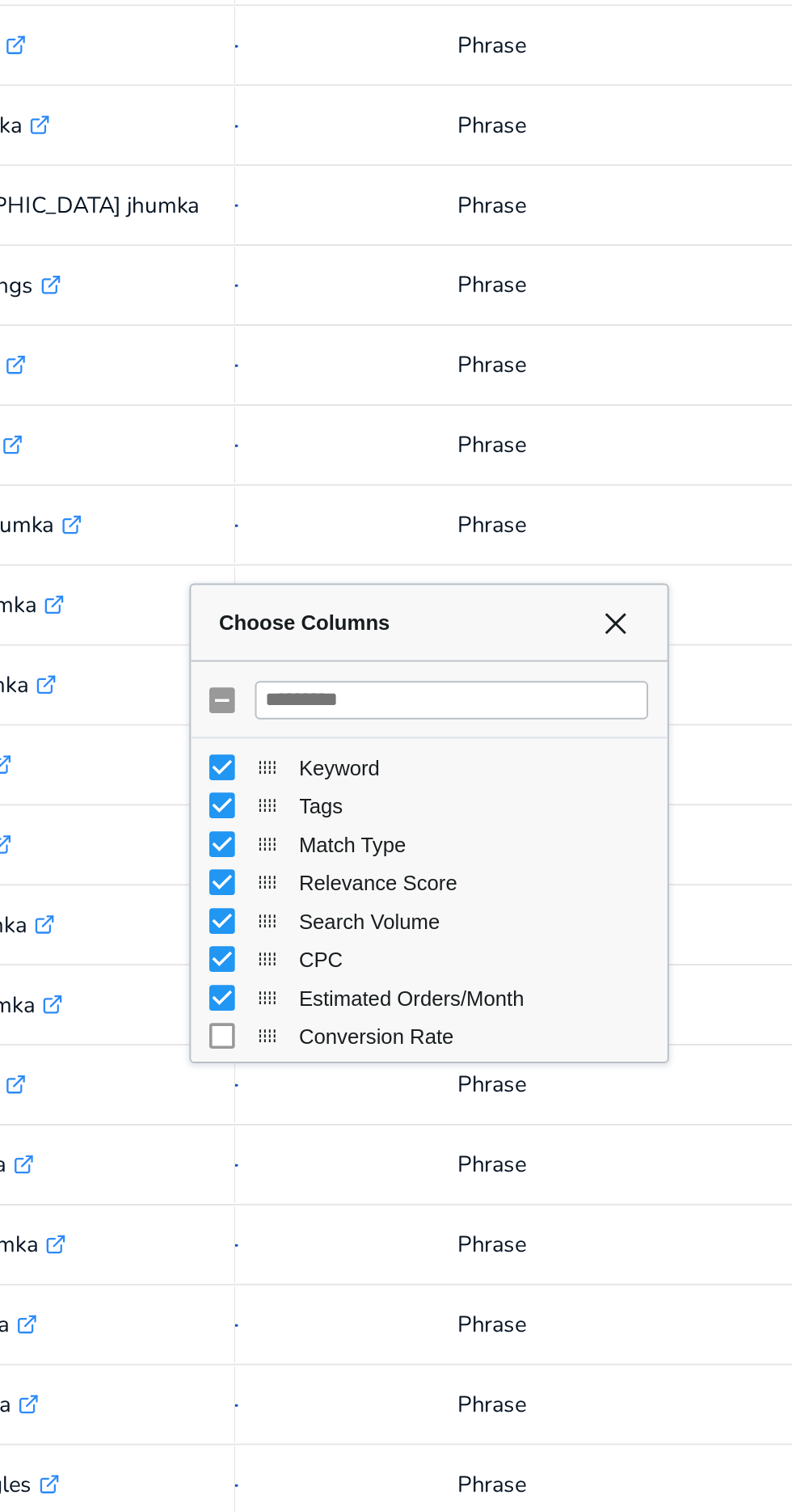
scroll to position [7, 0]
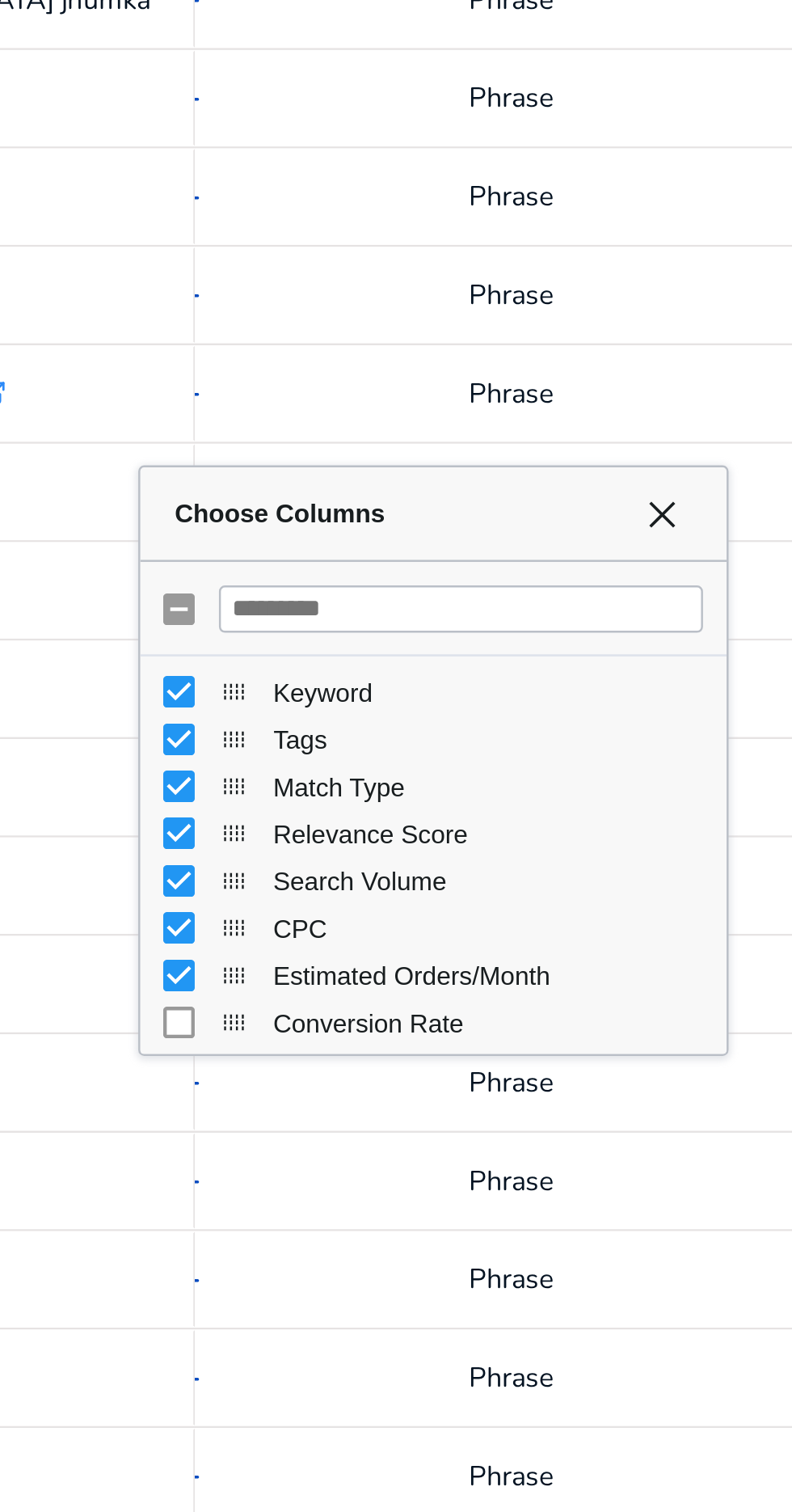
click at [327, 1092] on div "Choose Columns" at bounding box center [426, 1092] width 233 height 4
click at [327, 1092] on div "Choose Columns" at bounding box center [426, 1092] width 233 height 4
click at [330, 1092] on div "Choose Columns" at bounding box center [426, 1092] width 233 height 4
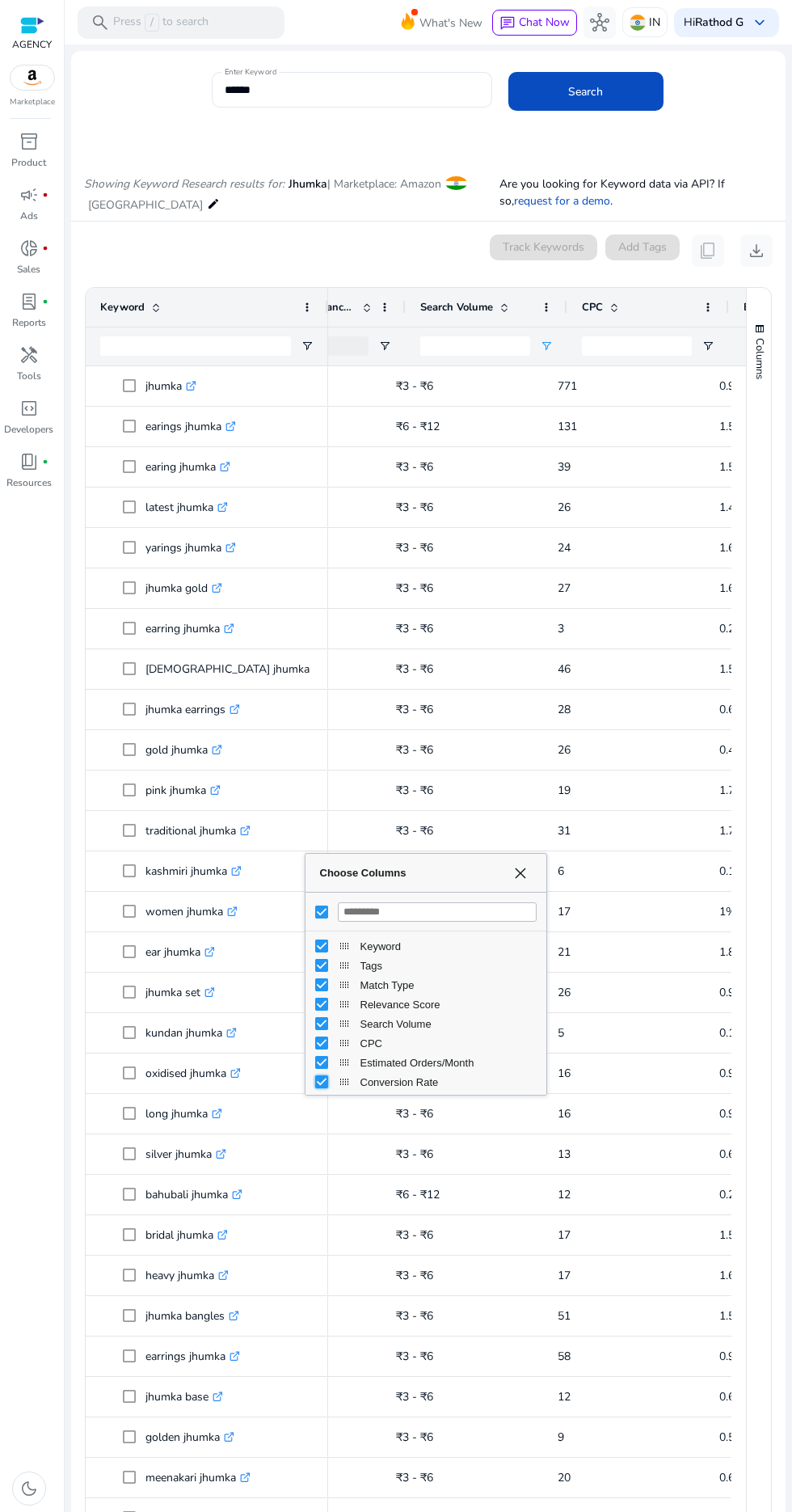
scroll to position [0, 549]
click at [521, 871] on span "Choose Columns" at bounding box center [520, 873] width 13 height 13
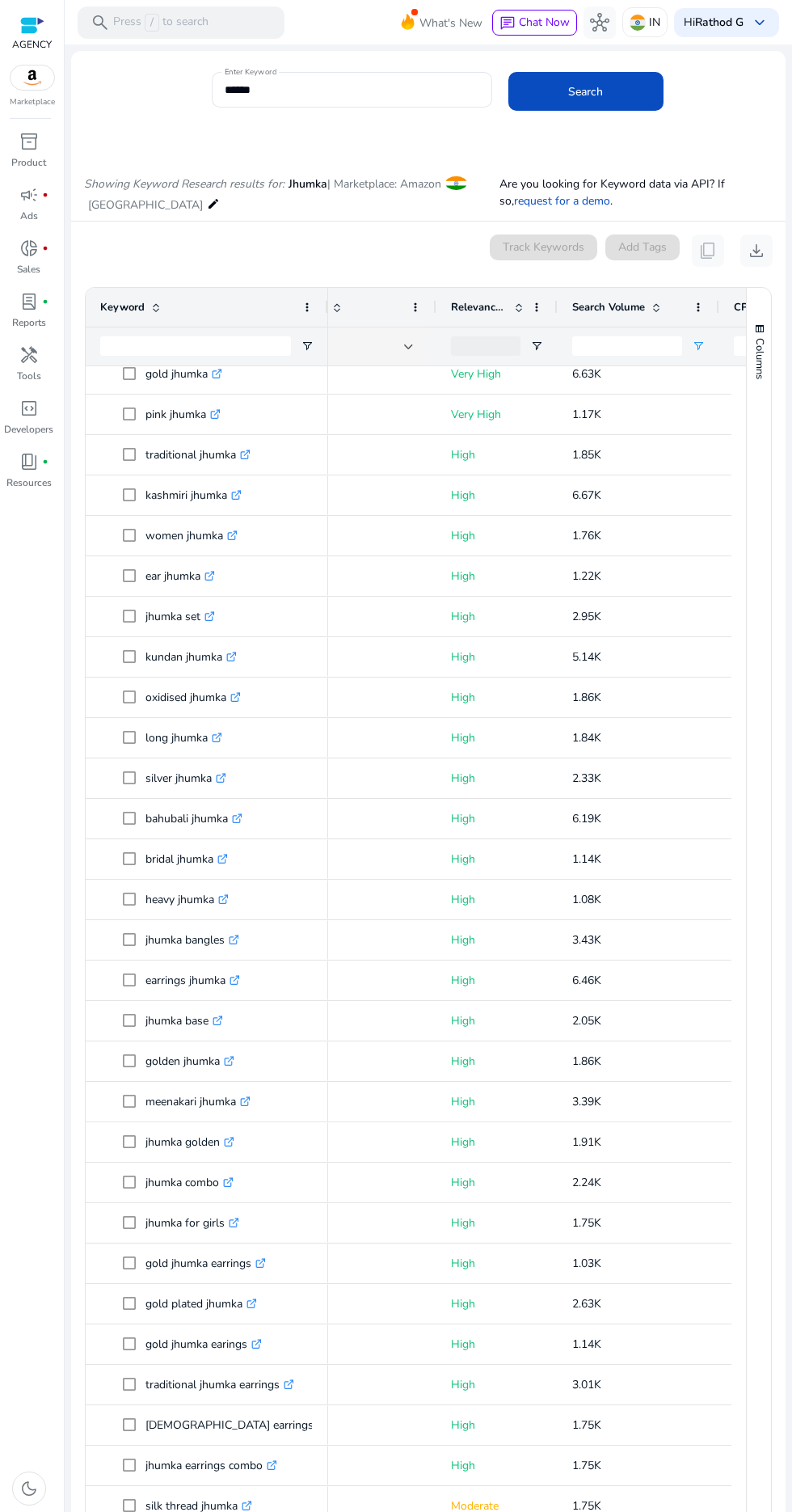
scroll to position [376, 0]
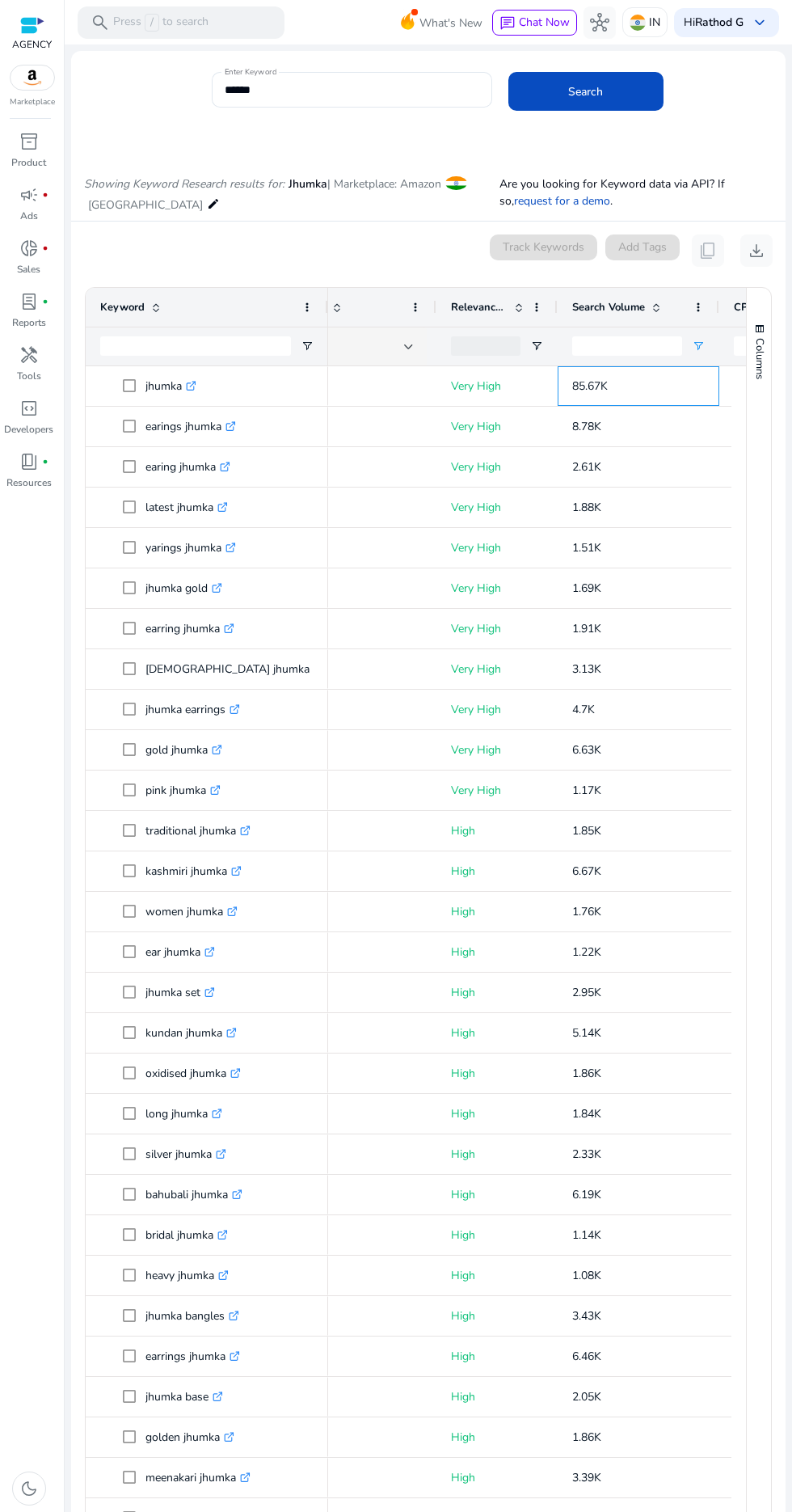
click at [636, 366] on span "85.67K" at bounding box center [638, 385] width 133 height 43
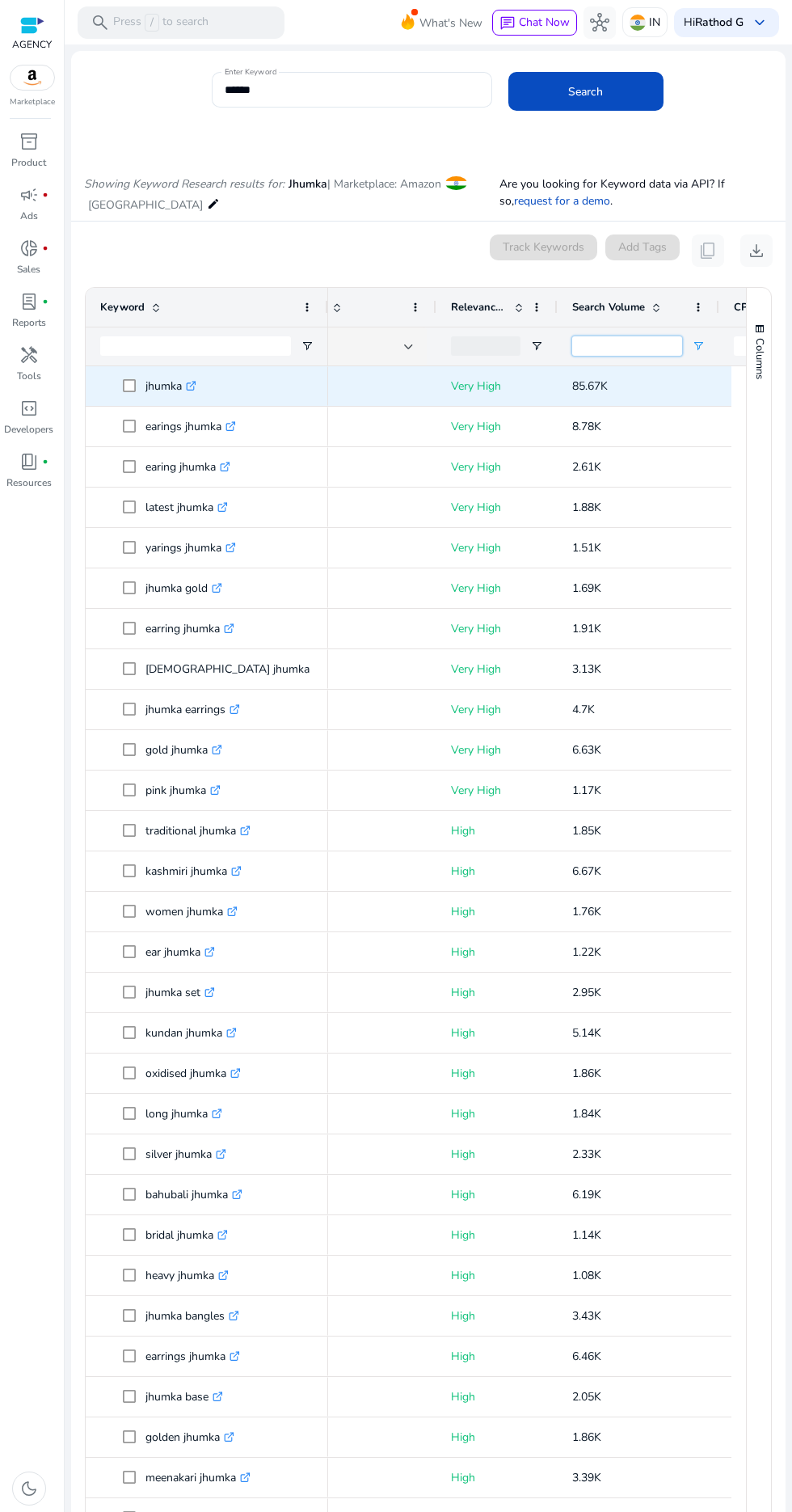
click at [628, 347] on input "****" at bounding box center [627, 346] width 110 height 19
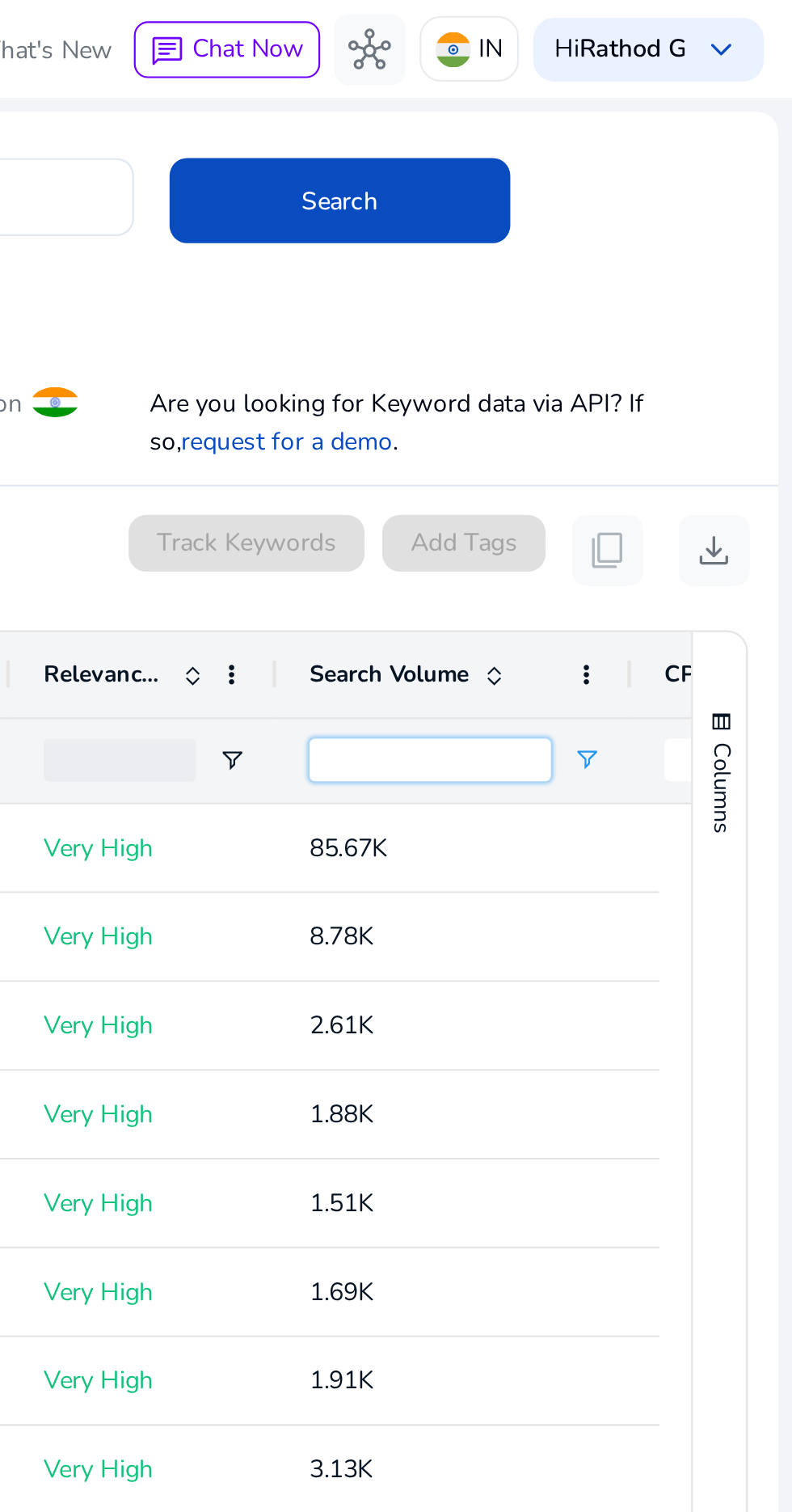
click at [587, 348] on input "****" at bounding box center [627, 346] width 110 height 19
type input "****"
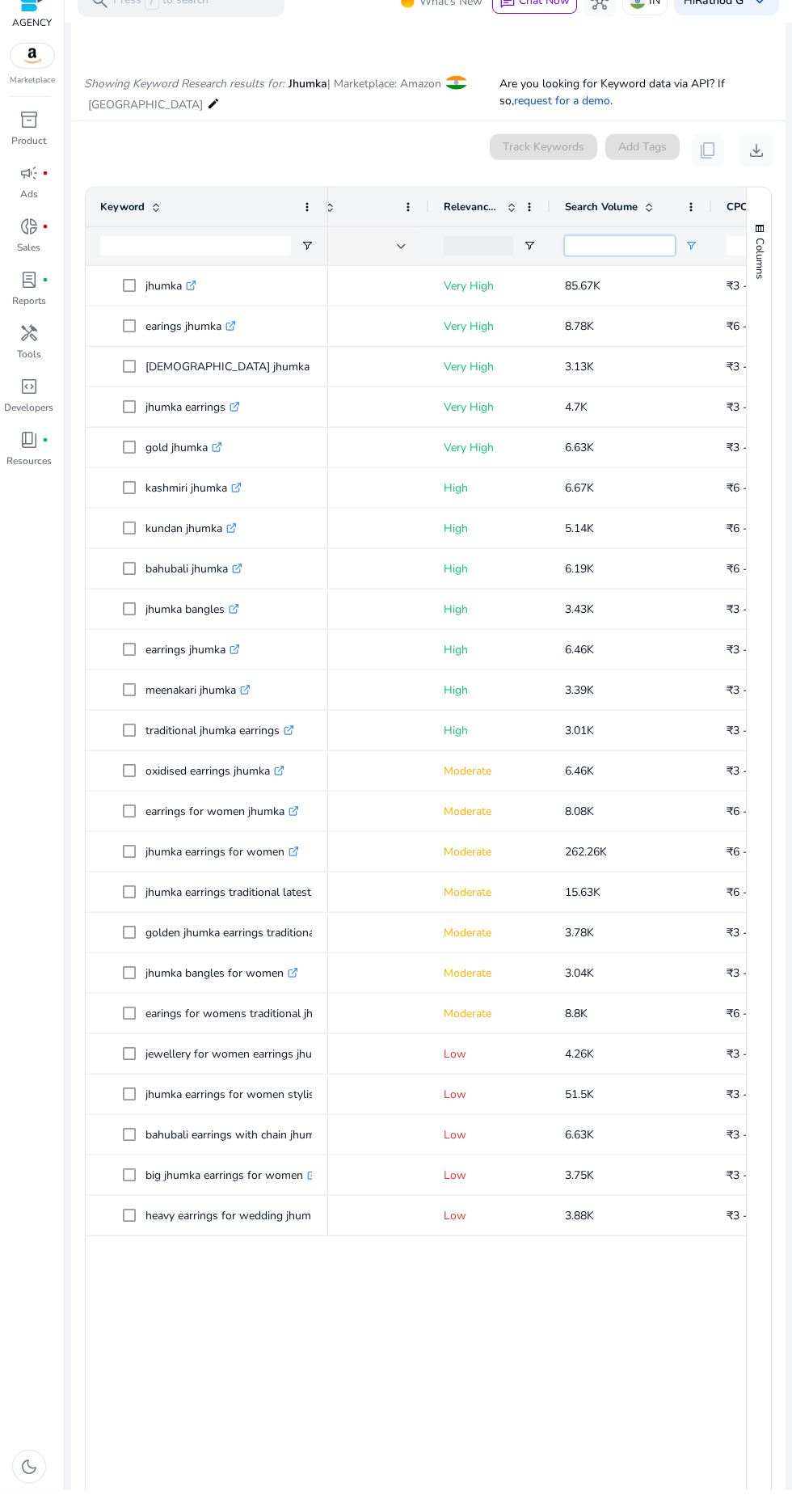
scroll to position [0, 260]
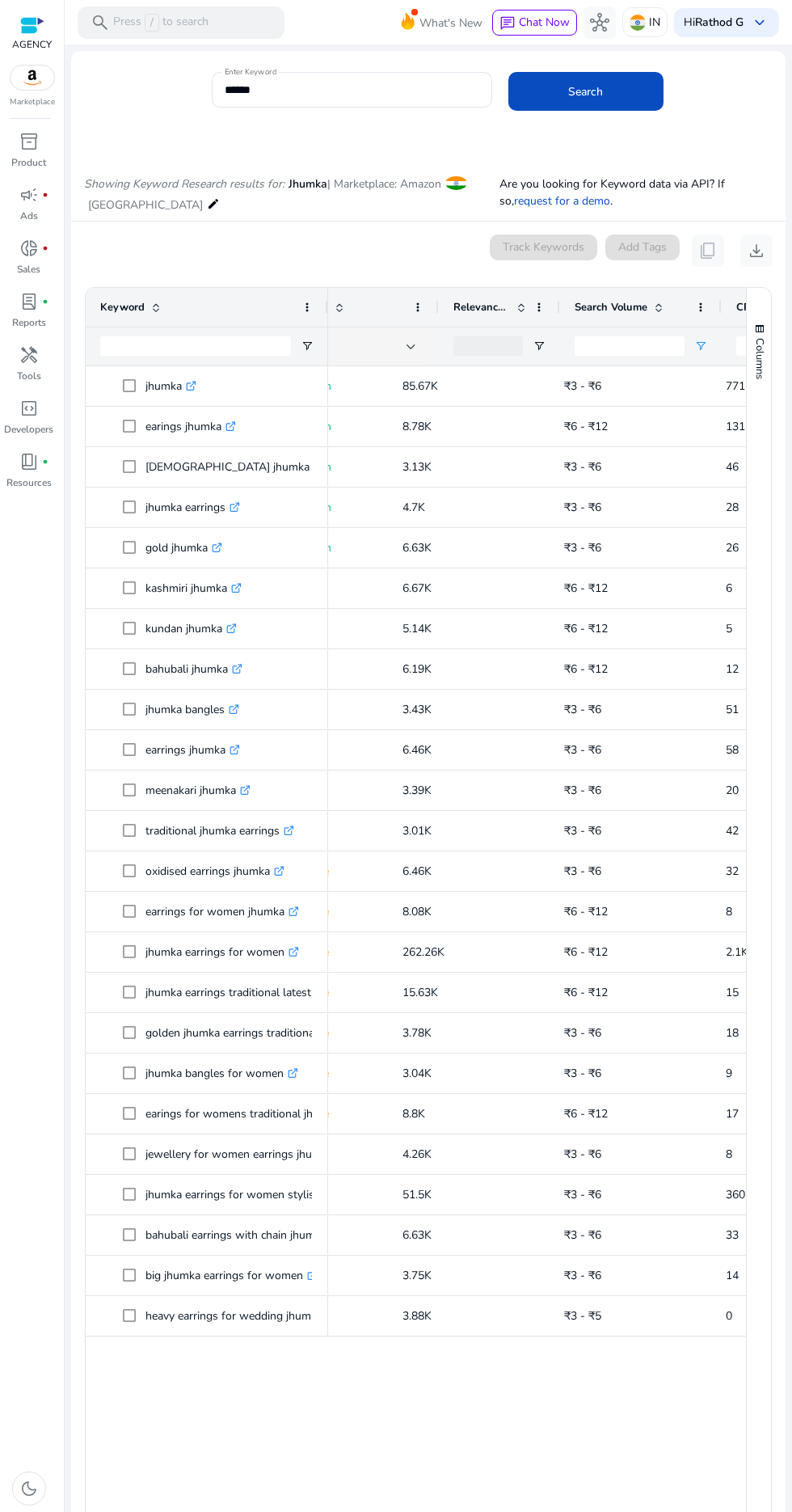
scroll to position [0, 381]
type input "****"
click at [757, 258] on span "download" at bounding box center [757, 251] width 19 height 19
